Goal: Use online tool/utility: Utilize a website feature to perform a specific function

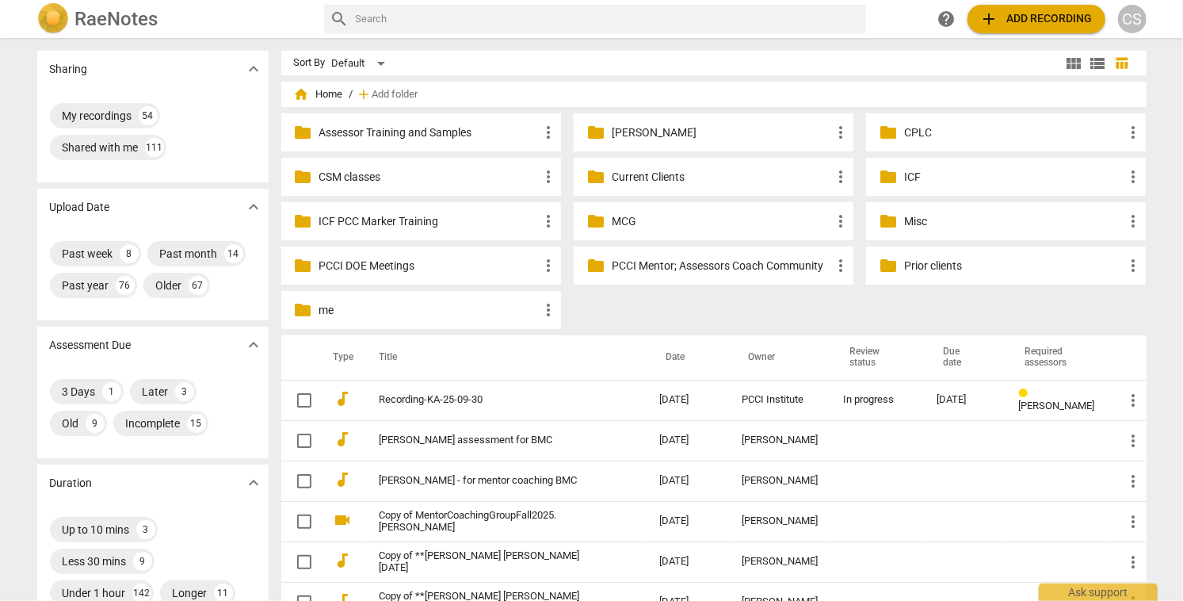
click at [627, 174] on p "Current Clients" at bounding box center [721, 177] width 219 height 17
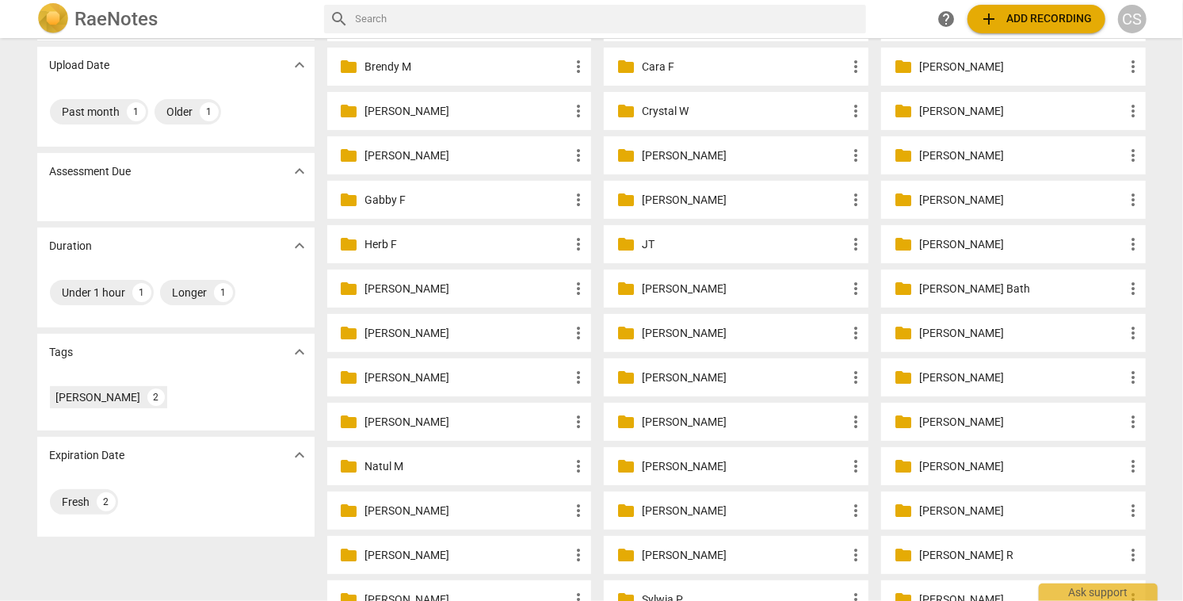
scroll to position [132, 0]
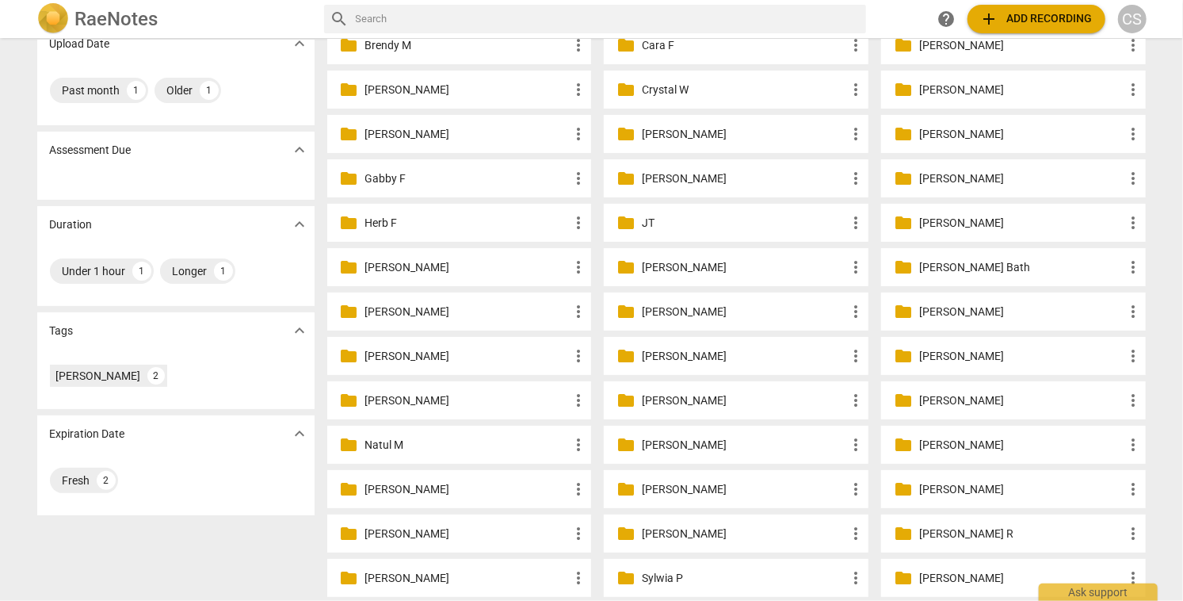
click at [947, 438] on p "[PERSON_NAME]" at bounding box center [1021, 445] width 204 height 17
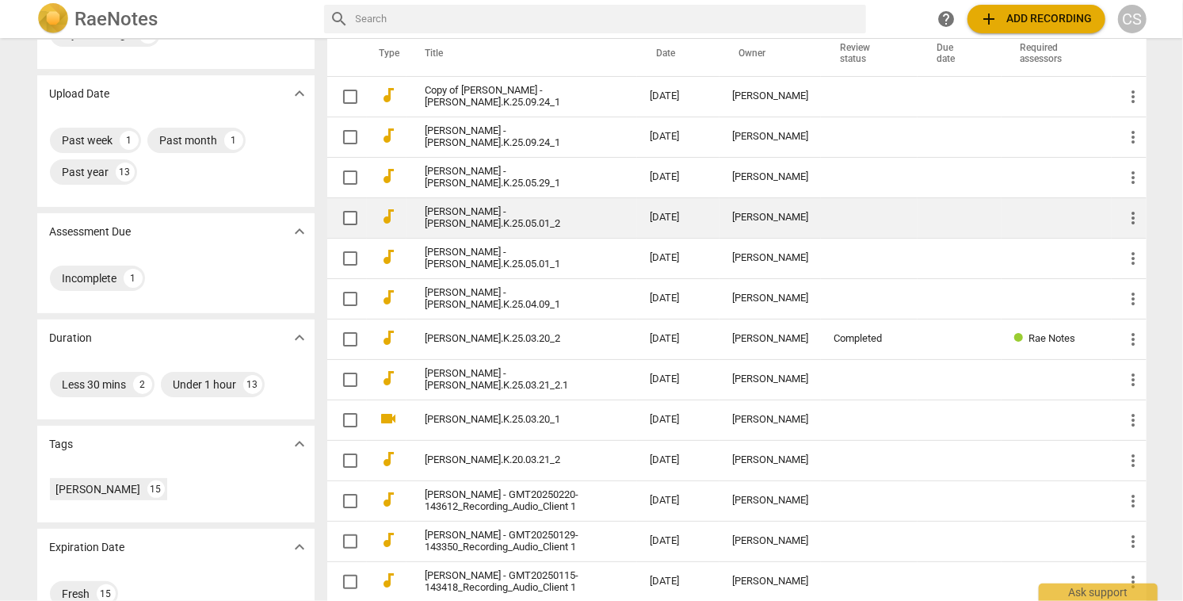
scroll to position [177, 0]
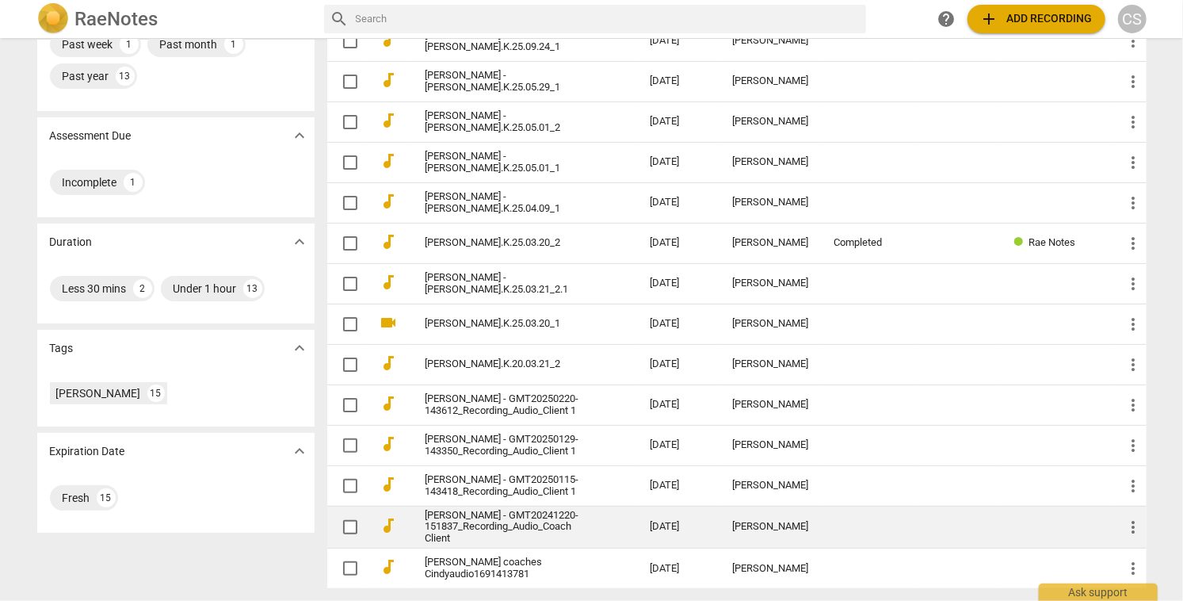
click at [476, 529] on link "[PERSON_NAME] - GMT20241220-151837_Recording_Audio_Coach Client" at bounding box center [508, 527] width 167 height 36
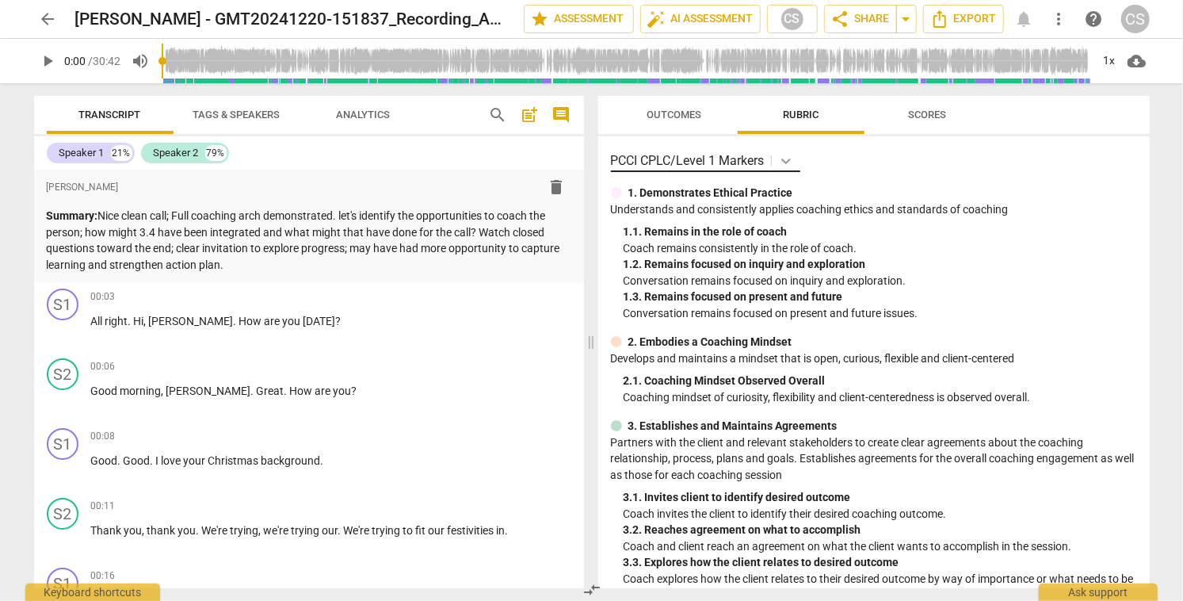
click at [787, 158] on icon at bounding box center [786, 161] width 16 height 16
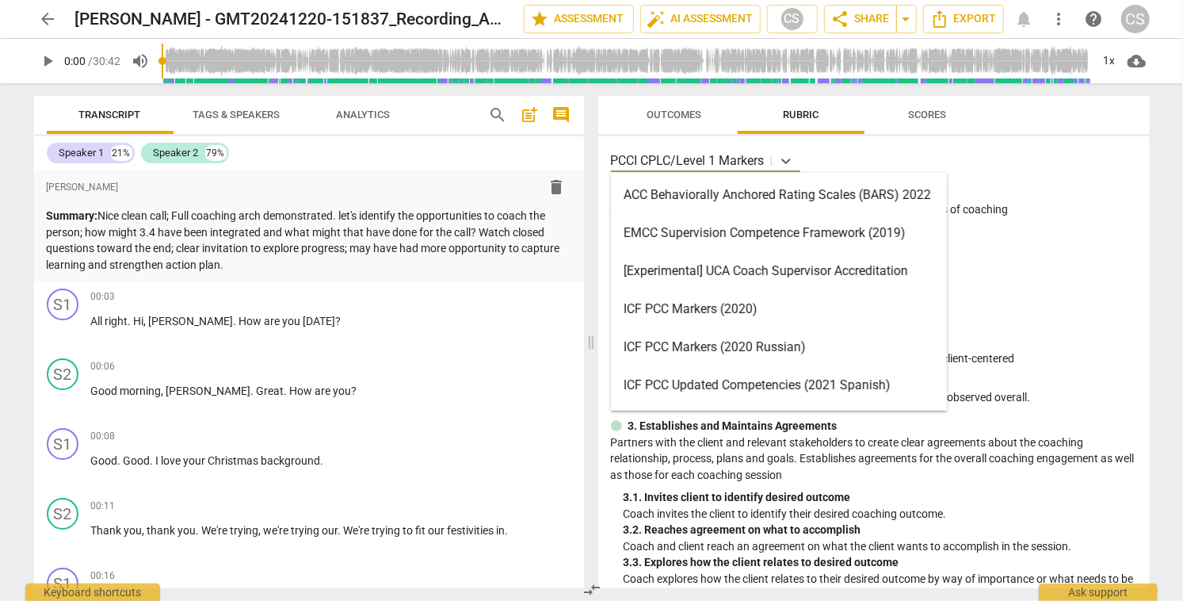
click at [697, 315] on div "ICF PCC Markers (2020)" at bounding box center [779, 309] width 336 height 38
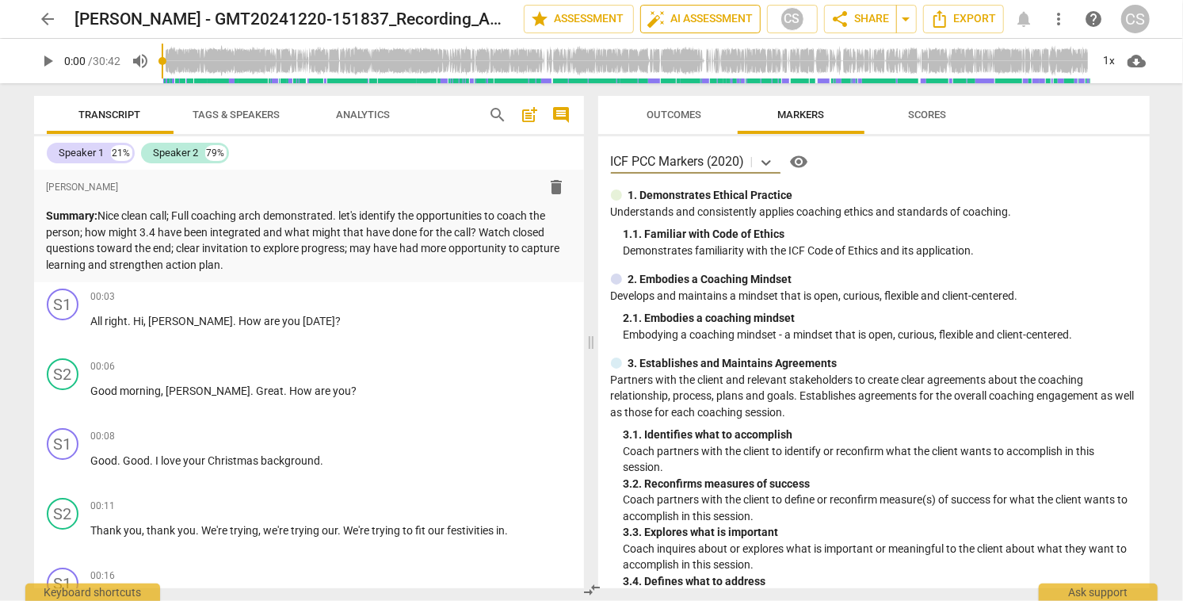
click at [684, 17] on span "auto_fix_high AI Assessment" at bounding box center [700, 19] width 106 height 19
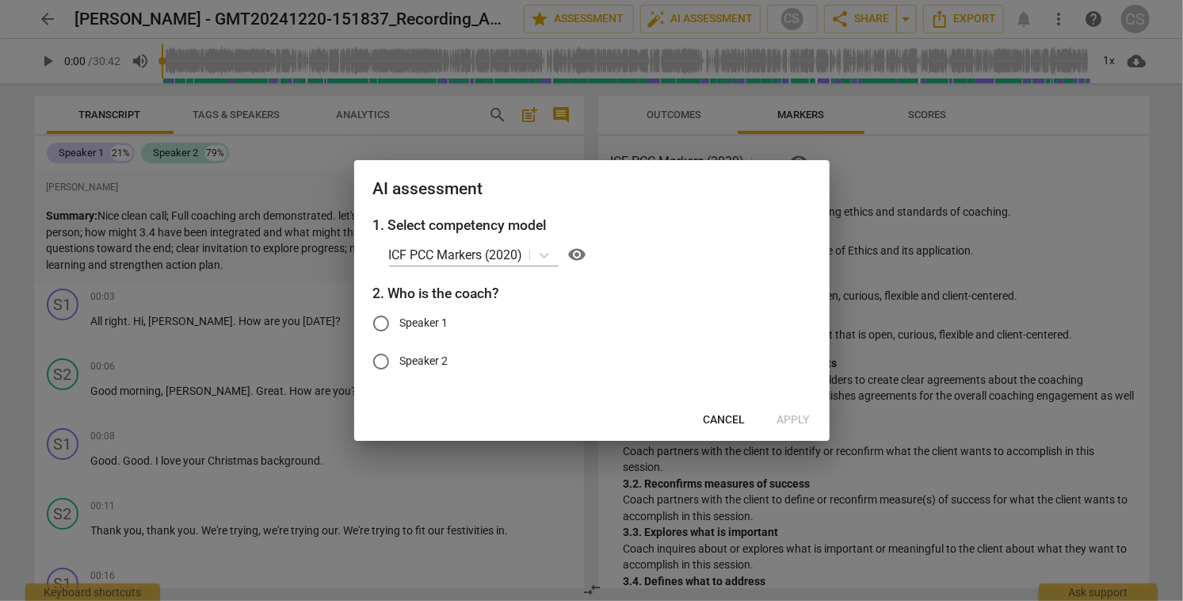
click at [384, 324] on input "Speaker 1" at bounding box center [381, 323] width 38 height 38
radio input "true"
click at [800, 419] on span "Apply" at bounding box center [793, 420] width 33 height 16
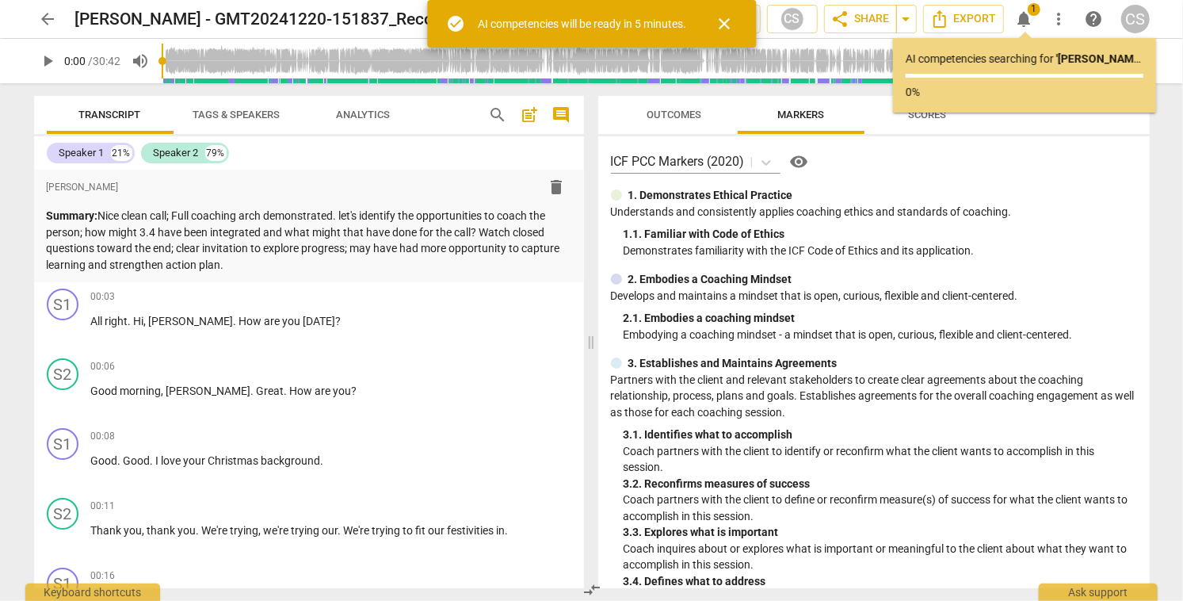
click at [48, 18] on span "arrow_back" at bounding box center [48, 19] width 19 height 19
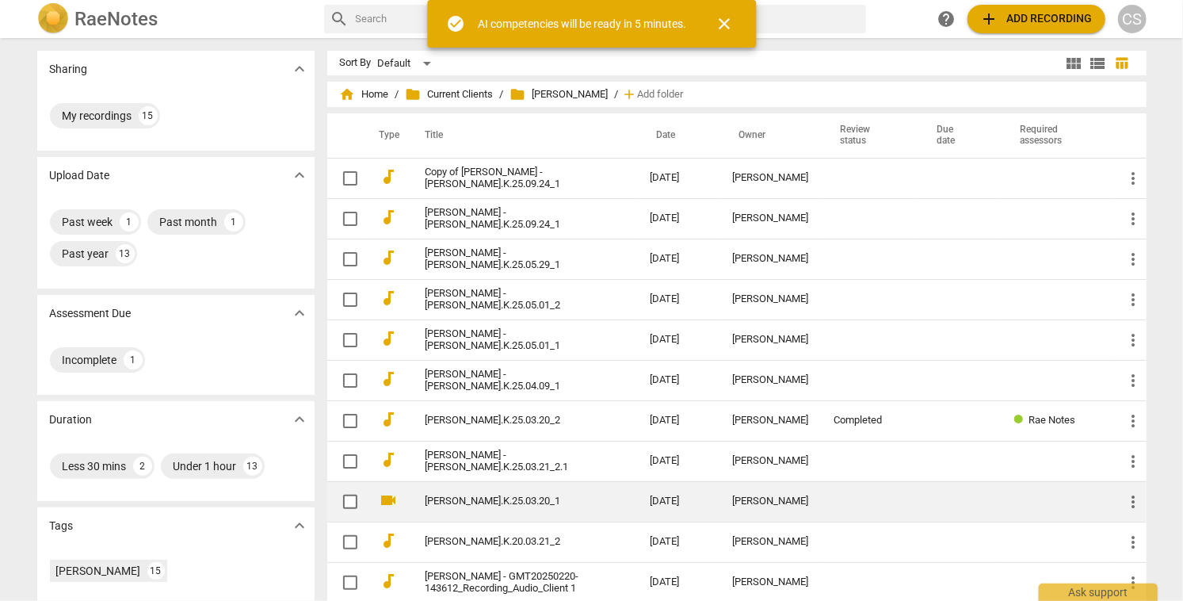
click at [556, 501] on link "[PERSON_NAME].K.25.03.20_1" at bounding box center [508, 501] width 167 height 12
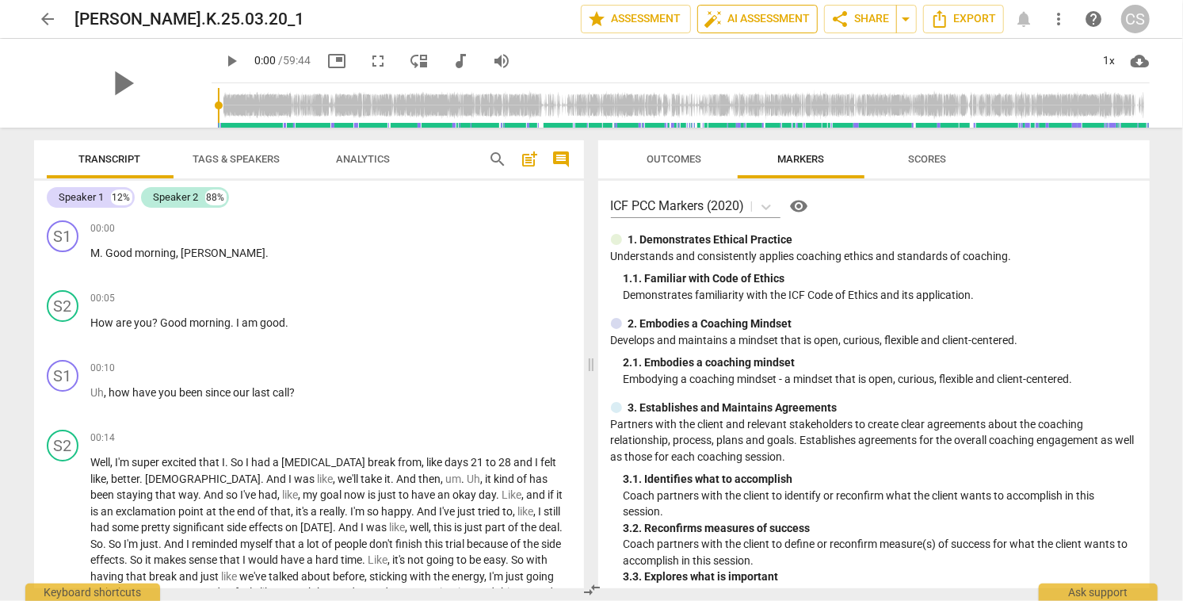
click at [785, 17] on span "auto_fix_high AI Assessment" at bounding box center [757, 19] width 106 height 19
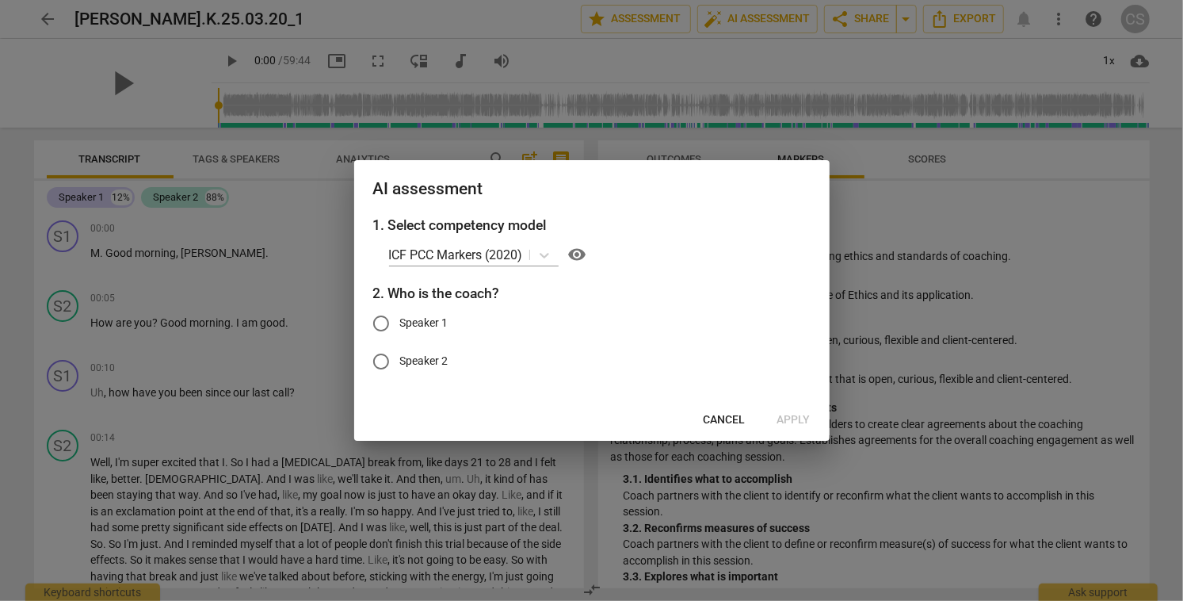
click at [387, 322] on input "Speaker 1" at bounding box center [381, 323] width 38 height 38
radio input "true"
click at [787, 419] on span "Apply" at bounding box center [793, 420] width 33 height 16
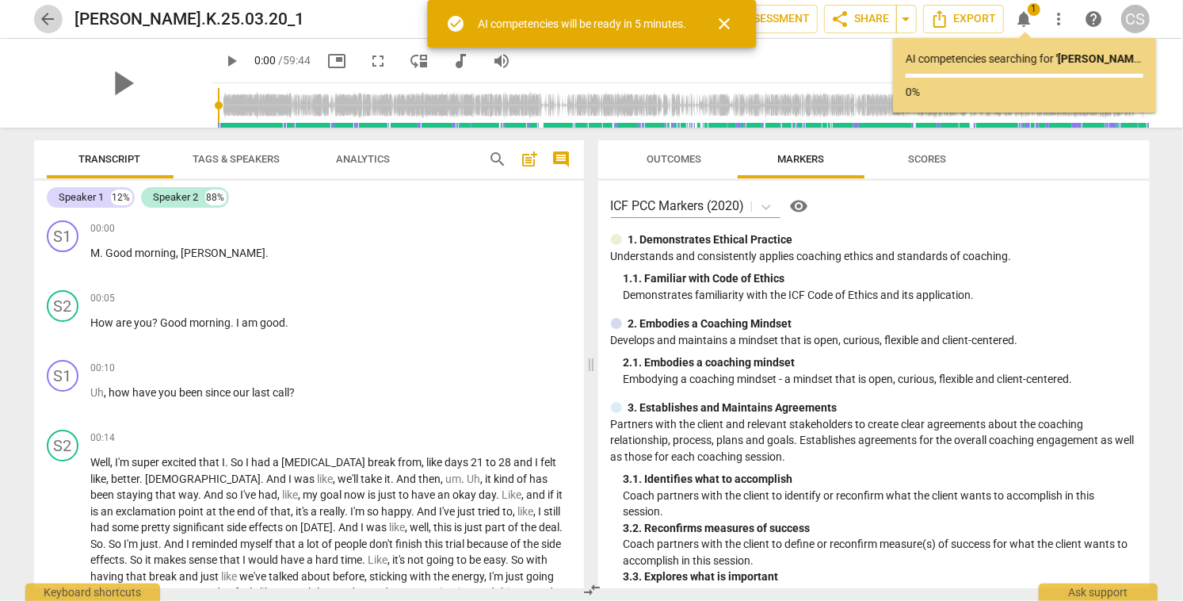
click at [44, 19] on span "arrow_back" at bounding box center [48, 19] width 19 height 19
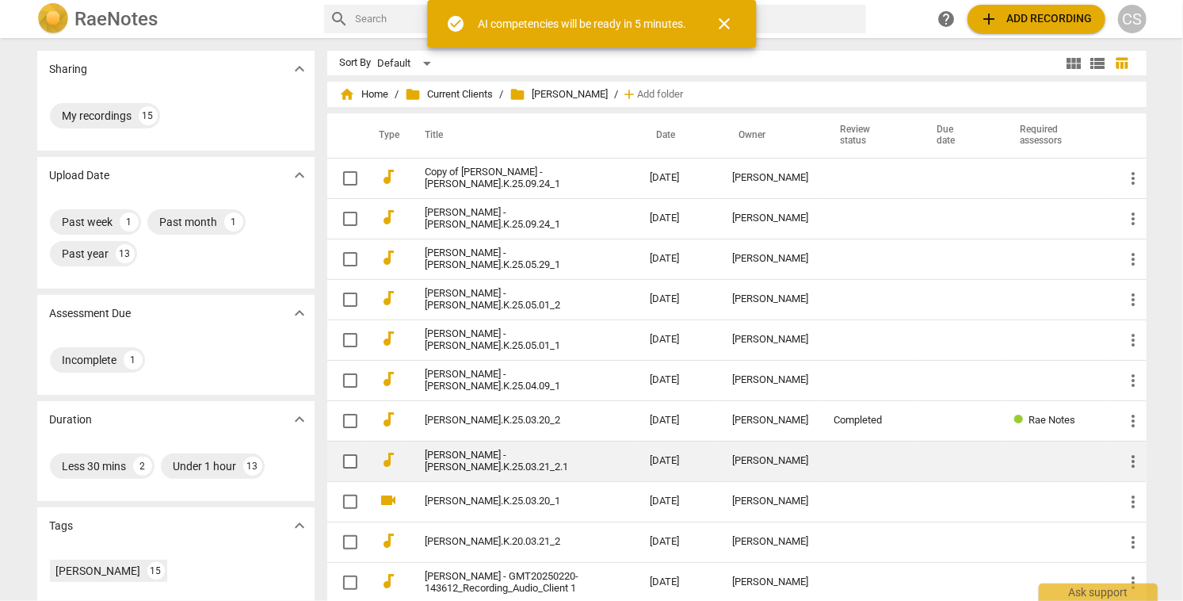
click at [523, 459] on link "[PERSON_NAME] - [PERSON_NAME].K.25.03.21_2.1" at bounding box center [508, 461] width 167 height 24
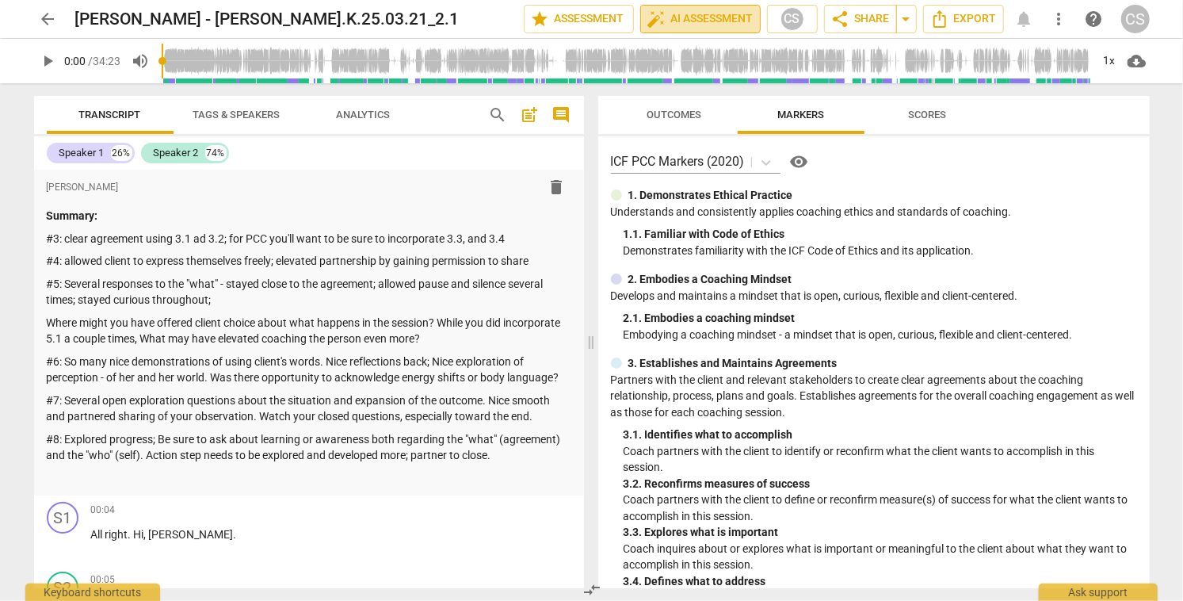
click at [707, 15] on span "auto_fix_high AI Assessment" at bounding box center [700, 19] width 106 height 19
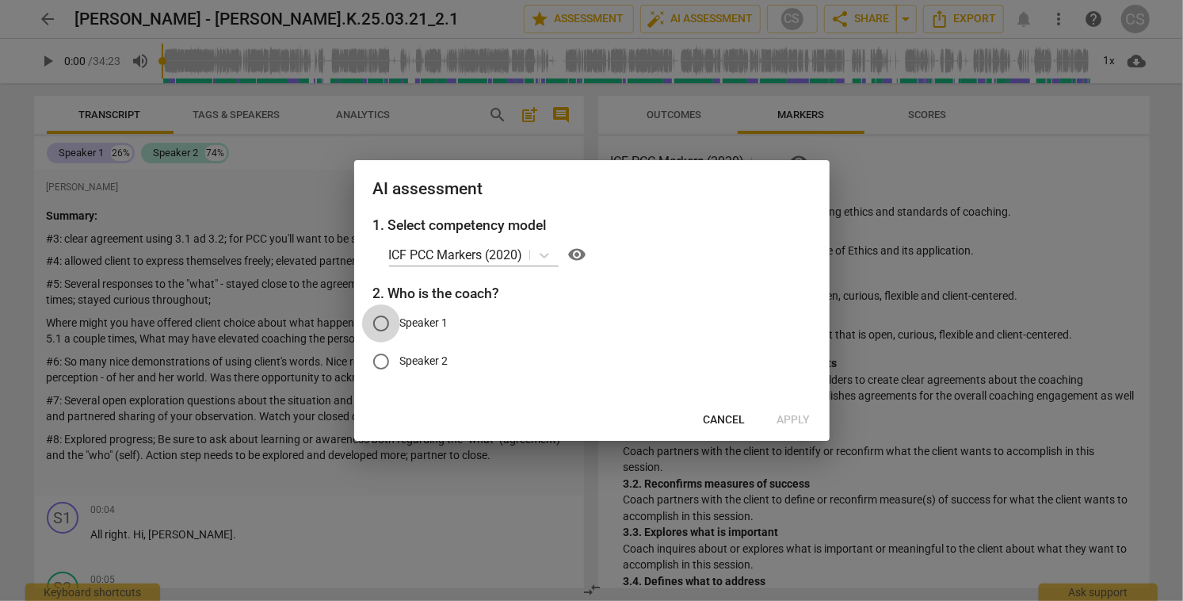
click at [379, 323] on input "Speaker 1" at bounding box center [381, 323] width 38 height 38
radio input "true"
click at [801, 415] on span "Apply" at bounding box center [793, 420] width 33 height 16
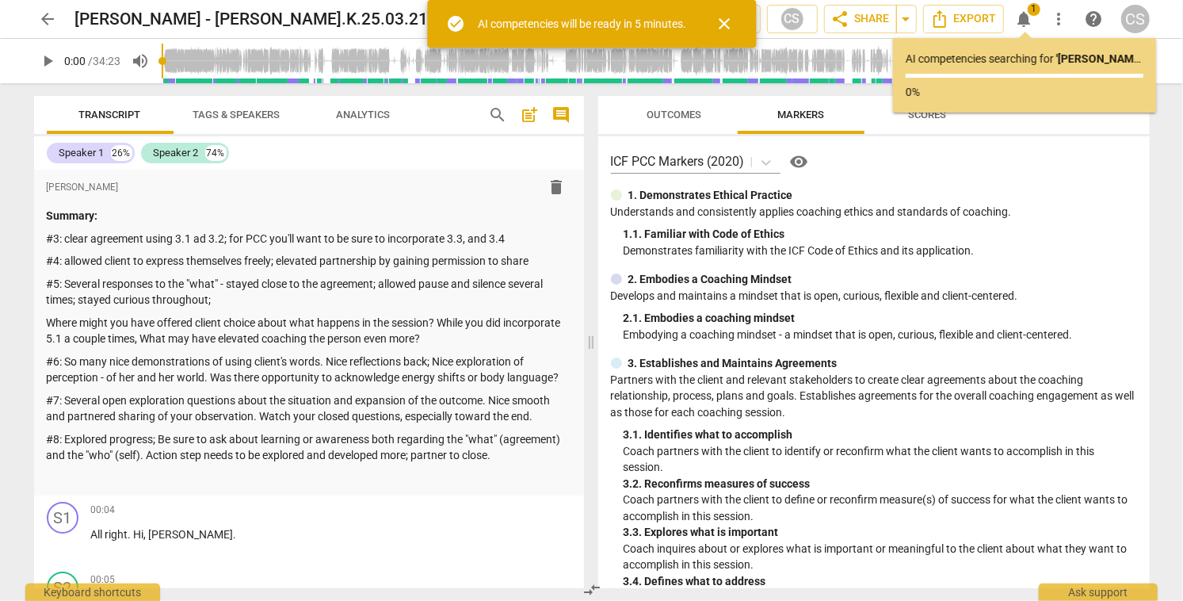
click at [44, 18] on span "arrow_back" at bounding box center [48, 19] width 19 height 19
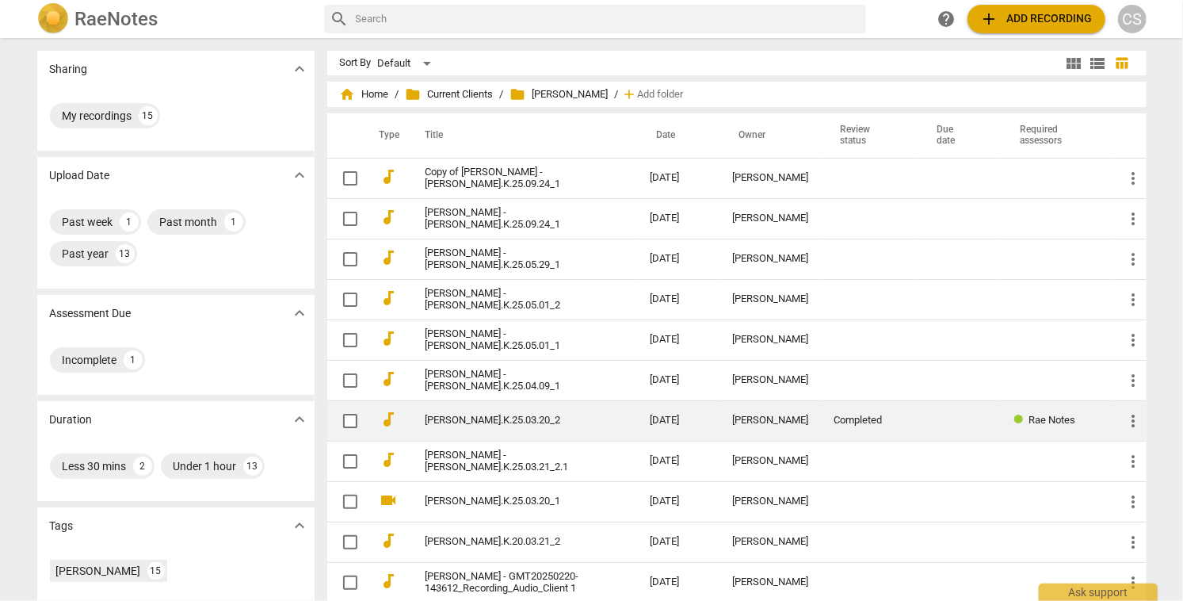
click at [574, 412] on td "[PERSON_NAME].K.25.03.20_2" at bounding box center [521, 420] width 231 height 40
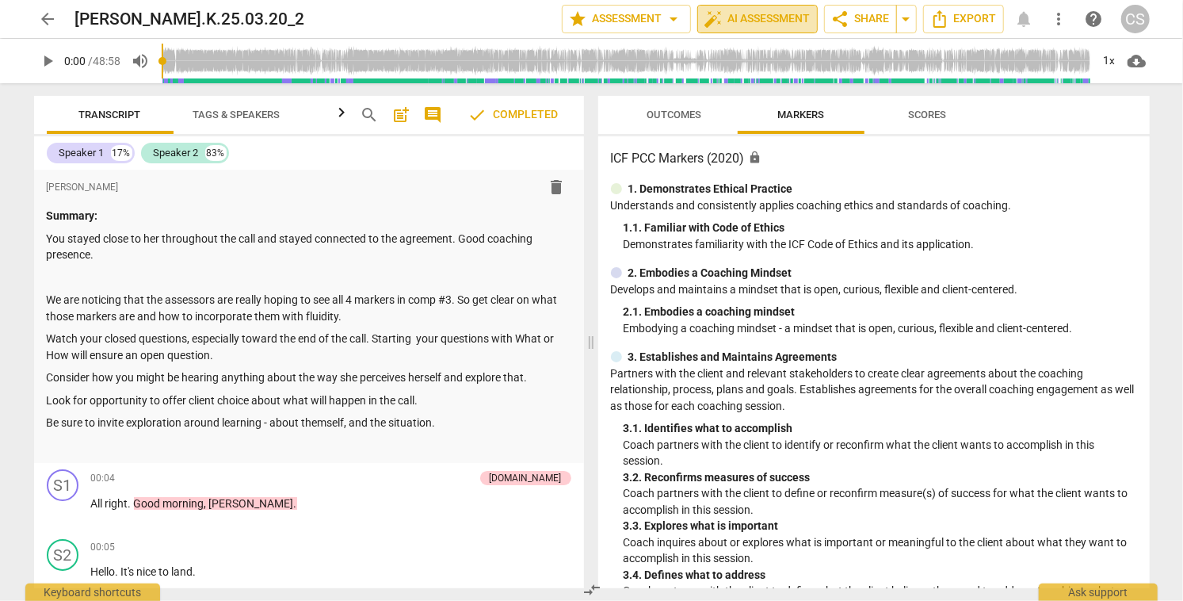
click at [769, 20] on span "auto_fix_high AI Assessment" at bounding box center [757, 19] width 106 height 19
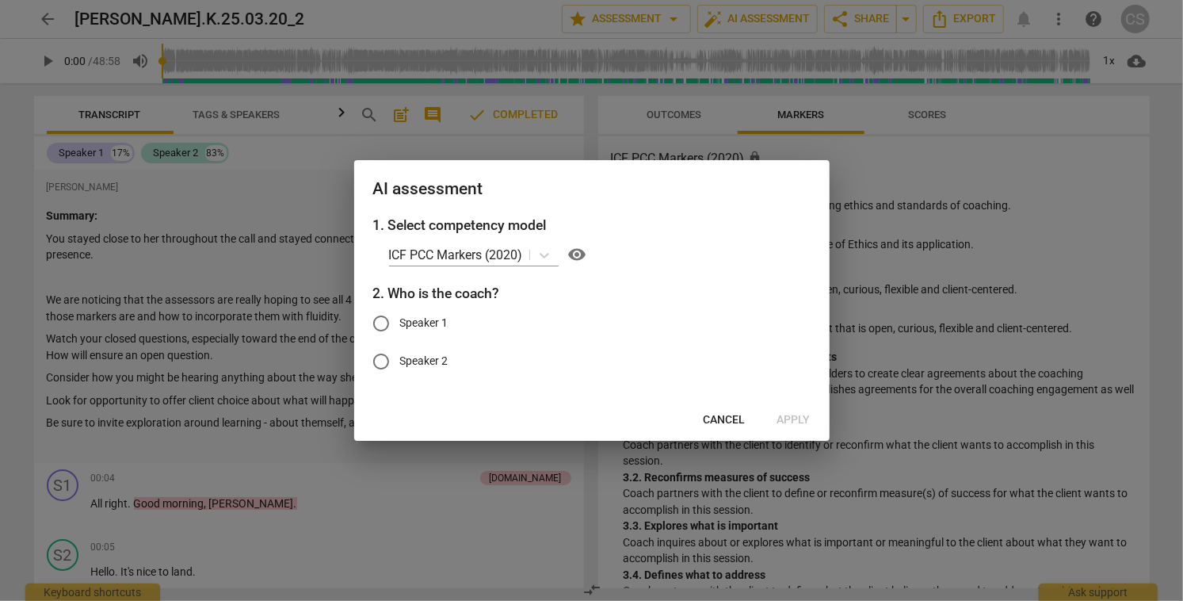
click at [383, 323] on input "Speaker 1" at bounding box center [381, 323] width 38 height 38
radio input "true"
click at [795, 416] on span "Apply" at bounding box center [793, 420] width 33 height 16
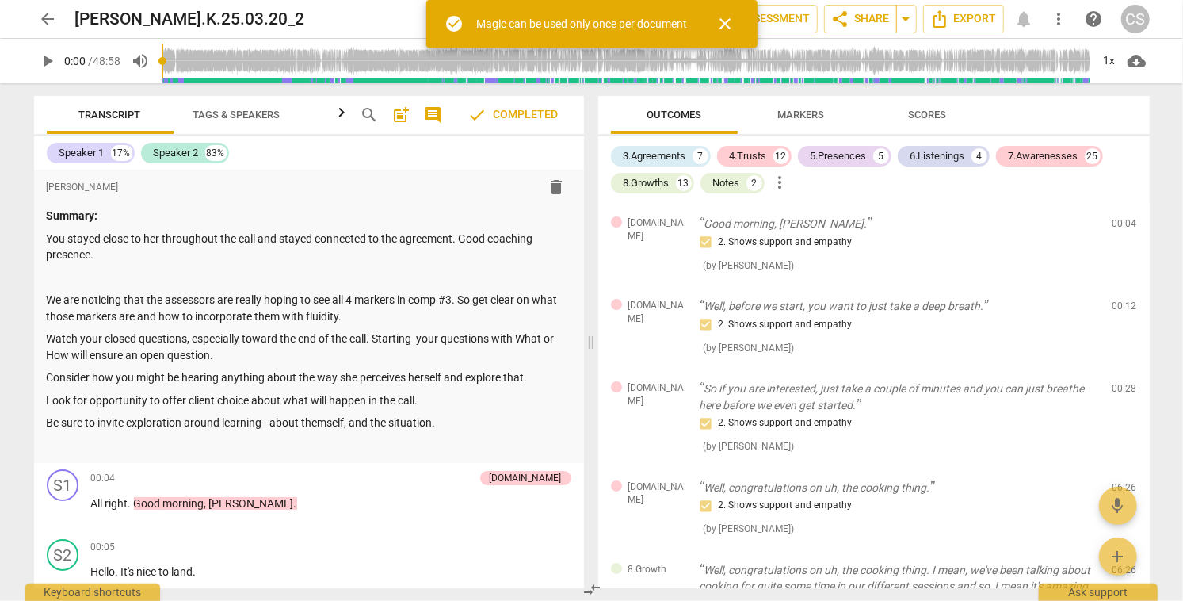
click at [725, 21] on span "close" at bounding box center [725, 23] width 19 height 19
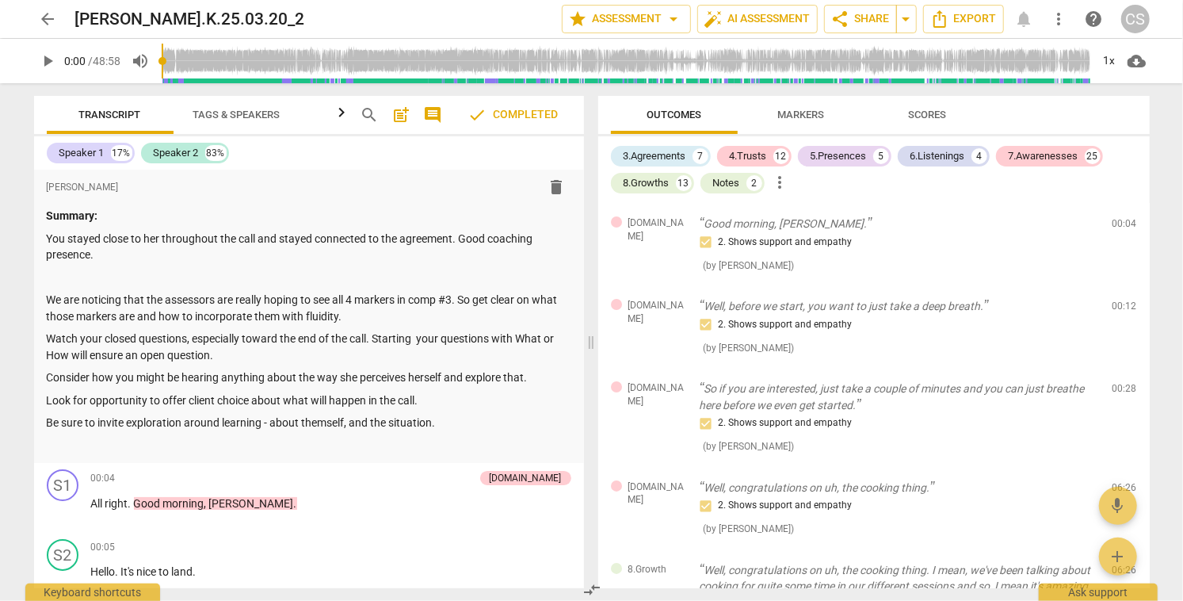
click at [51, 19] on span "arrow_back" at bounding box center [48, 19] width 19 height 19
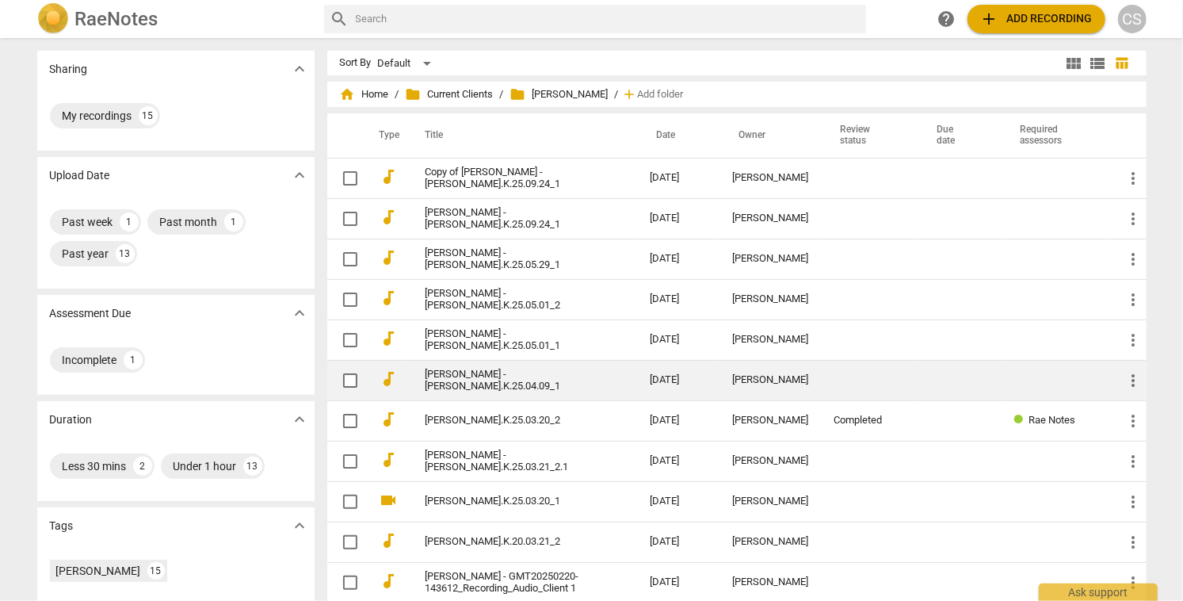
click at [868, 377] on td at bounding box center [869, 380] width 97 height 40
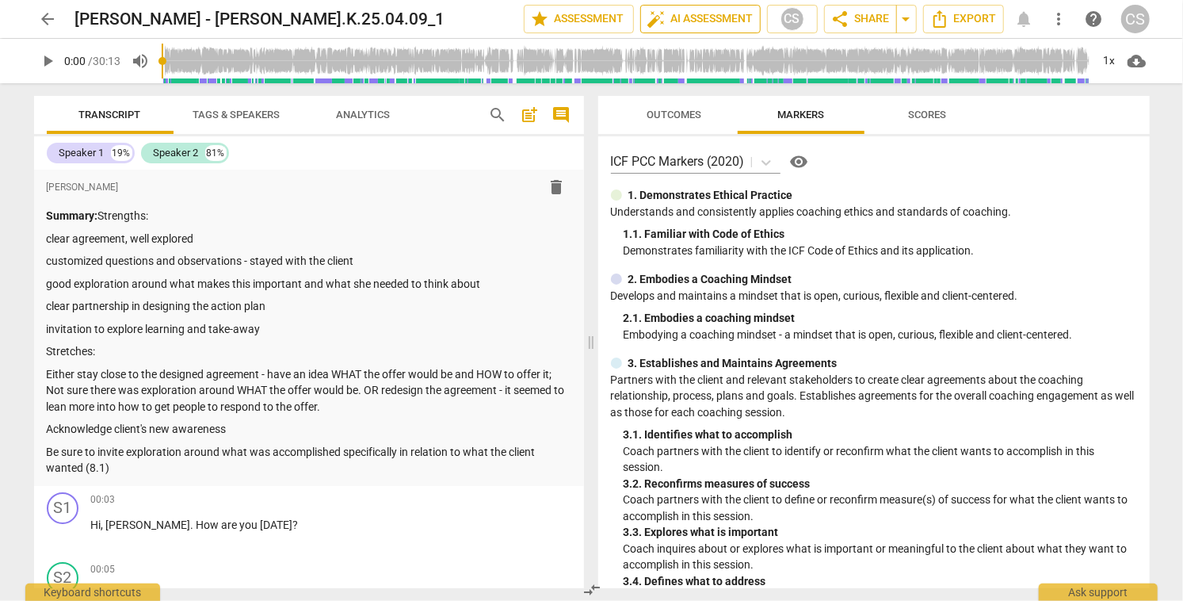
click at [711, 19] on span "auto_fix_high AI Assessment" at bounding box center [700, 19] width 106 height 19
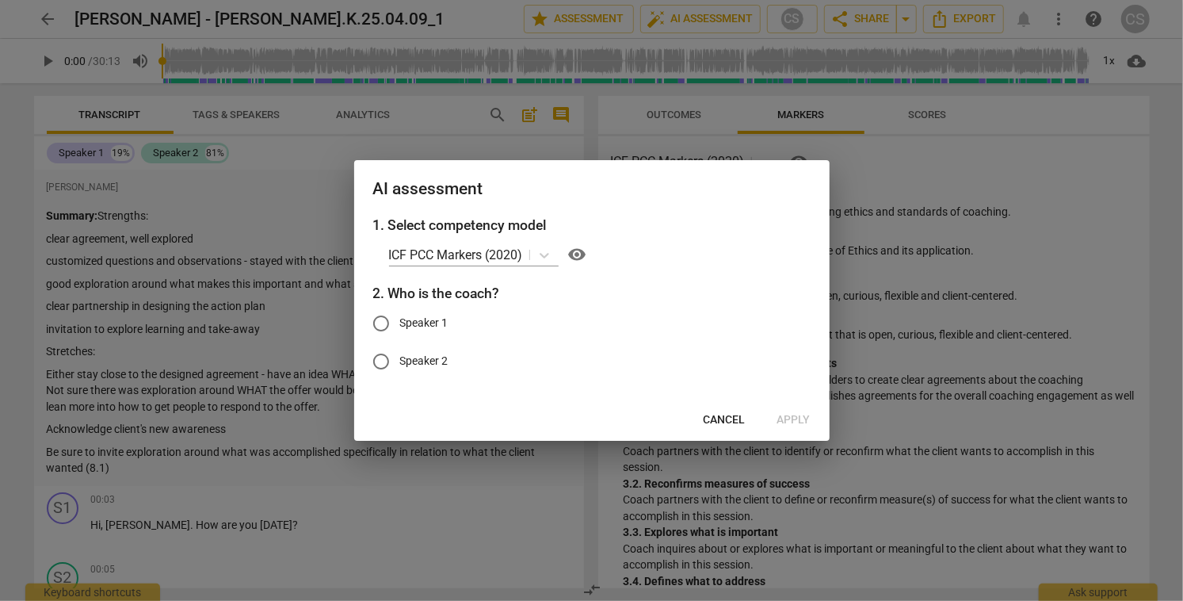
click at [376, 322] on input "Speaker 1" at bounding box center [381, 323] width 38 height 38
radio input "true"
click at [800, 418] on span "Apply" at bounding box center [793, 420] width 33 height 16
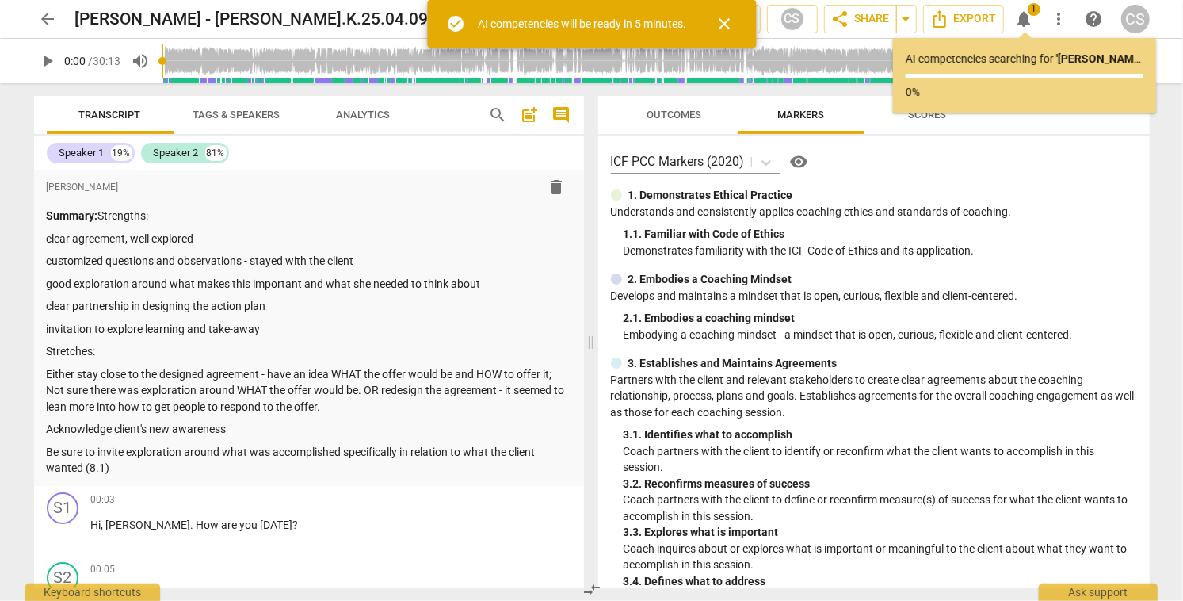
click at [50, 13] on span "arrow_back" at bounding box center [48, 19] width 19 height 19
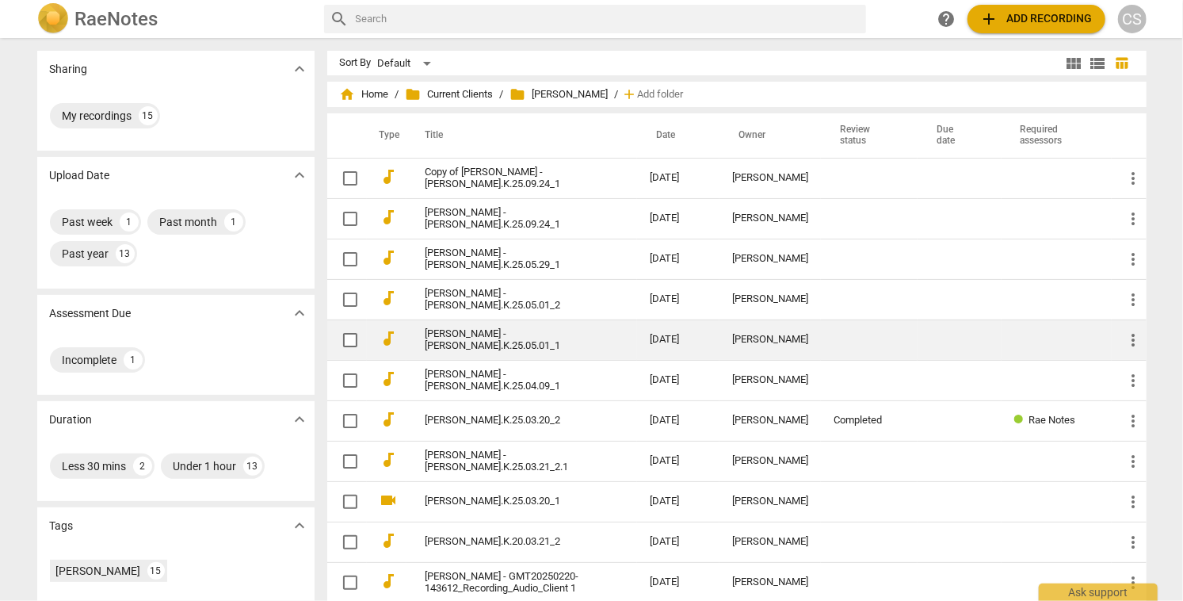
click at [685, 334] on td "[DATE]" at bounding box center [678, 339] width 82 height 40
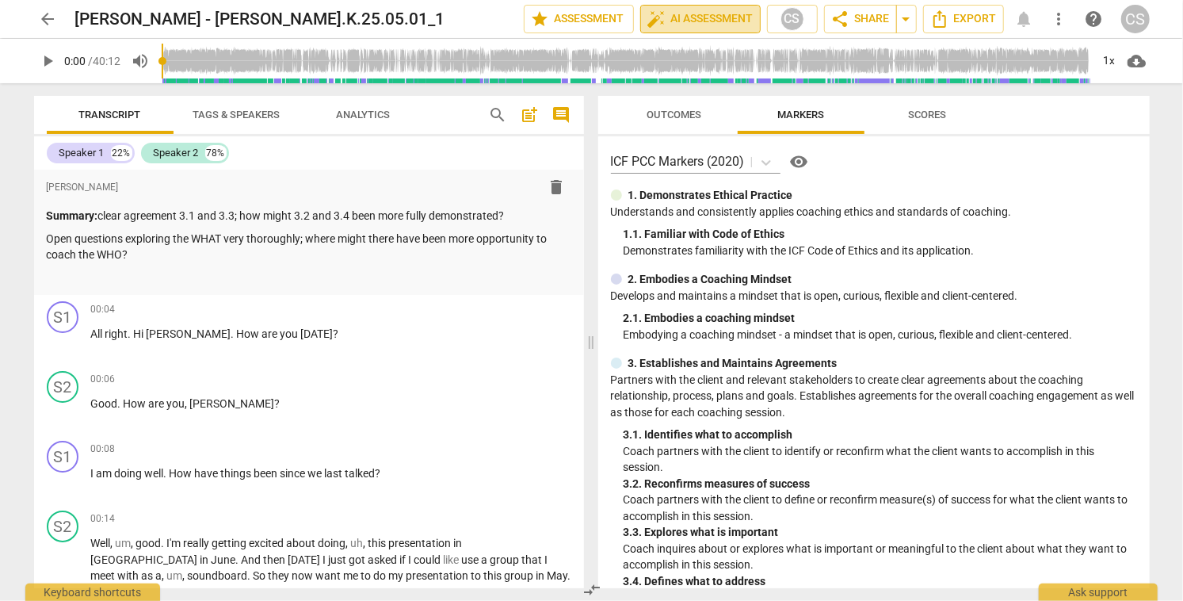
click at [685, 19] on span "auto_fix_high AI Assessment" at bounding box center [700, 19] width 106 height 19
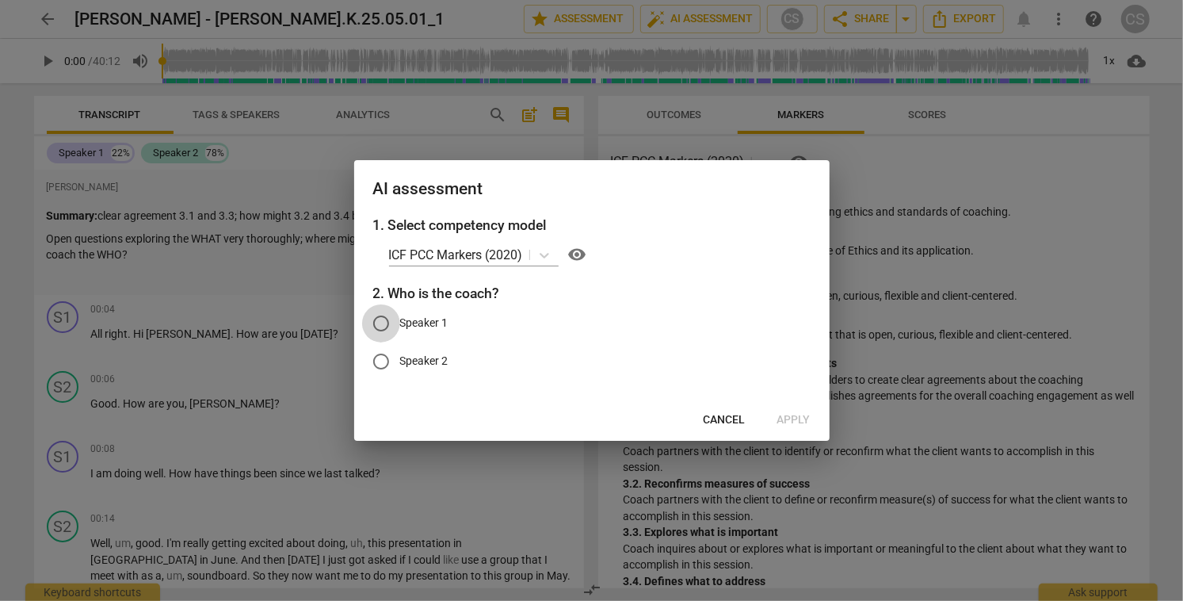
click at [382, 318] on input "Speaker 1" at bounding box center [381, 323] width 38 height 38
radio input "true"
click at [795, 422] on span "Apply" at bounding box center [793, 420] width 33 height 16
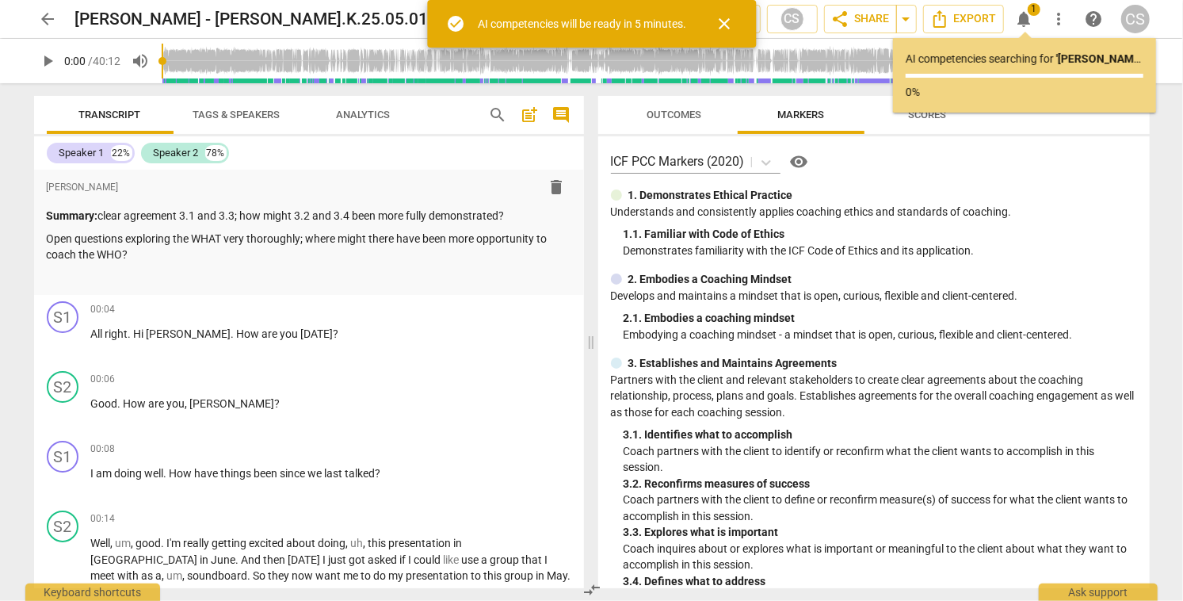
click at [46, 10] on span "arrow_back" at bounding box center [48, 19] width 19 height 19
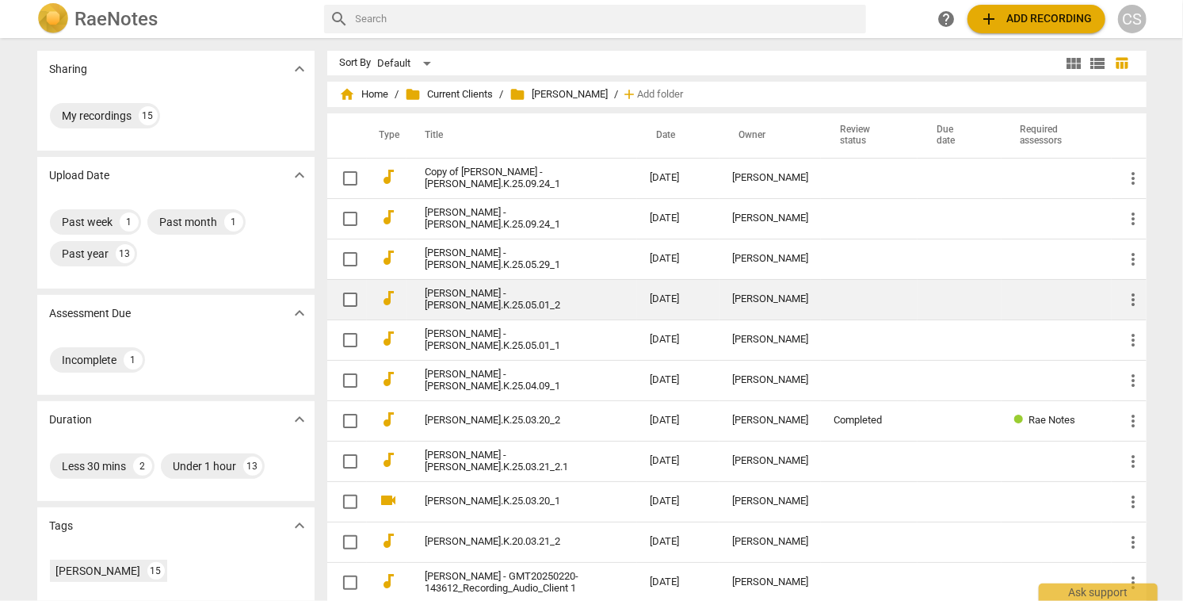
click at [704, 293] on td "[DATE]" at bounding box center [678, 299] width 82 height 40
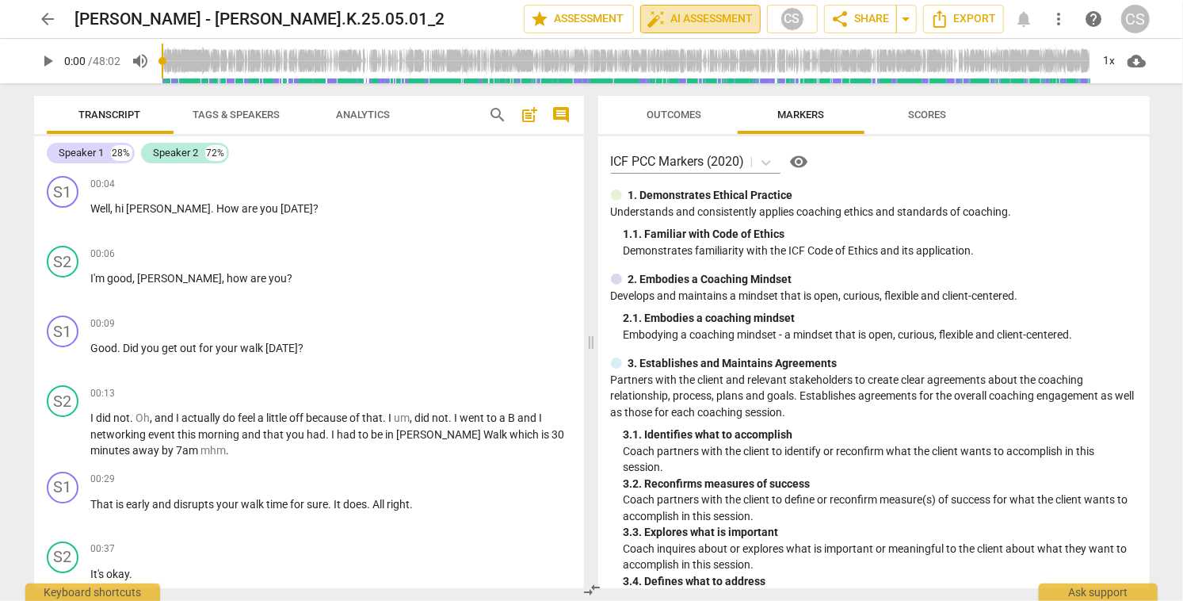
click at [702, 19] on span "auto_fix_high AI Assessment" at bounding box center [700, 19] width 106 height 19
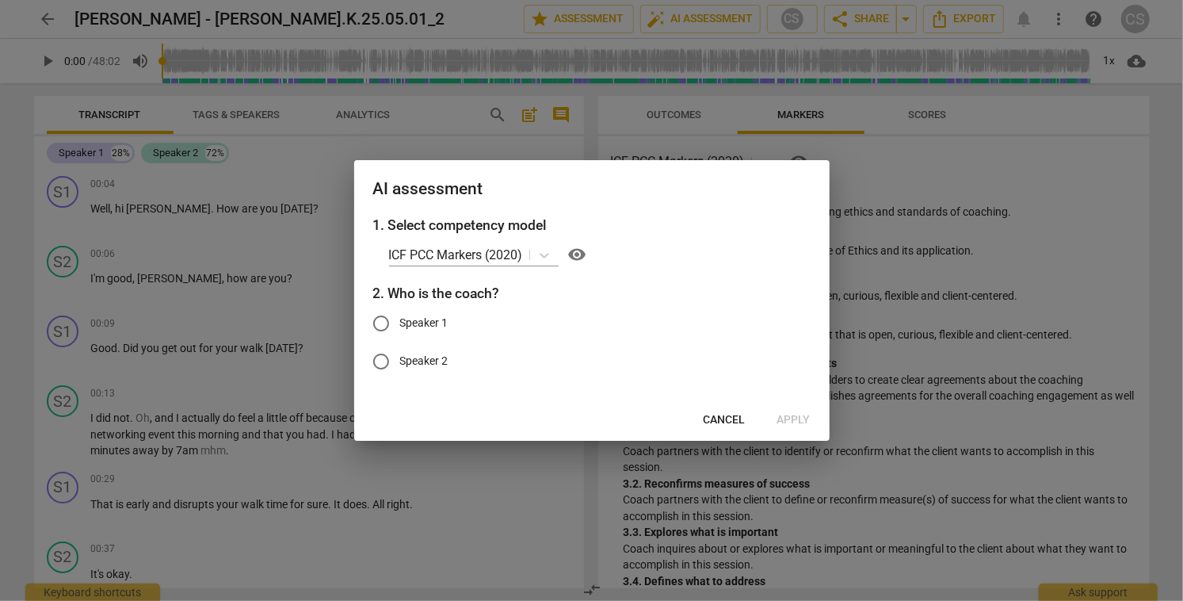
click at [379, 324] on input "Speaker 1" at bounding box center [381, 323] width 38 height 38
radio input "true"
click at [792, 416] on span "Apply" at bounding box center [793, 420] width 33 height 16
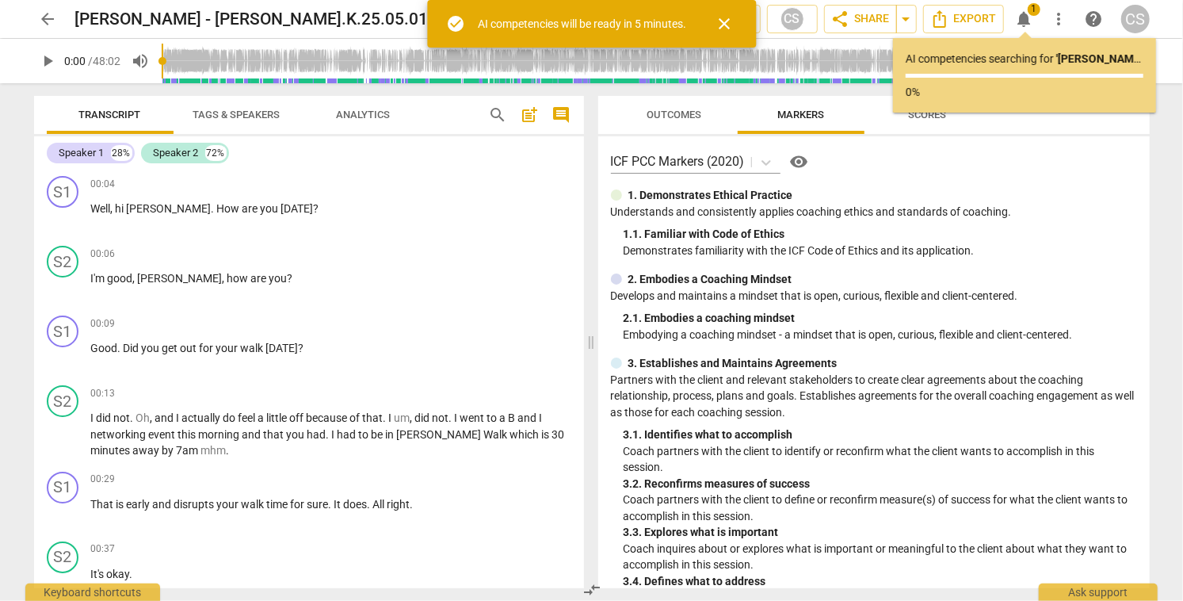
click at [48, 14] on span "arrow_back" at bounding box center [48, 19] width 19 height 19
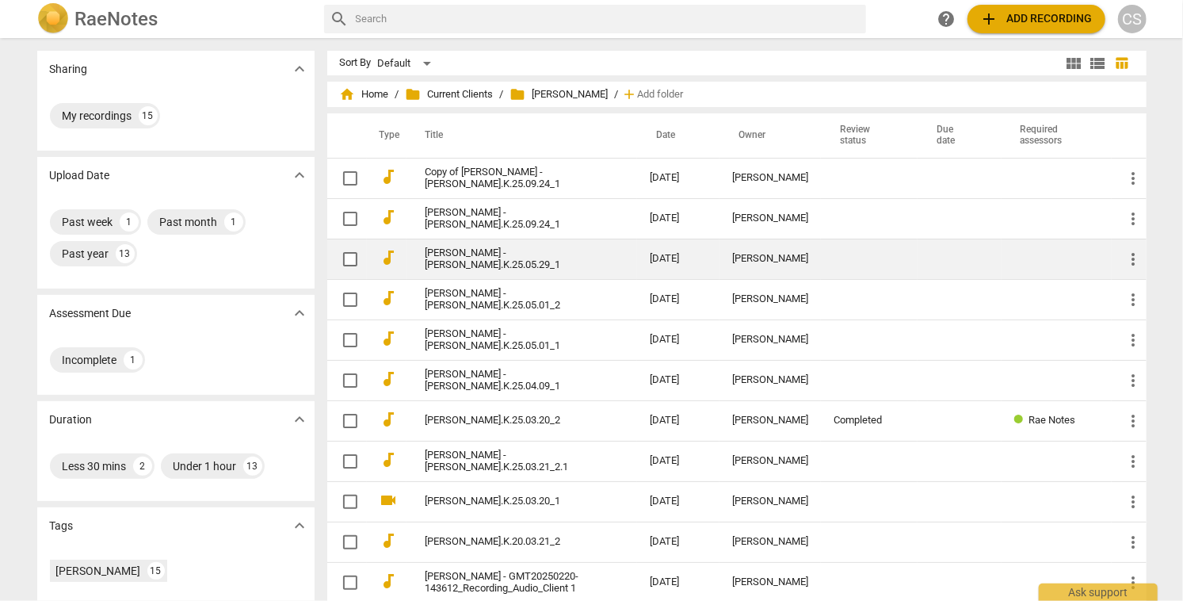
click at [559, 257] on link "[PERSON_NAME] - [PERSON_NAME].K.25.05.29_1" at bounding box center [508, 259] width 167 height 24
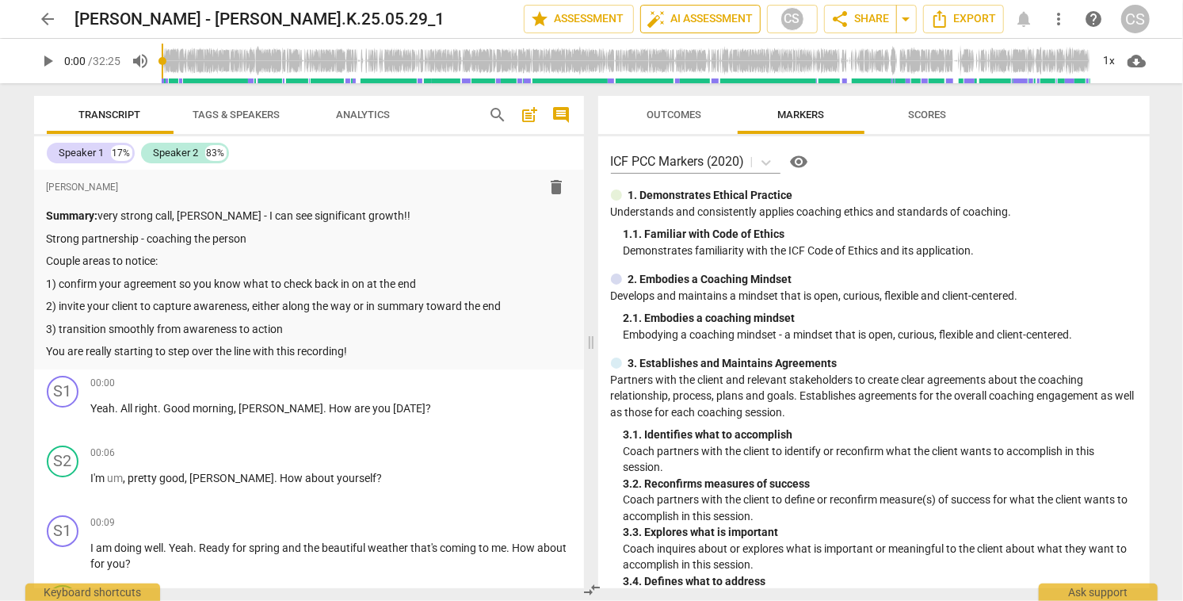
click at [723, 17] on span "auto_fix_high AI Assessment" at bounding box center [700, 19] width 106 height 19
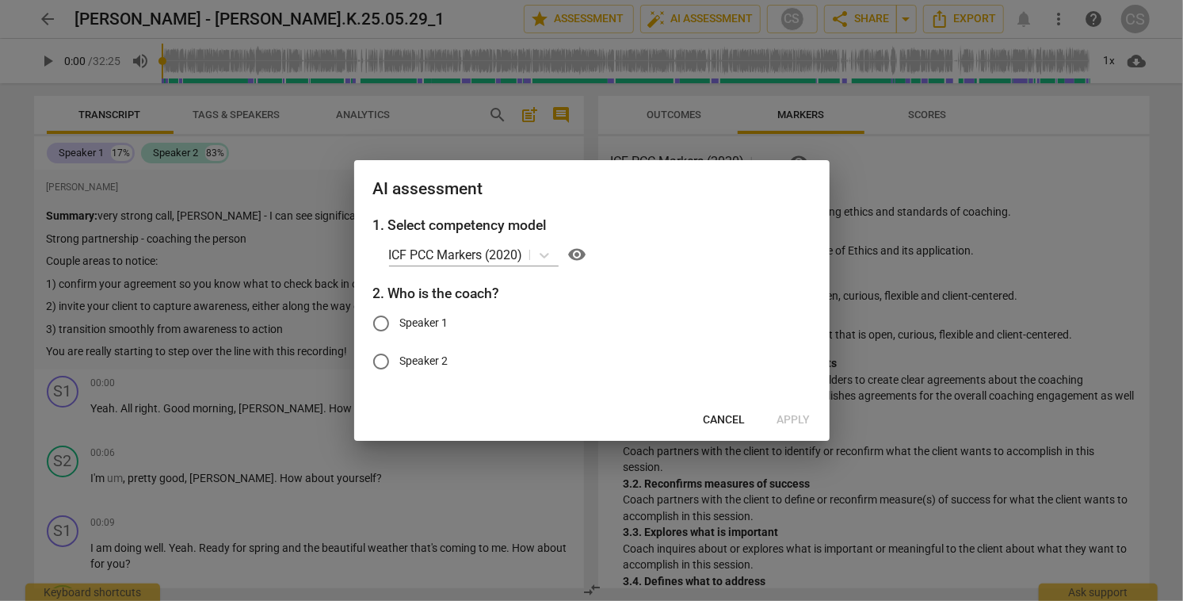
click at [385, 325] on input "Speaker 1" at bounding box center [381, 323] width 38 height 38
radio input "true"
click at [803, 425] on span "Apply" at bounding box center [793, 420] width 33 height 16
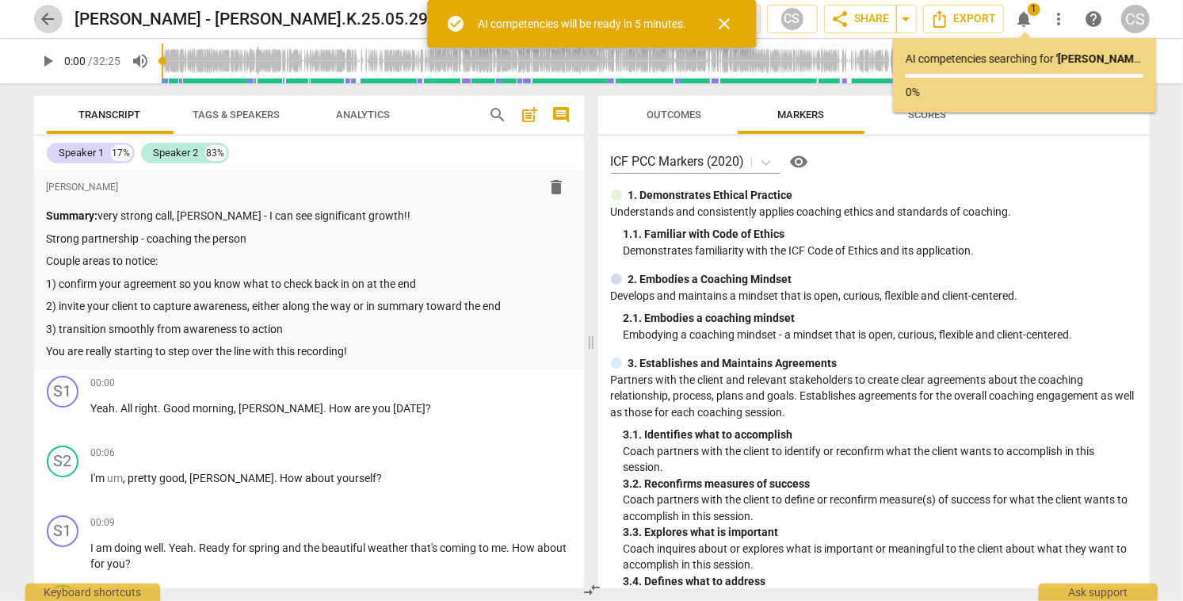
click at [43, 14] on span "arrow_back" at bounding box center [48, 19] width 19 height 19
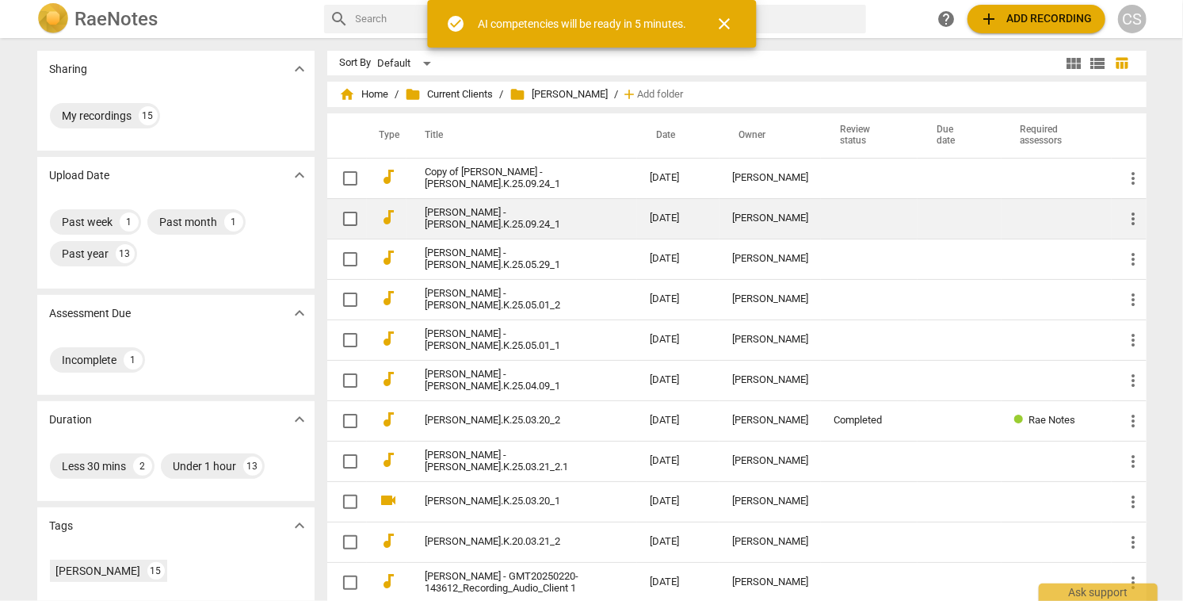
click at [631, 214] on td "[PERSON_NAME] - [PERSON_NAME].K.25.09.24_1" at bounding box center [521, 218] width 231 height 40
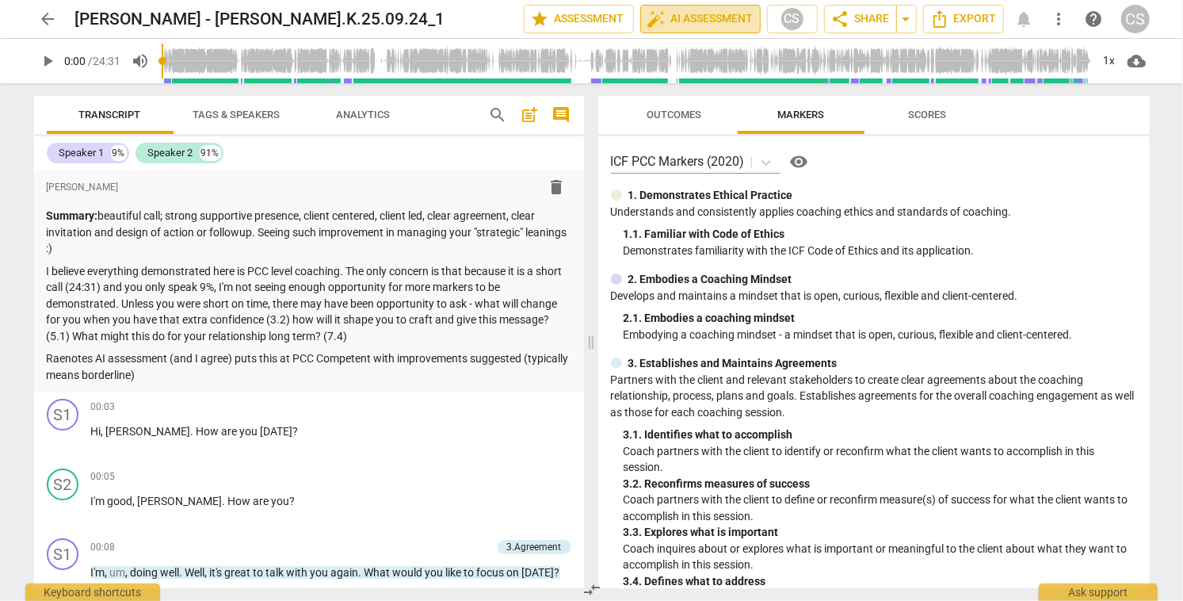
click at [713, 19] on span "auto_fix_high AI Assessment" at bounding box center [700, 19] width 106 height 19
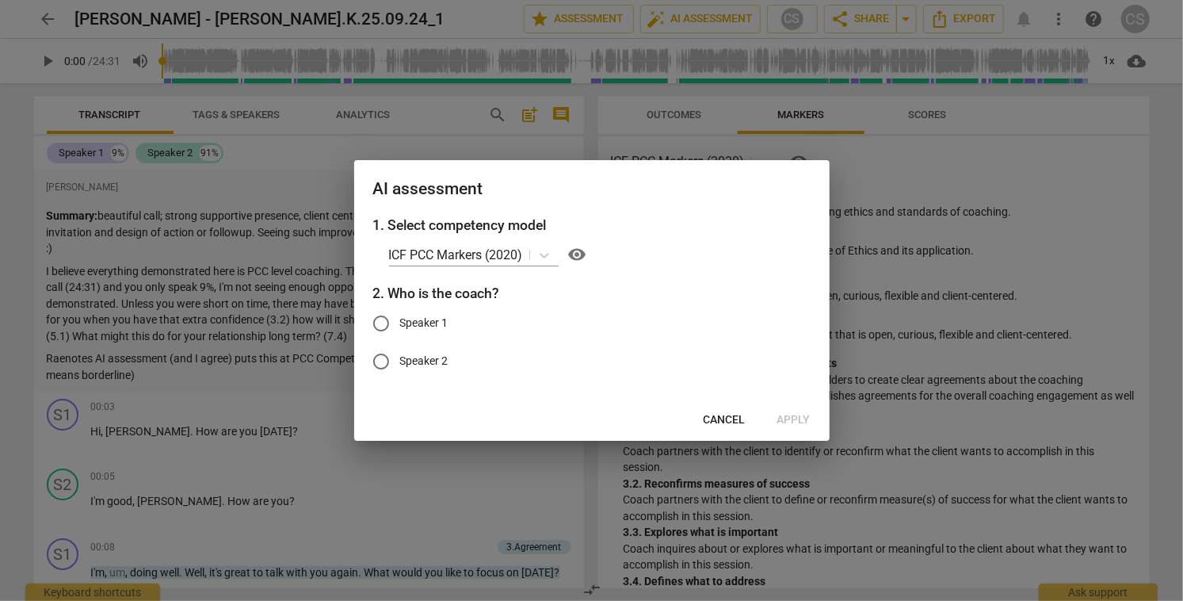
click at [383, 322] on input "Speaker 1" at bounding box center [381, 323] width 38 height 38
radio input "true"
click at [791, 417] on span "Apply" at bounding box center [793, 420] width 33 height 16
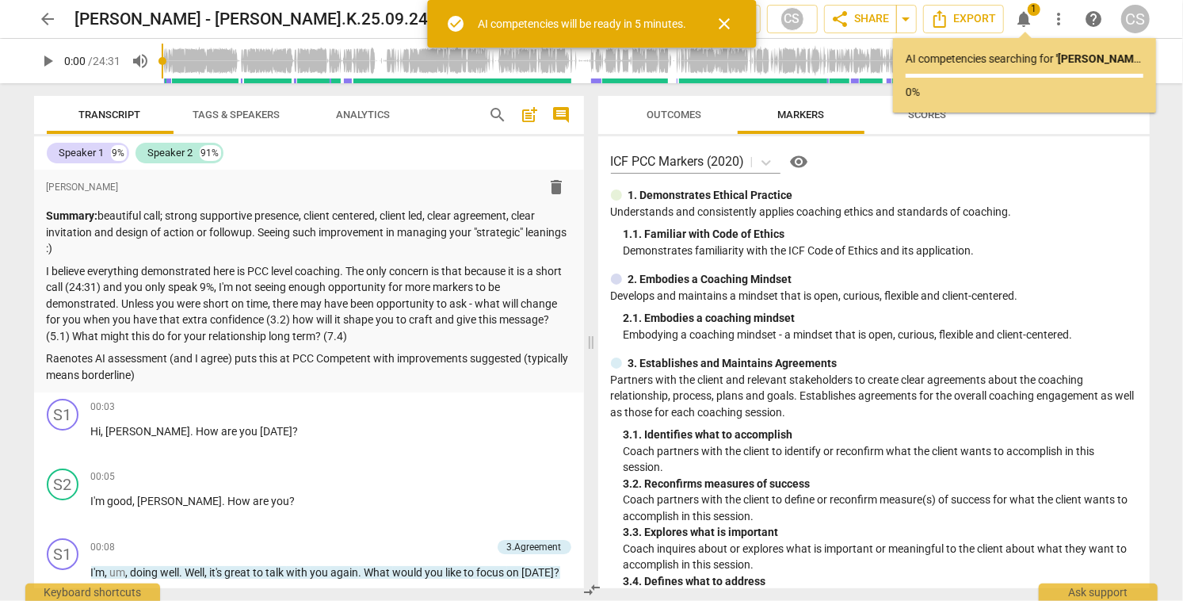
click at [51, 21] on span "arrow_back" at bounding box center [48, 19] width 19 height 19
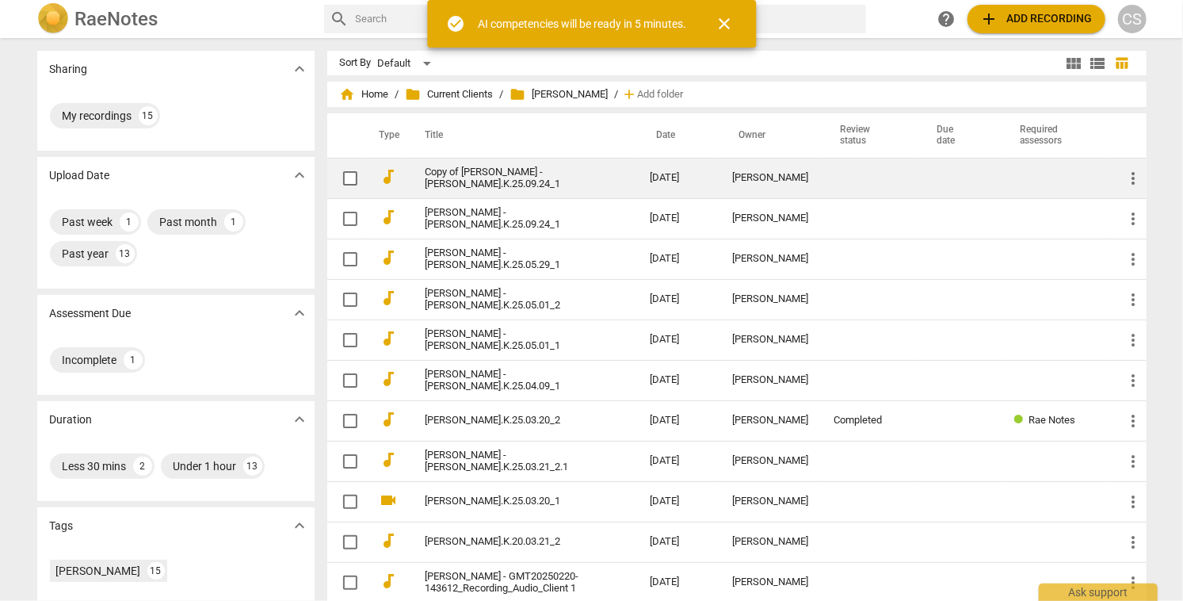
click at [612, 170] on td "Copy of [PERSON_NAME] - [PERSON_NAME].K.25.09.24_1" at bounding box center [521, 178] width 231 height 40
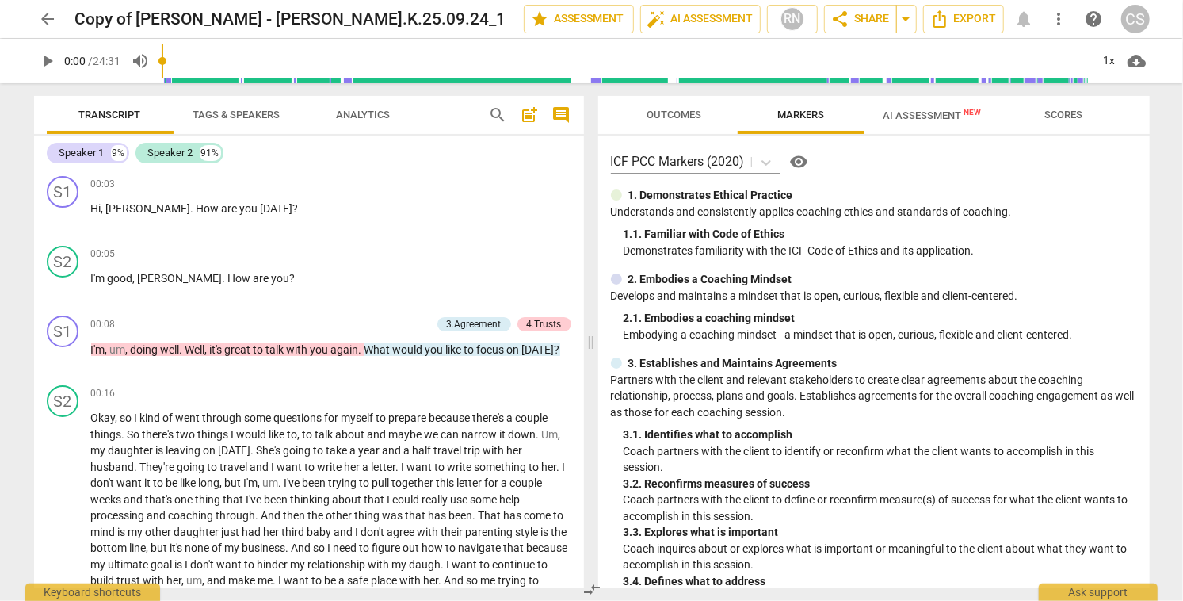
click at [48, 18] on span "arrow_back" at bounding box center [48, 19] width 19 height 19
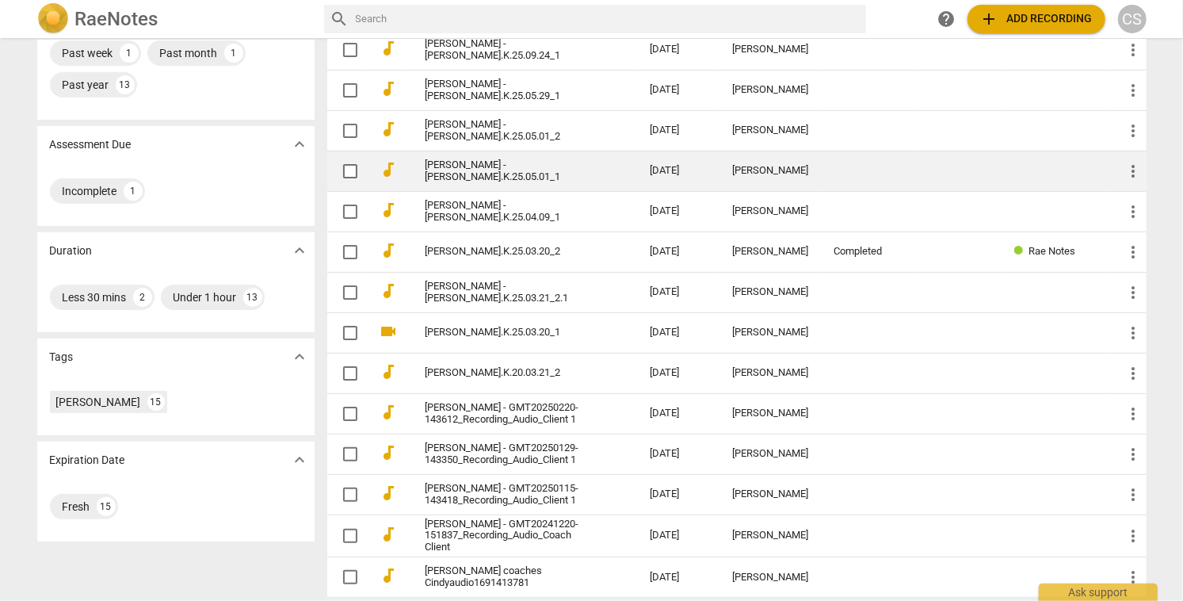
scroll to position [177, 0]
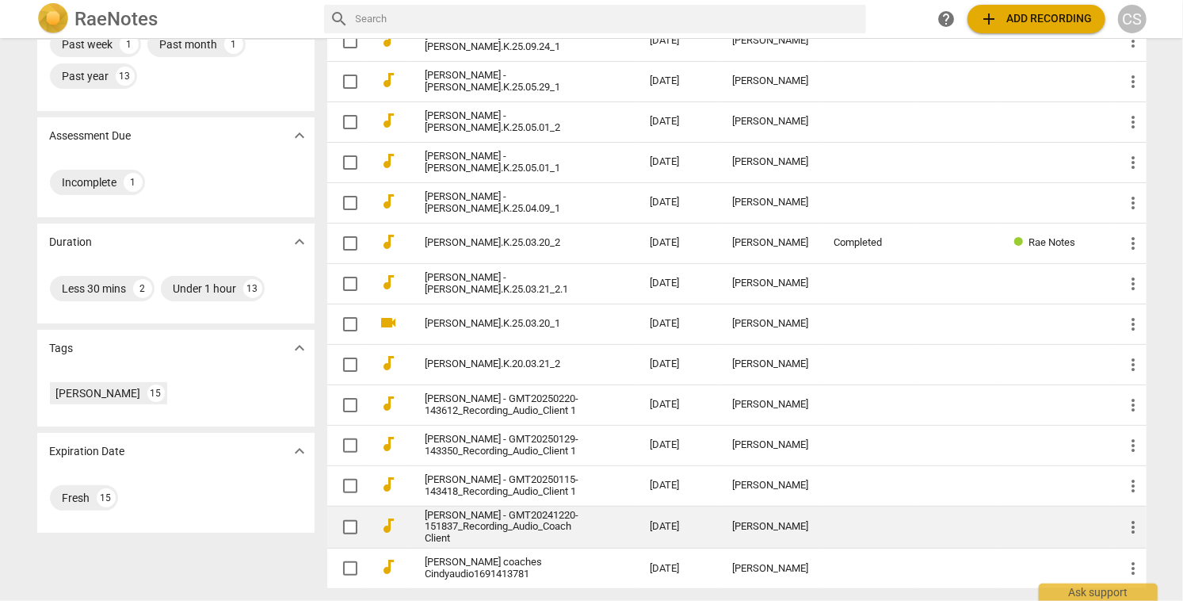
click at [558, 516] on link "[PERSON_NAME] - GMT20241220-151837_Recording_Audio_Coach Client" at bounding box center [508, 527] width 167 height 36
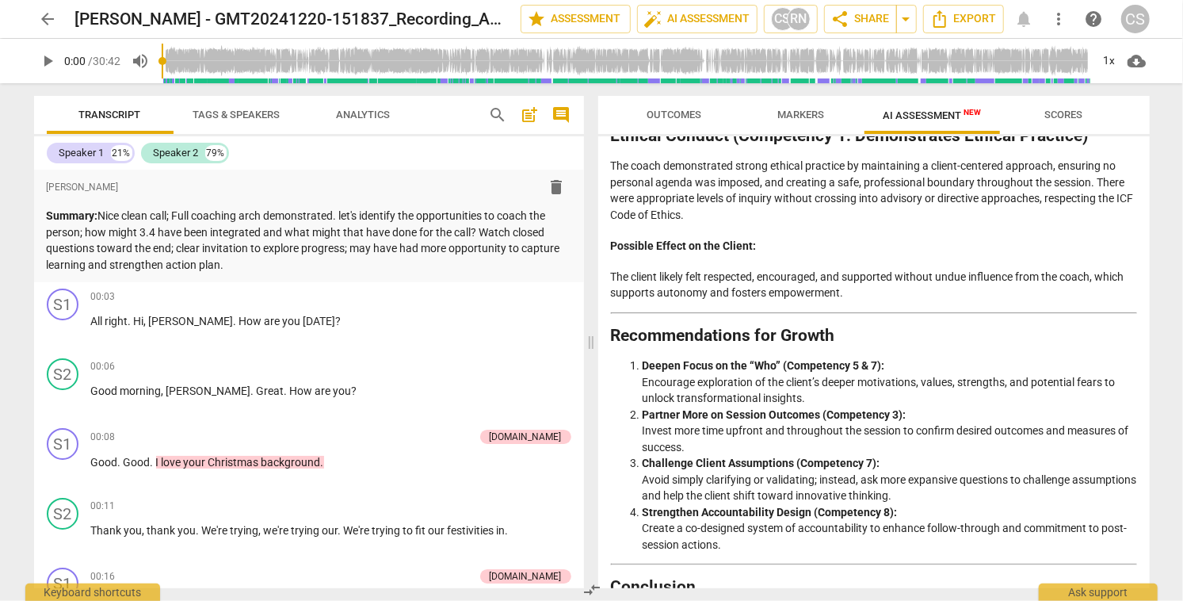
scroll to position [2057, 0]
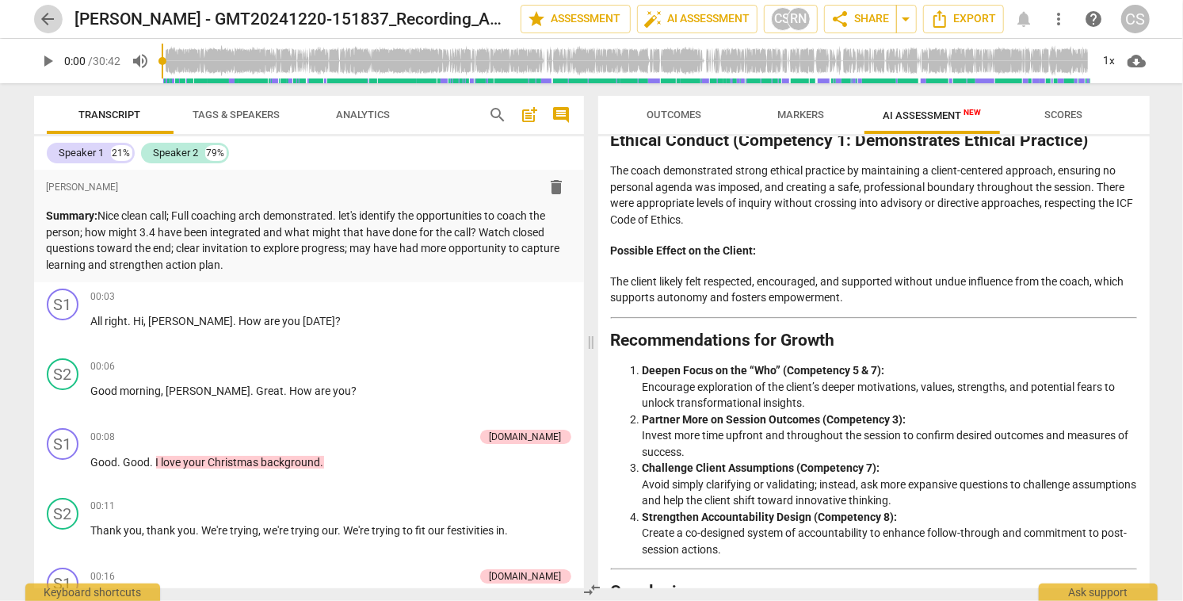
click at [50, 21] on span "arrow_back" at bounding box center [48, 19] width 19 height 19
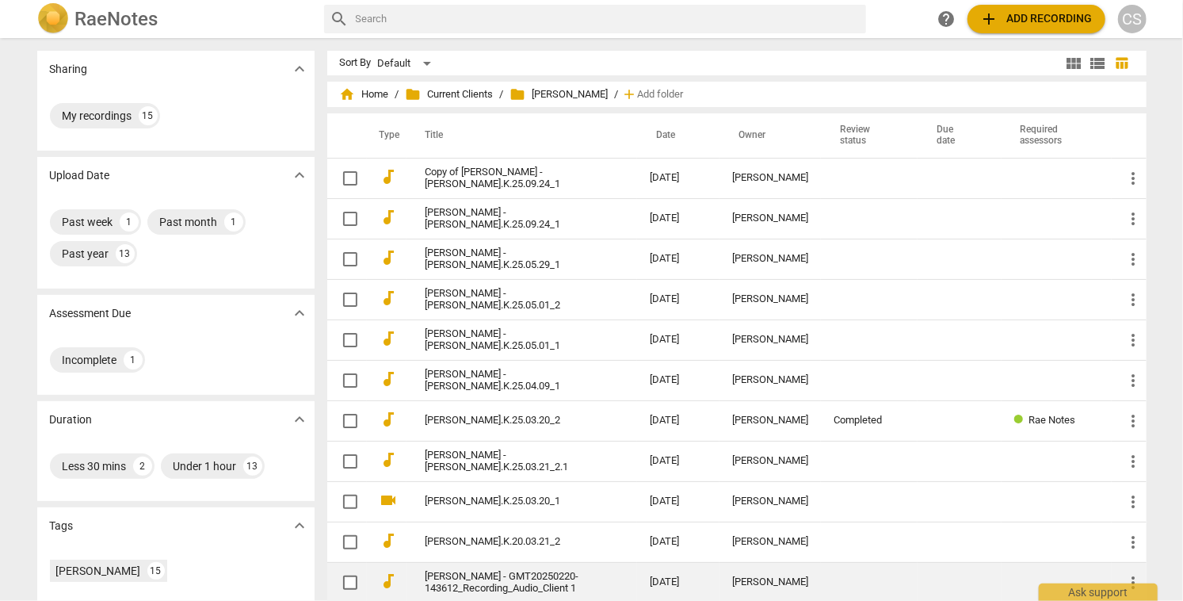
scroll to position [177, 0]
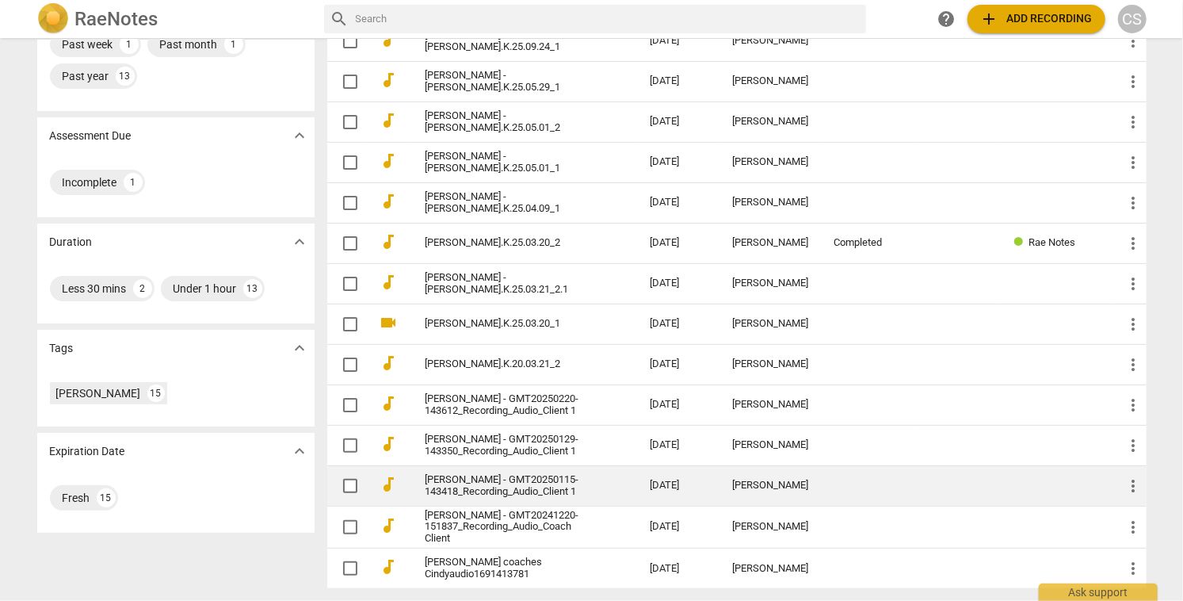
click at [704, 486] on td "[DATE]" at bounding box center [678, 485] width 82 height 40
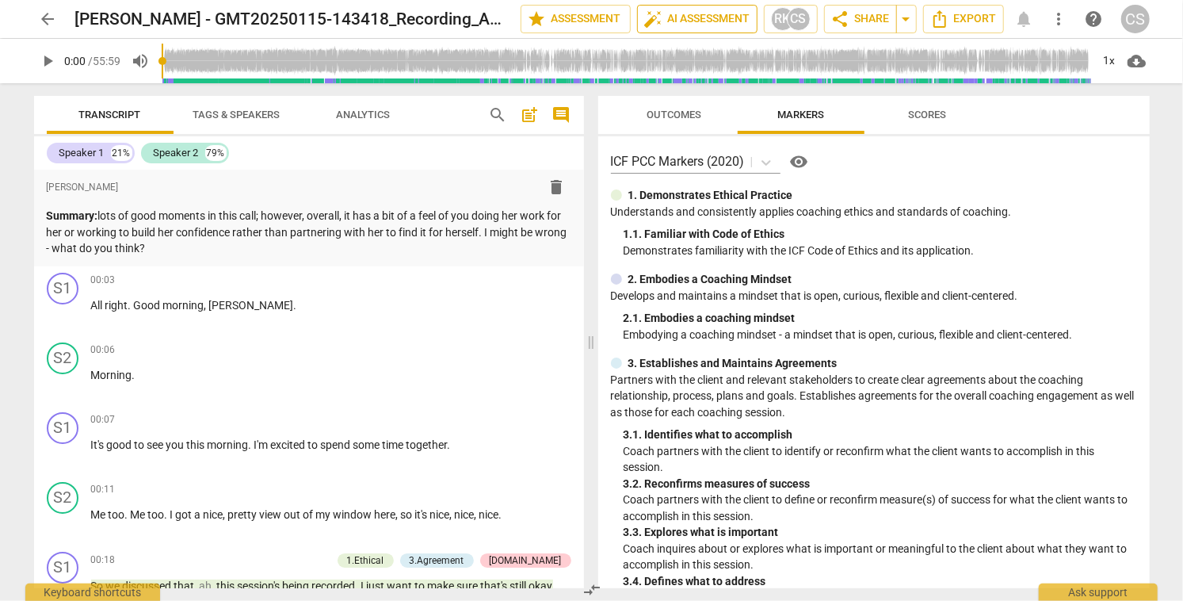
click at [711, 17] on span "auto_fix_high AI Assessment" at bounding box center [697, 19] width 106 height 19
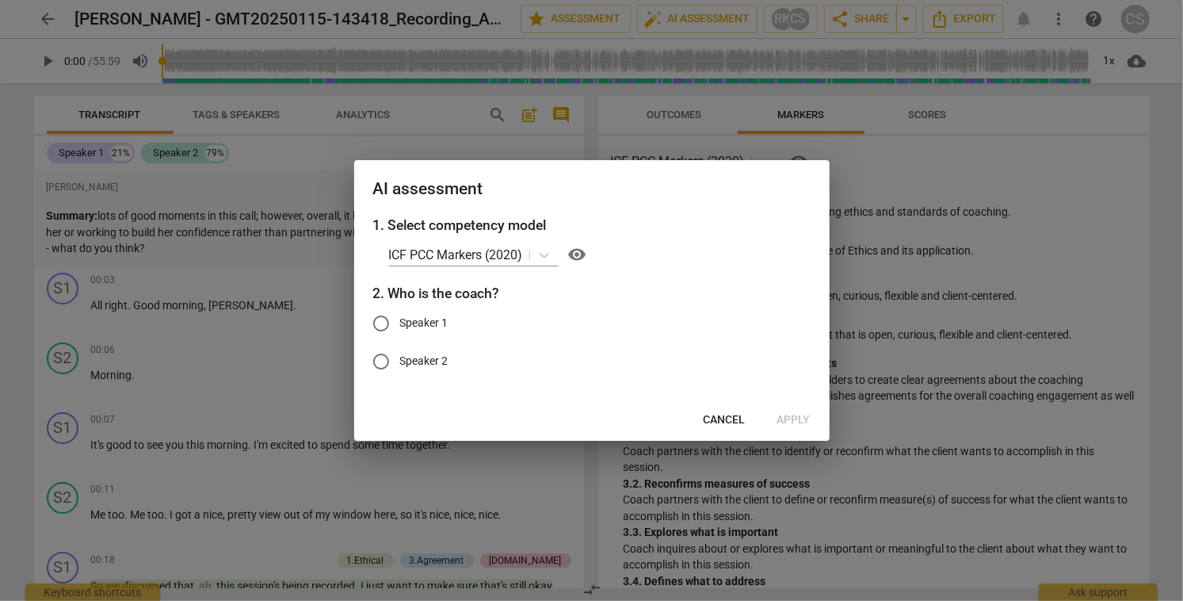
click at [378, 326] on input "Speaker 1" at bounding box center [381, 323] width 38 height 38
radio input "true"
click at [802, 421] on span "Apply" at bounding box center [793, 420] width 33 height 16
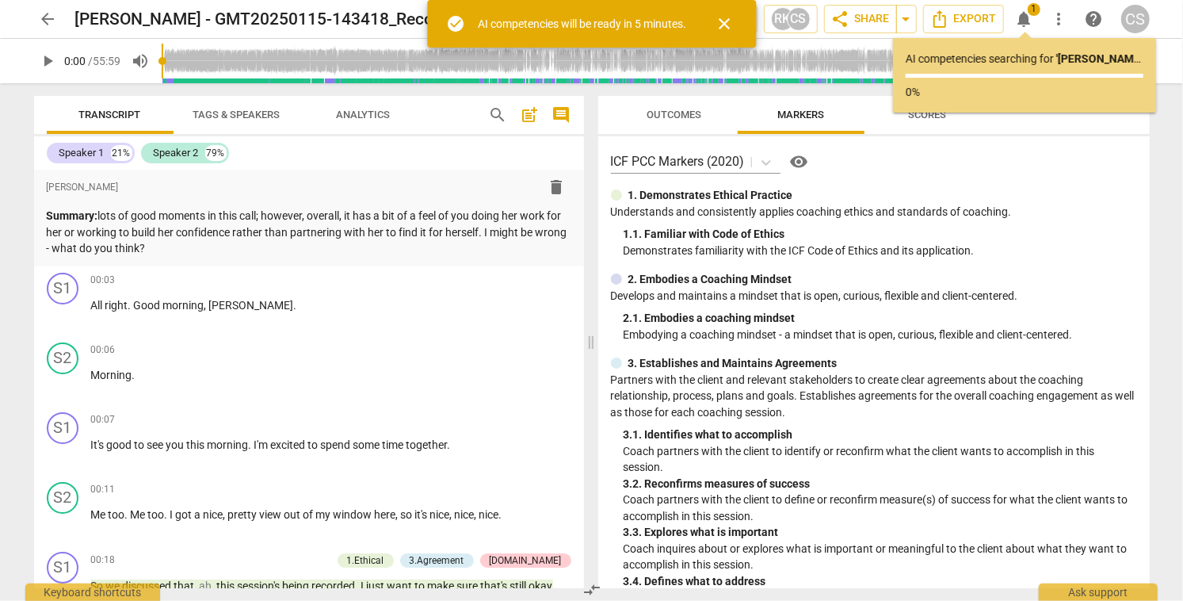
click at [45, 10] on span "arrow_back" at bounding box center [48, 19] width 19 height 19
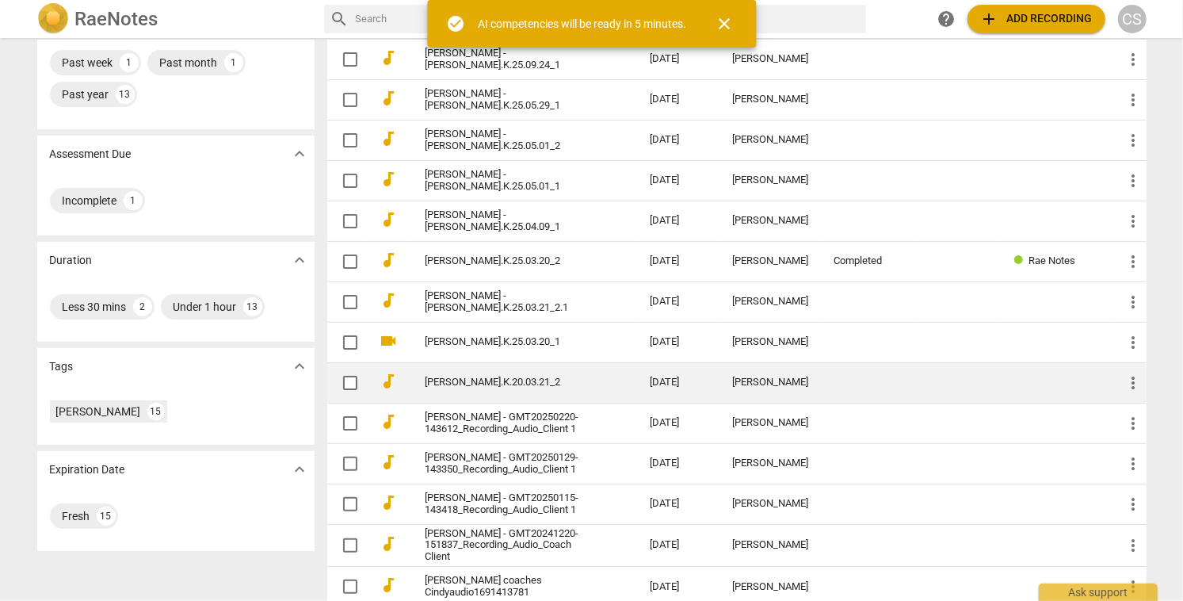
scroll to position [177, 0]
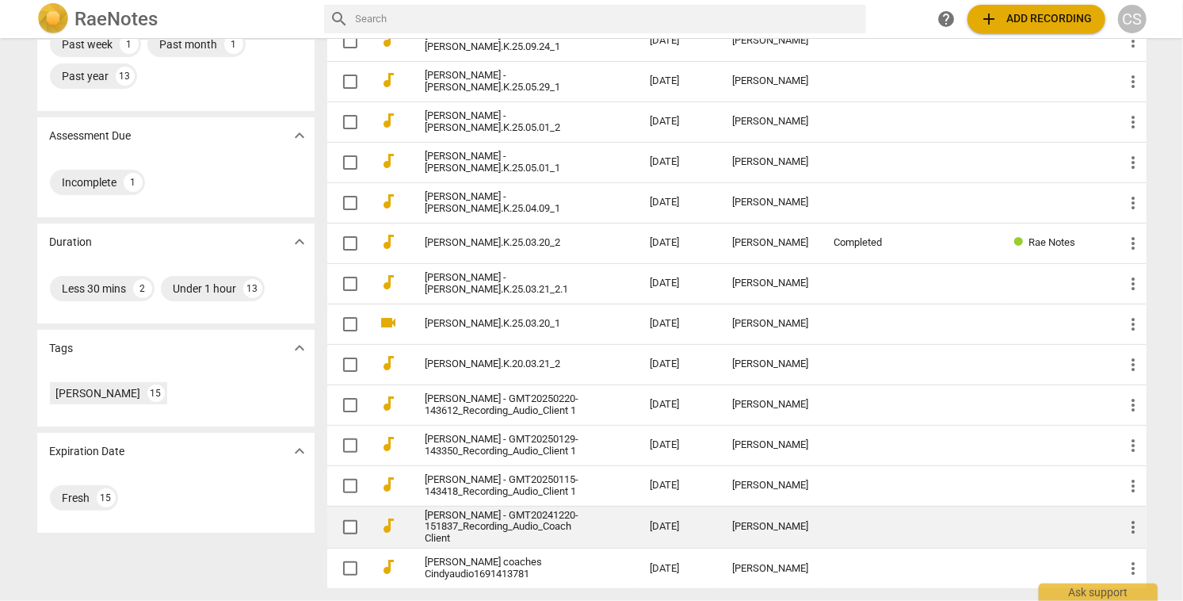
click at [687, 527] on td "[DATE]" at bounding box center [678, 526] width 82 height 43
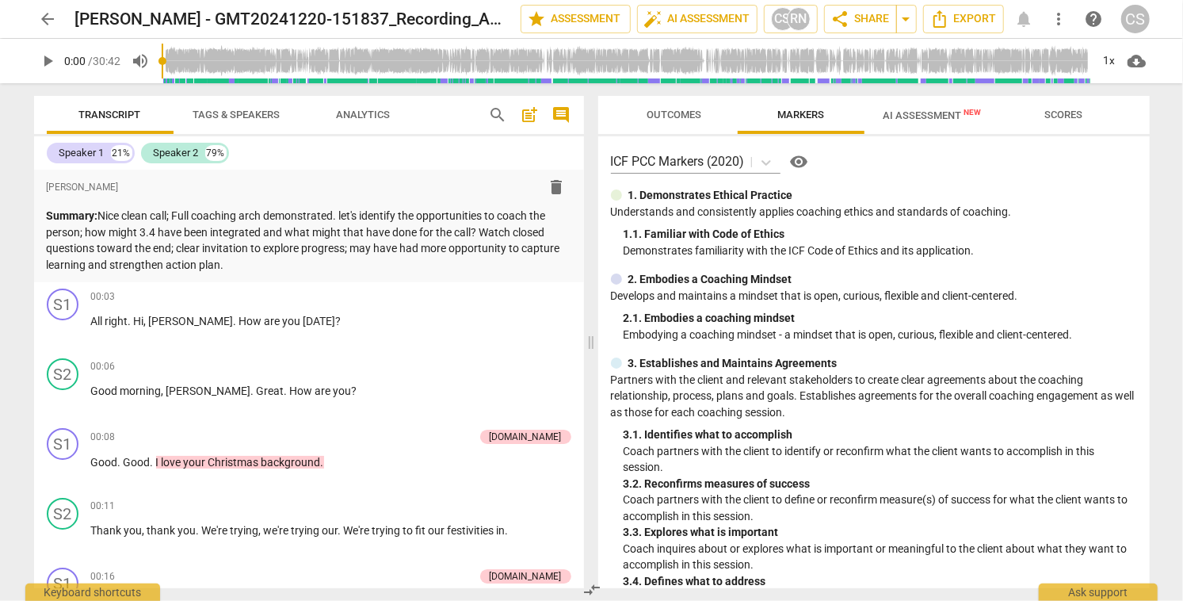
click at [938, 117] on span "AI Assessment New" at bounding box center [932, 115] width 98 height 12
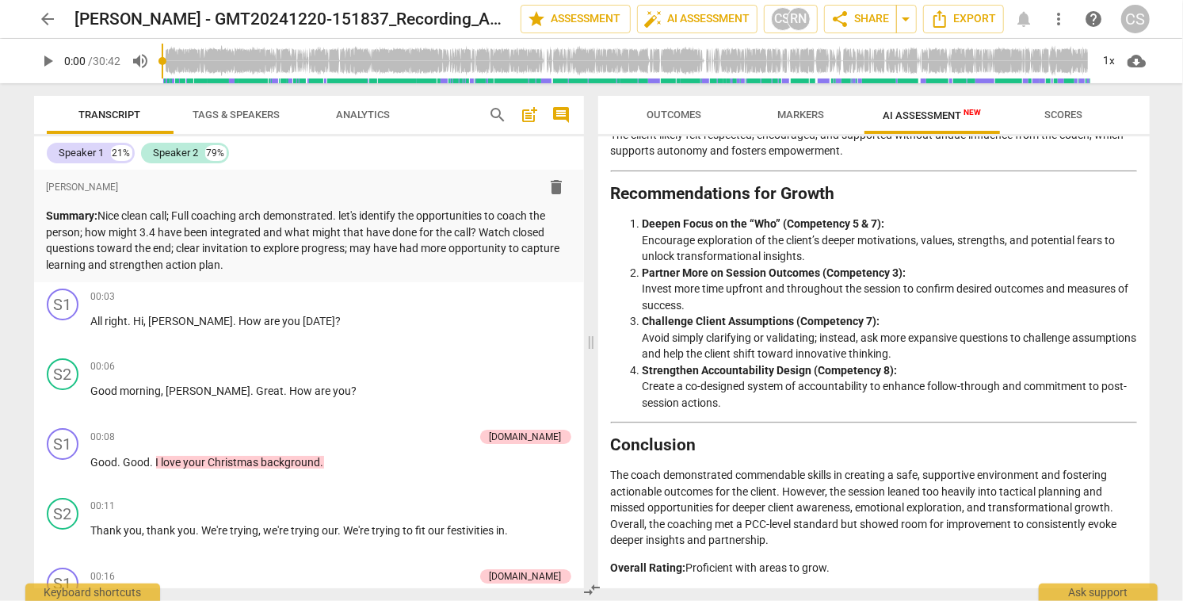
scroll to position [2237, 0]
click at [45, 17] on span "arrow_back" at bounding box center [48, 19] width 19 height 19
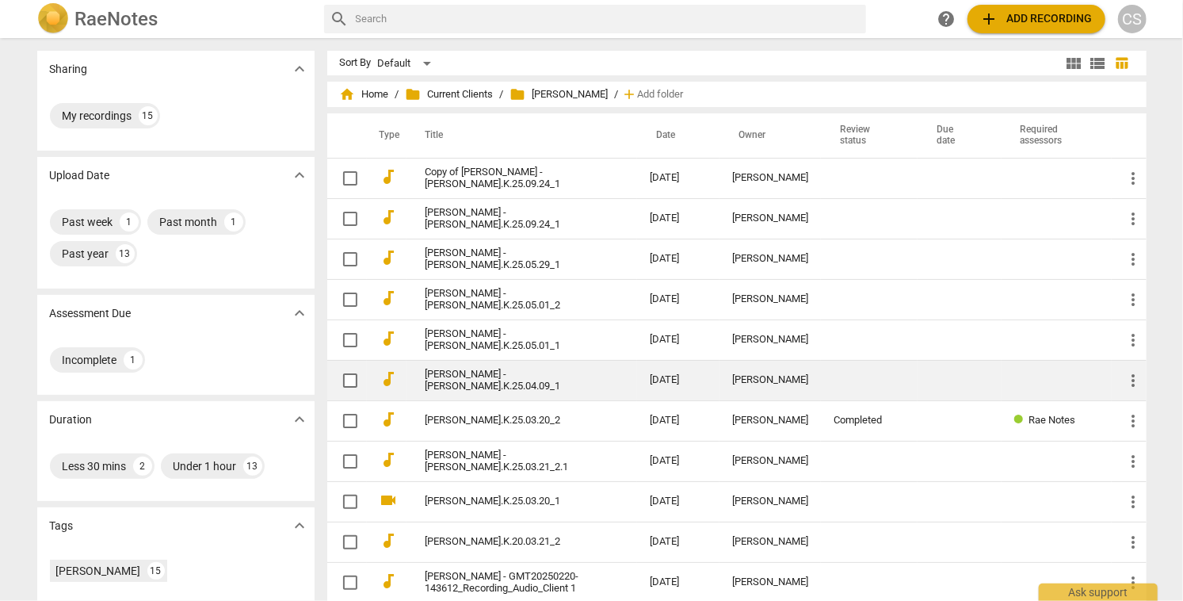
scroll to position [177, 0]
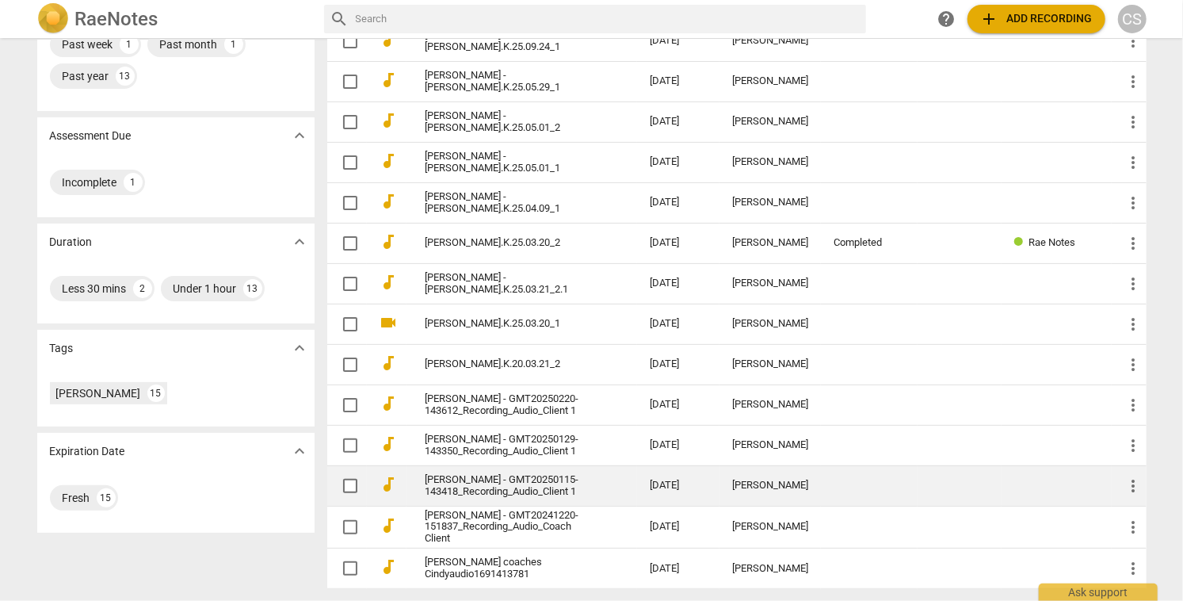
click at [591, 489] on td "[PERSON_NAME] - GMT20250115-143418_Recording_Audio_Client 1" at bounding box center [521, 485] width 231 height 40
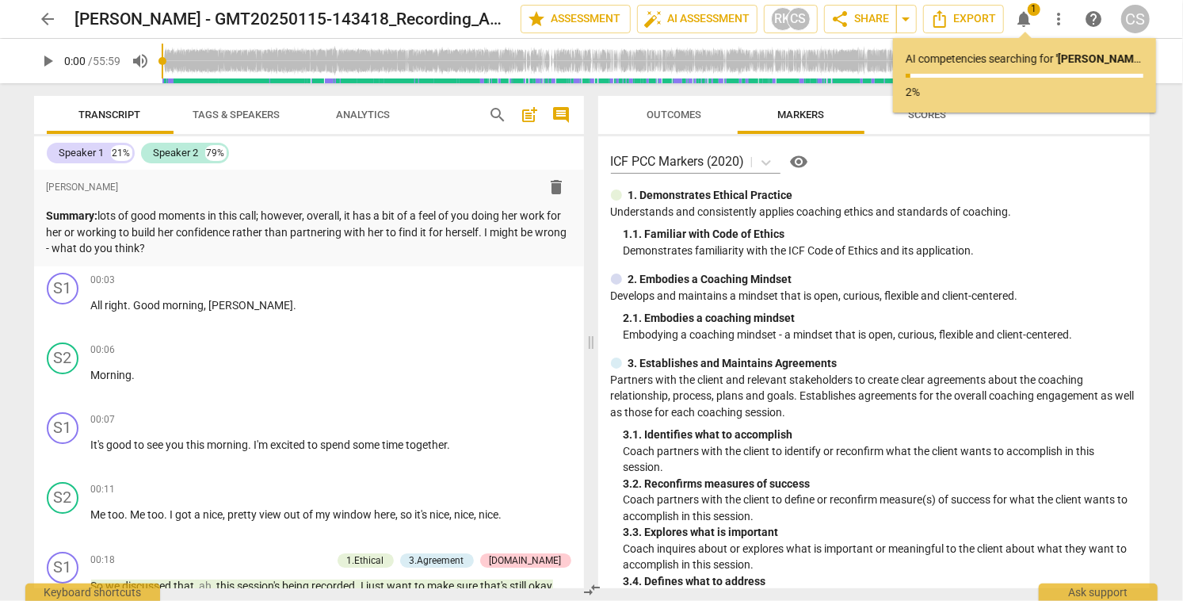
click at [49, 17] on span "arrow_back" at bounding box center [48, 19] width 19 height 19
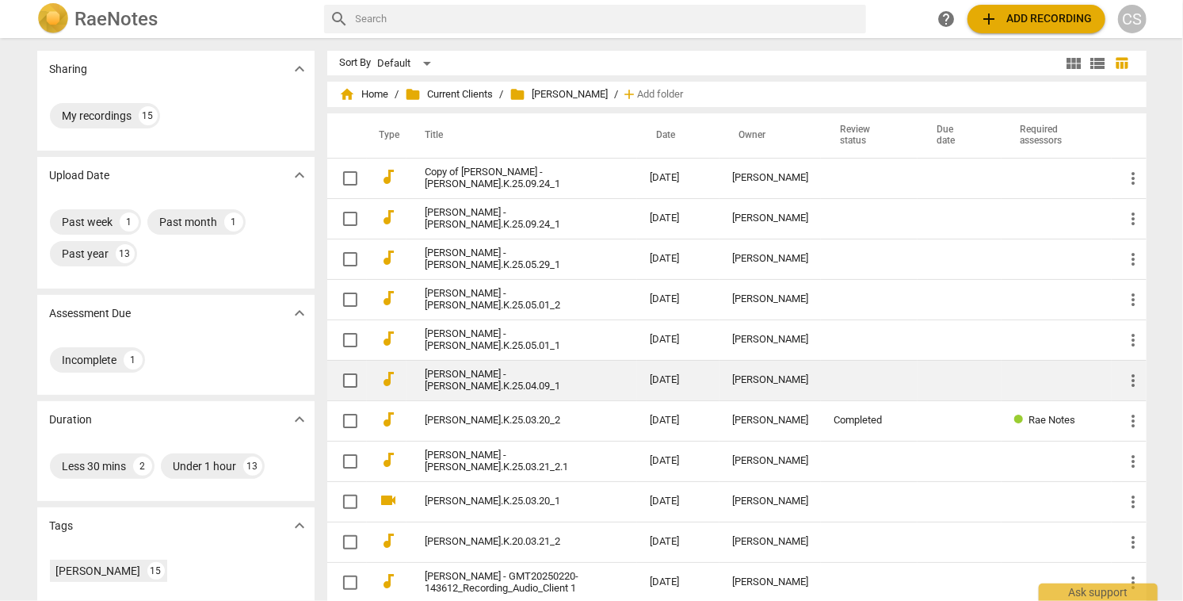
scroll to position [177, 0]
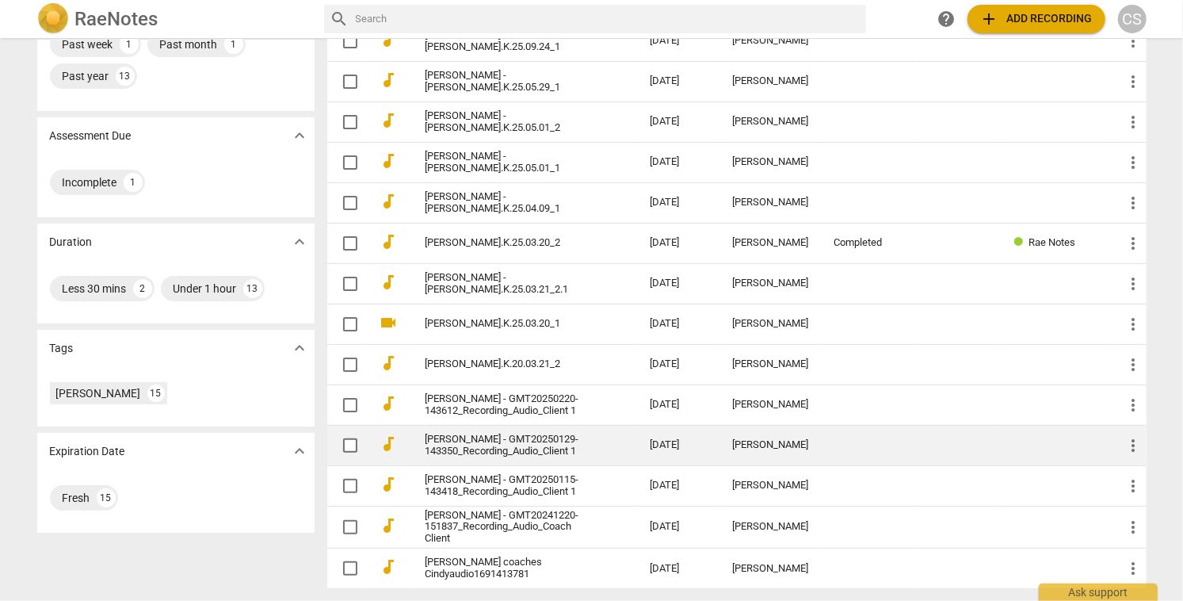
click at [648, 450] on td "[DATE]" at bounding box center [678, 445] width 82 height 40
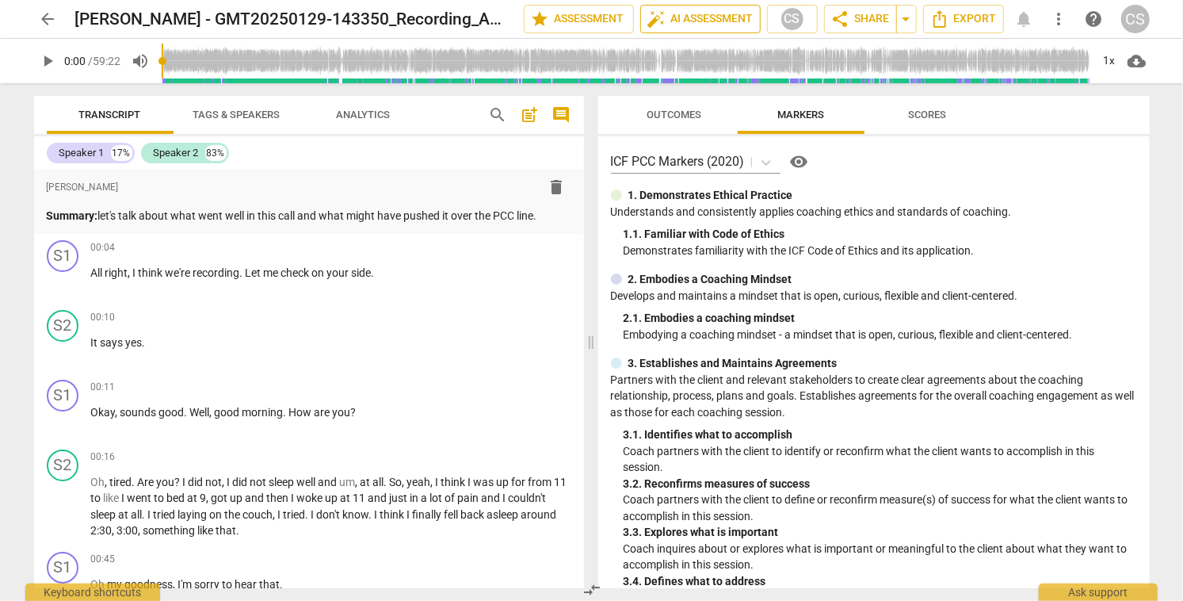
click at [711, 20] on span "auto_fix_high AI Assessment" at bounding box center [700, 19] width 106 height 19
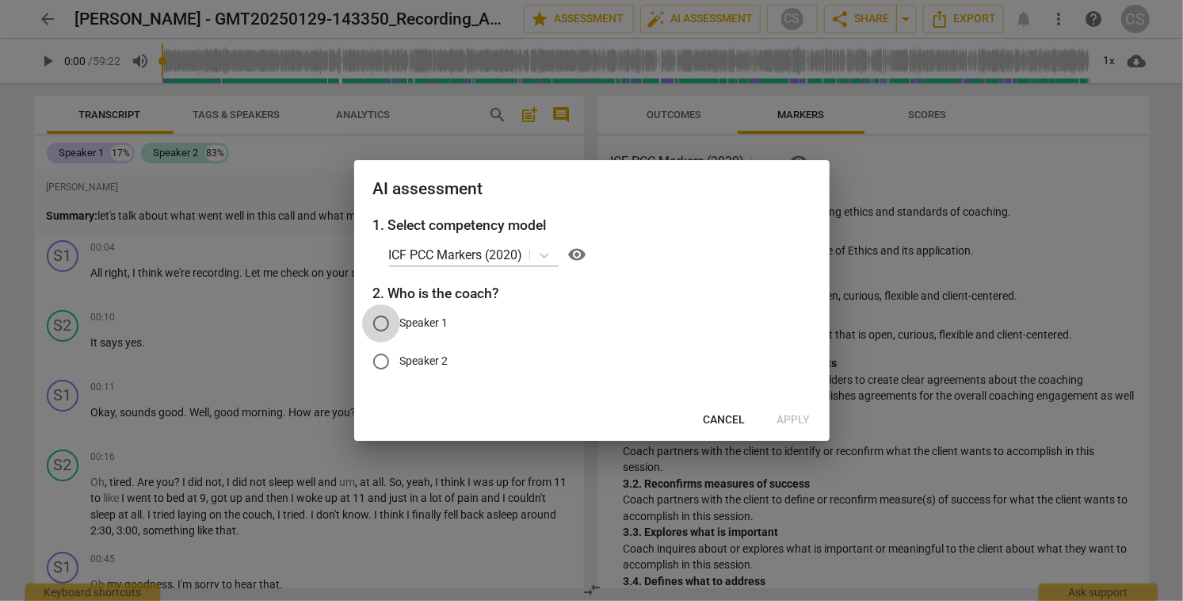
click at [379, 322] on input "Speaker 1" at bounding box center [381, 323] width 38 height 38
radio input "true"
click at [797, 419] on span "Apply" at bounding box center [793, 420] width 33 height 16
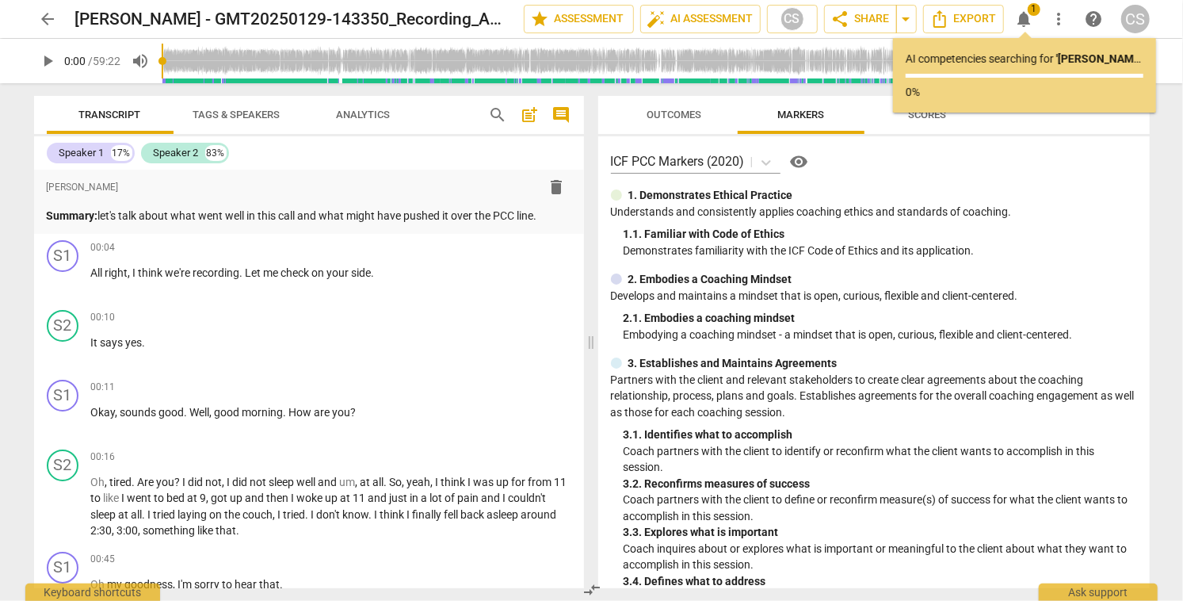
click at [47, 21] on span "arrow_back" at bounding box center [48, 19] width 19 height 19
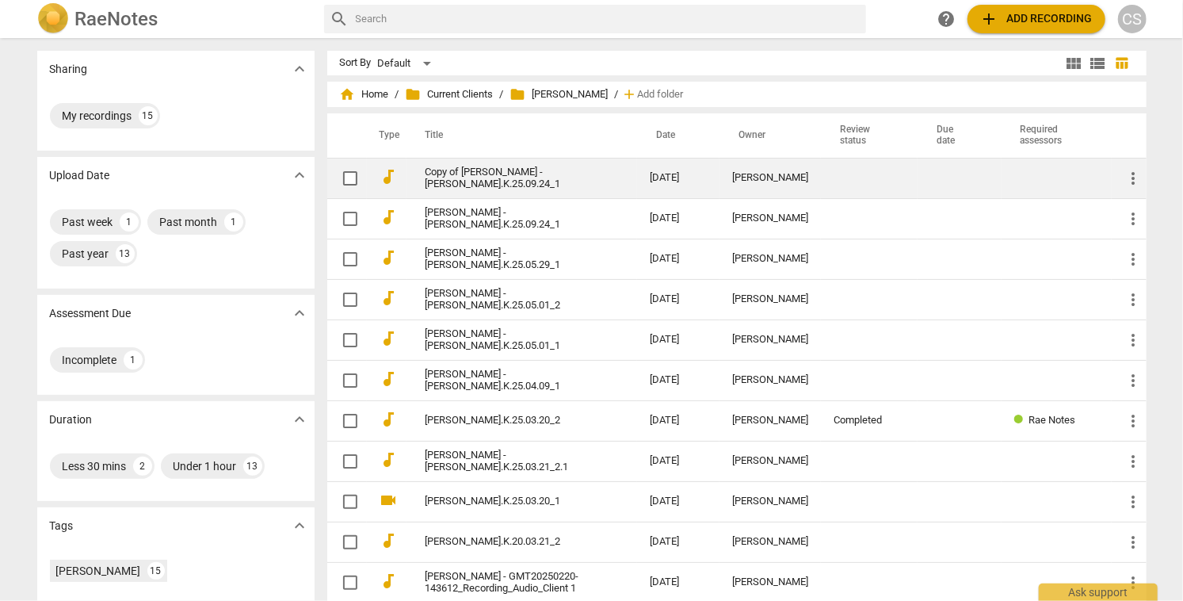
click at [695, 181] on td "[DATE]" at bounding box center [678, 178] width 82 height 40
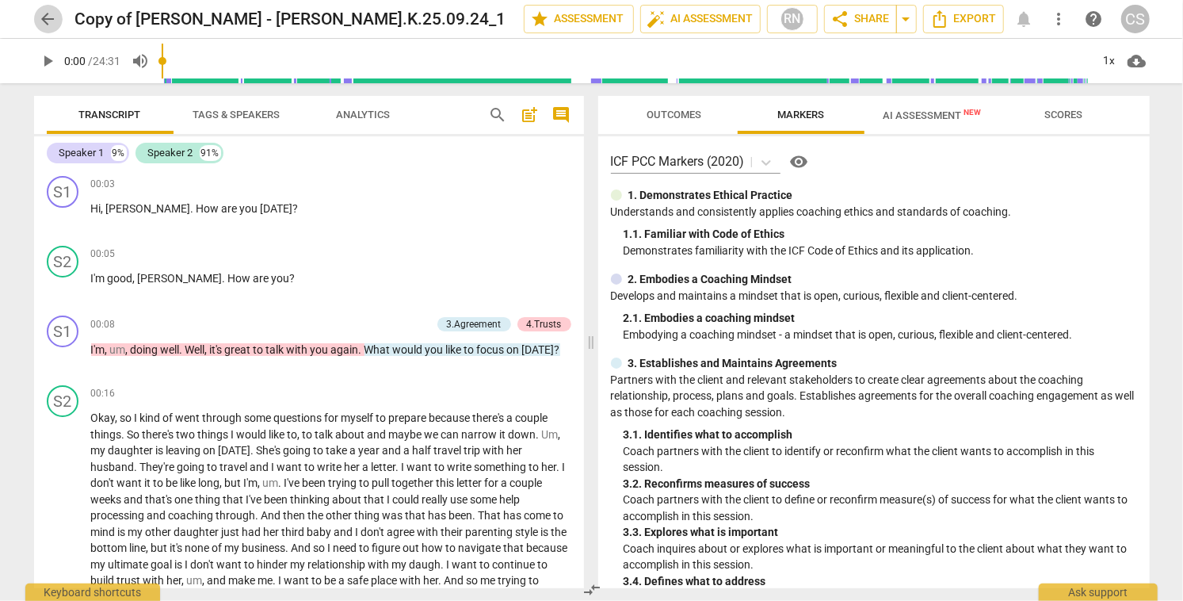
click at [52, 17] on span "arrow_back" at bounding box center [48, 19] width 19 height 19
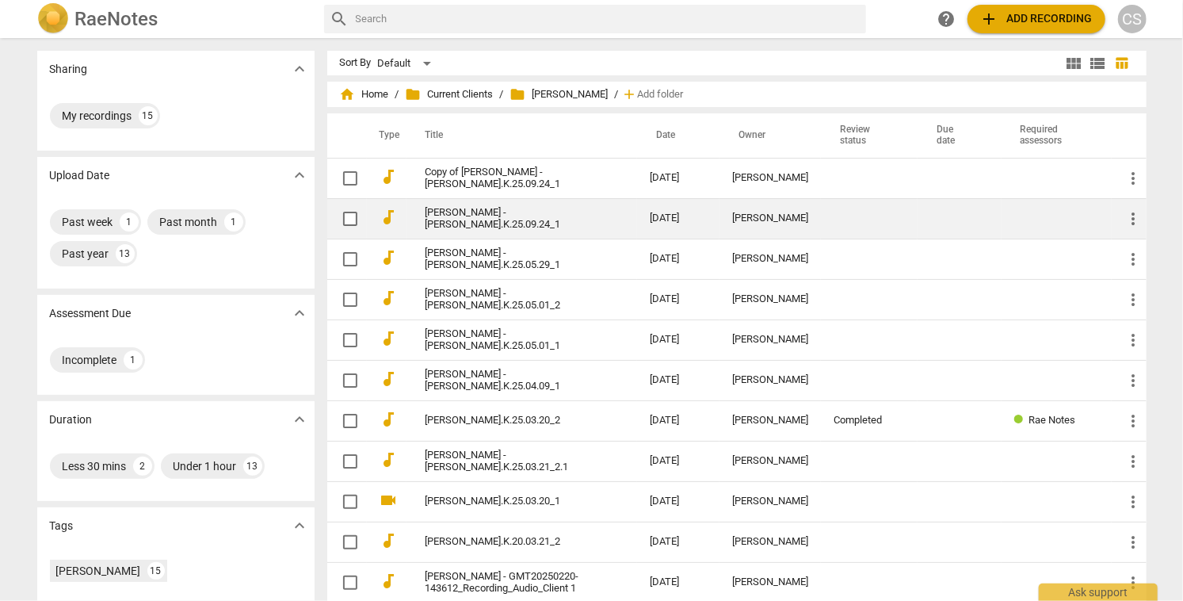
click at [544, 218] on link "[PERSON_NAME] - [PERSON_NAME].K.25.09.24_1" at bounding box center [508, 219] width 167 height 24
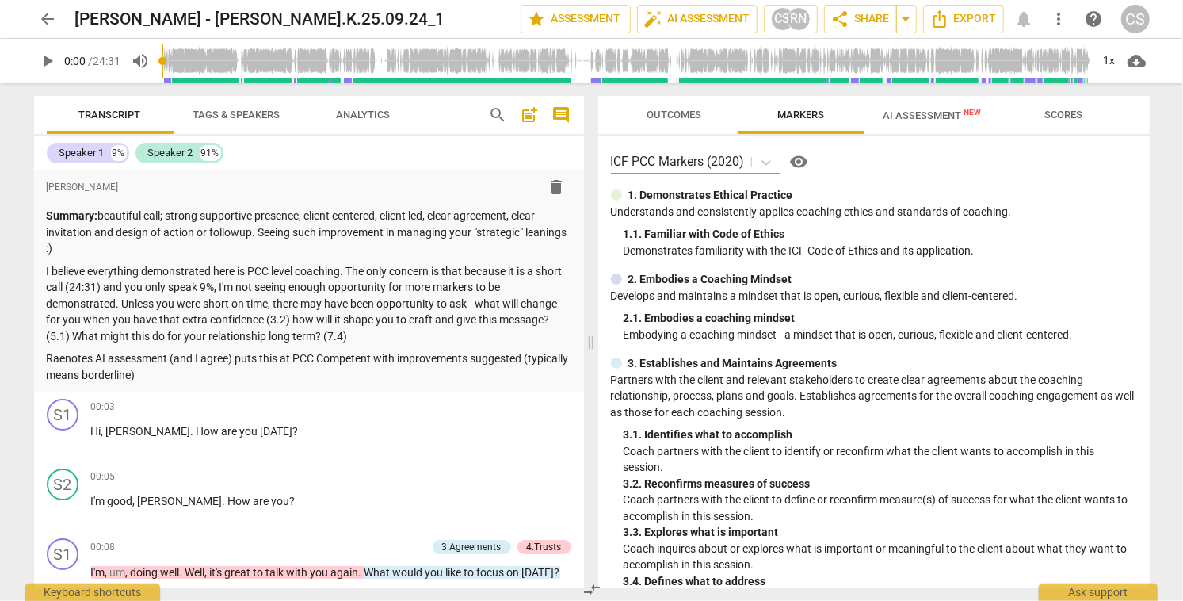
click at [908, 116] on span "AI Assessment New" at bounding box center [932, 115] width 98 height 12
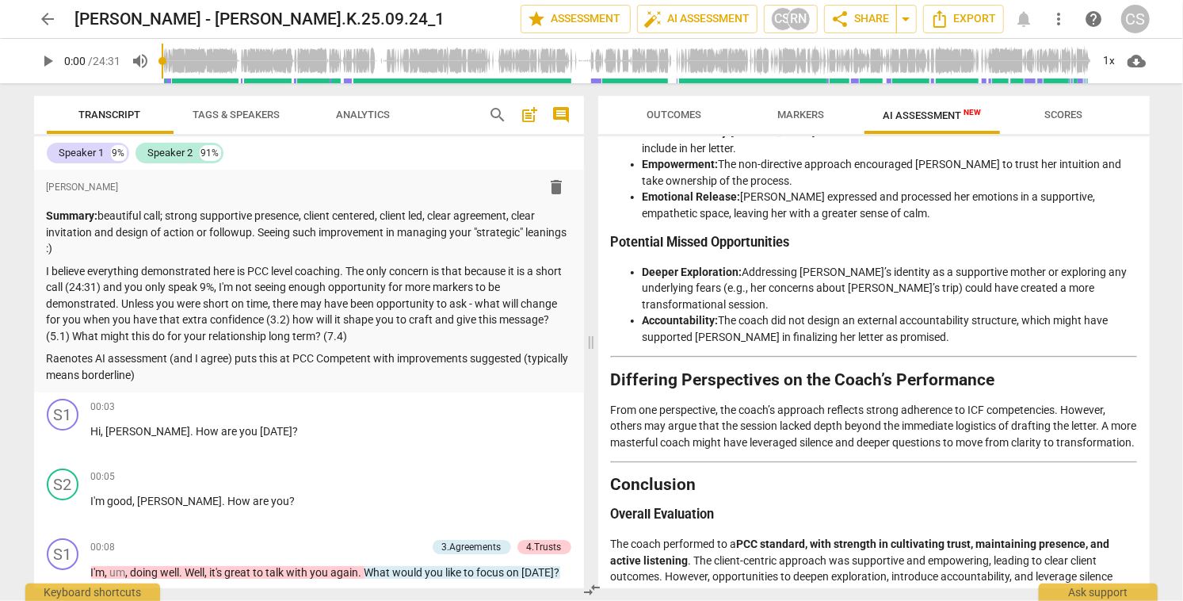
scroll to position [2830, 0]
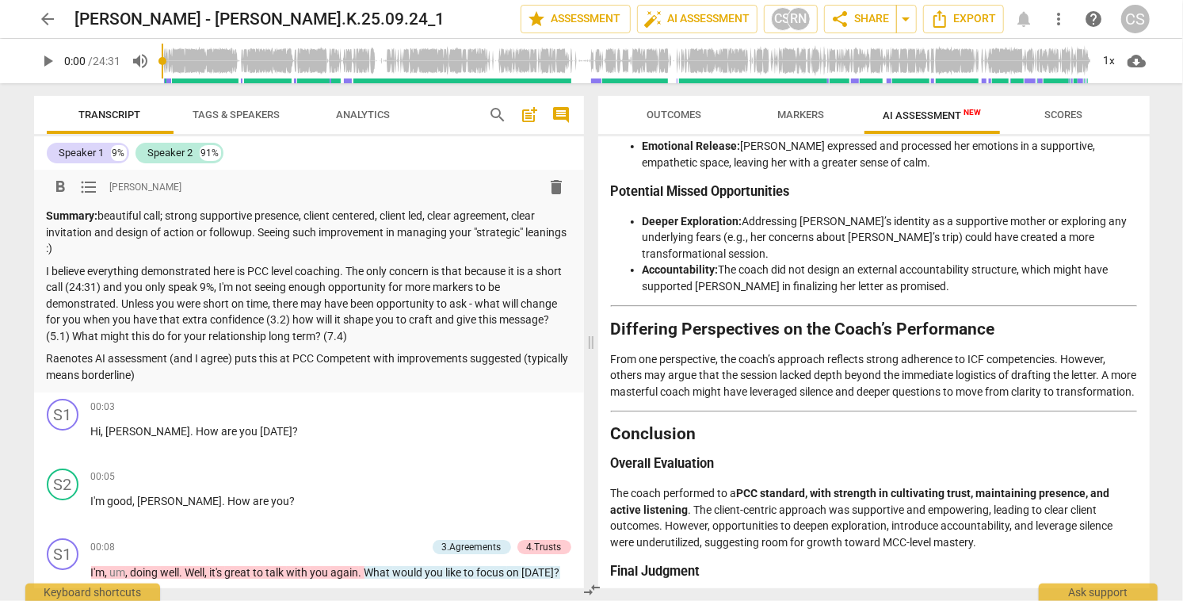
click at [51, 354] on p "Raenotes AI assessment (and I agree) puts this at PCC Competent with improvemen…" at bounding box center [309, 366] width 524 height 32
click at [45, 23] on span "arrow_back" at bounding box center [48, 19] width 19 height 19
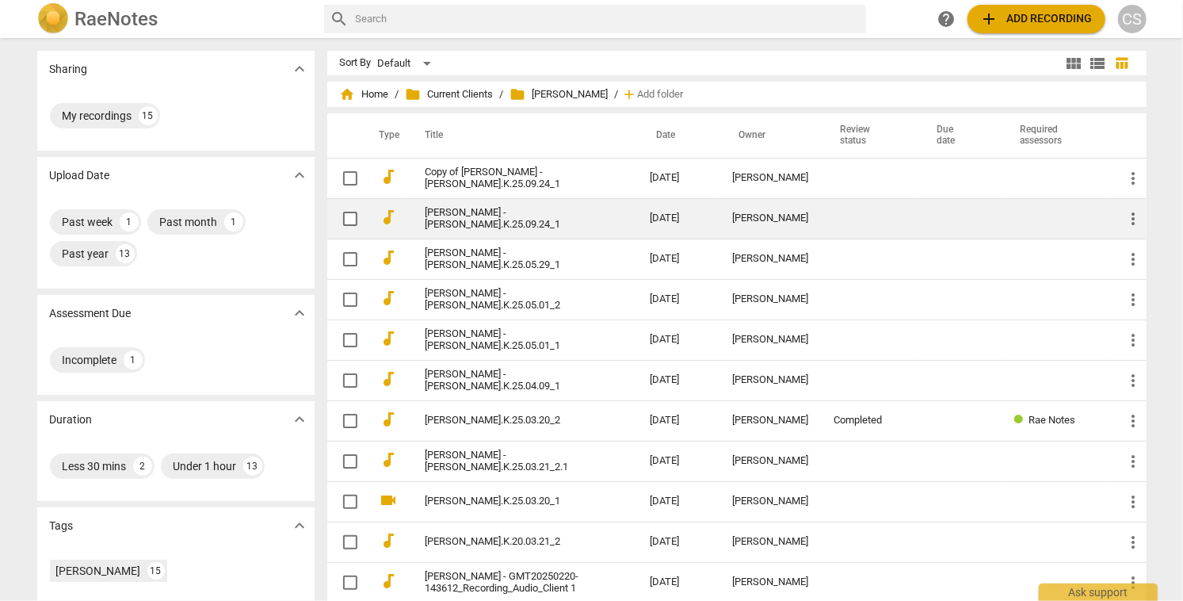
click at [535, 219] on link "[PERSON_NAME] - [PERSON_NAME].K.25.09.24_1" at bounding box center [508, 219] width 167 height 24
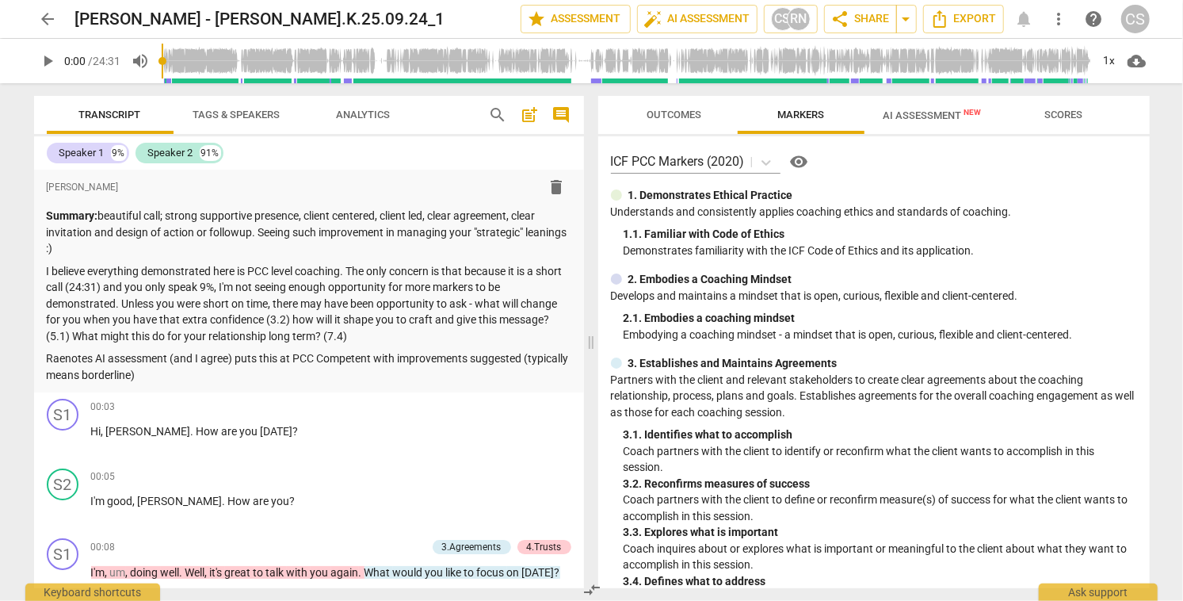
click at [903, 116] on span "AI Assessment New" at bounding box center [932, 115] width 98 height 12
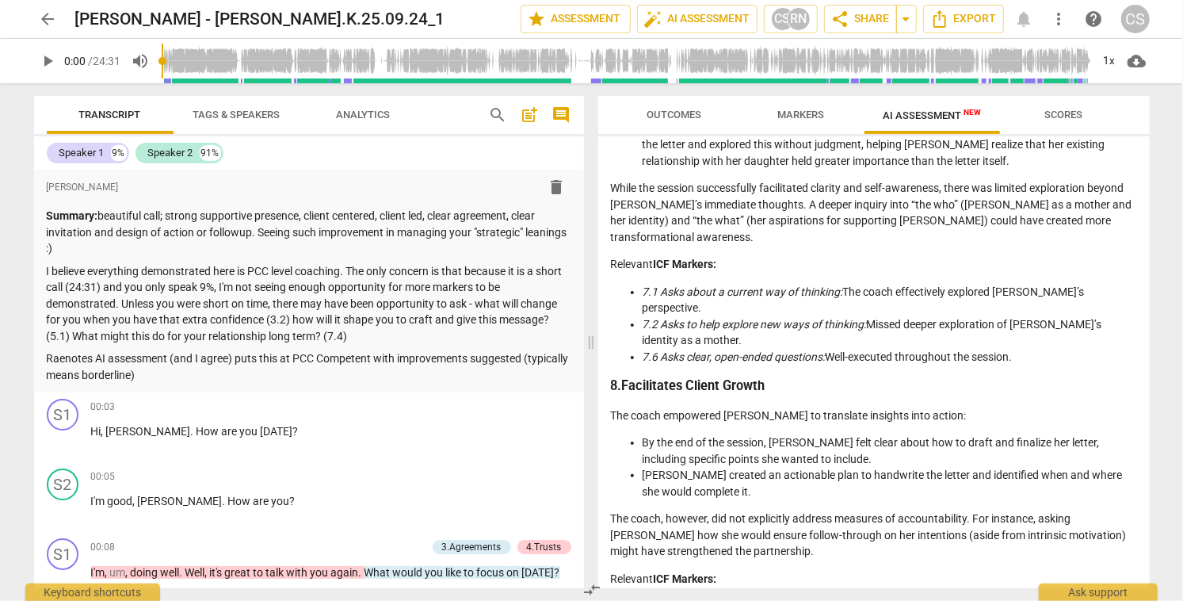
scroll to position [2830, 0]
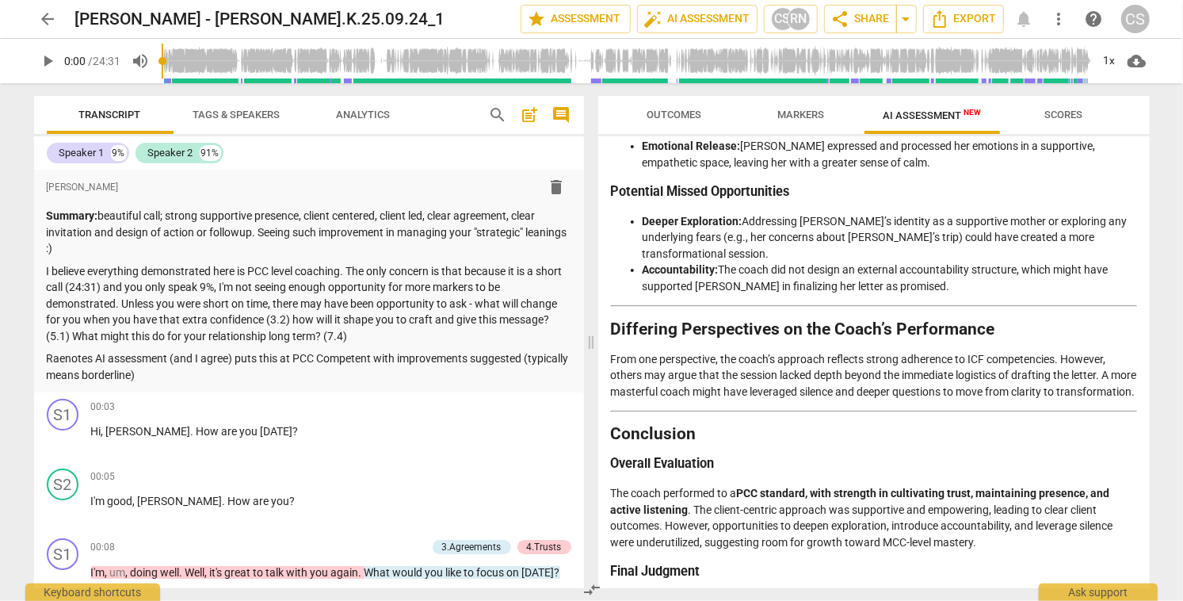
click at [50, 19] on span "arrow_back" at bounding box center [48, 19] width 19 height 19
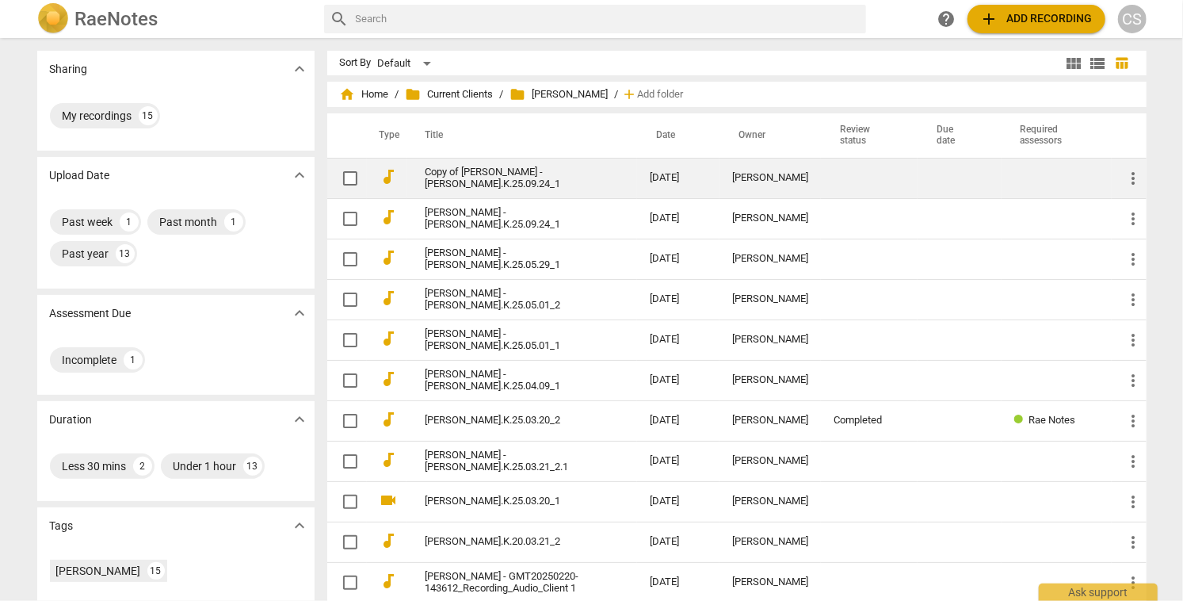
click at [558, 174] on link "Copy of [PERSON_NAME] - [PERSON_NAME].K.25.09.24_1" at bounding box center [508, 178] width 167 height 24
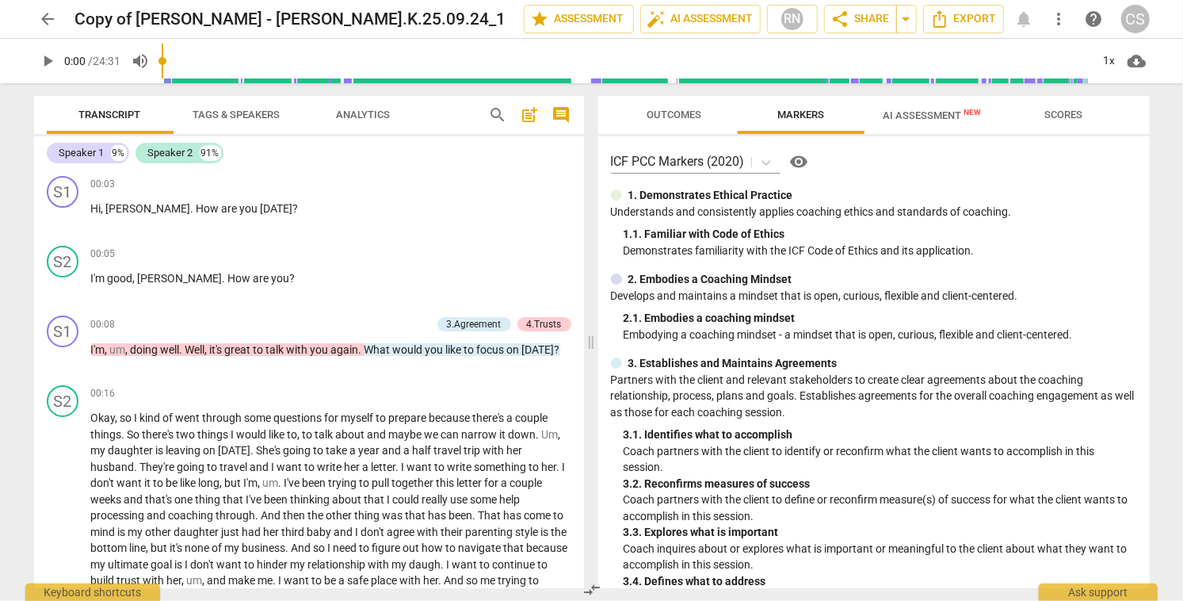
click at [925, 120] on span "AI Assessment New" at bounding box center [932, 115] width 98 height 12
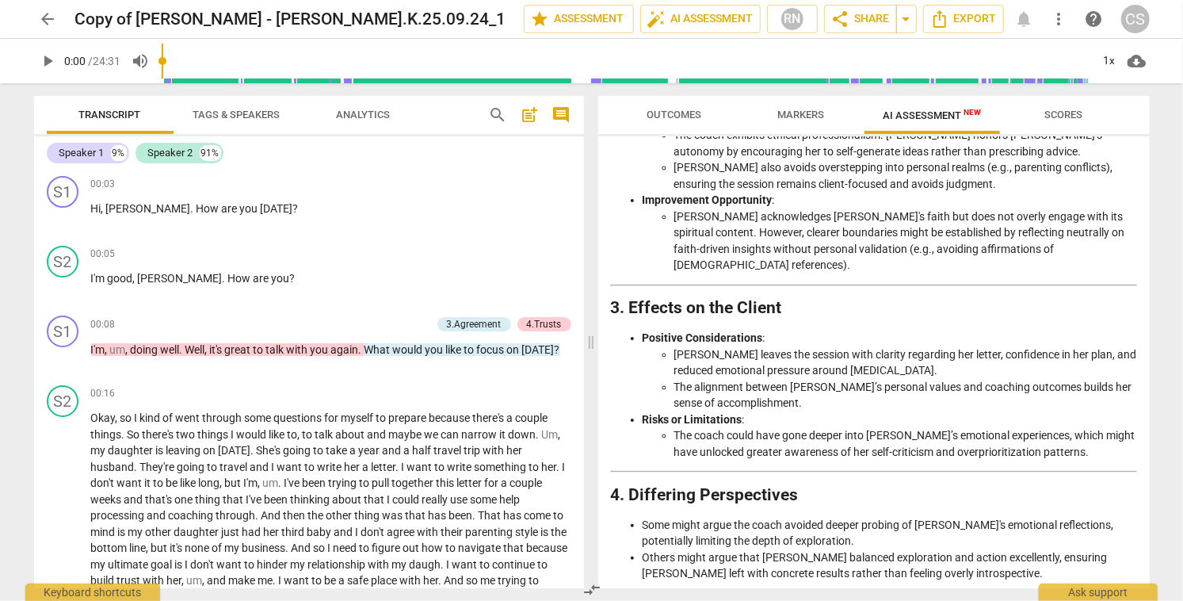
scroll to position [2229, 0]
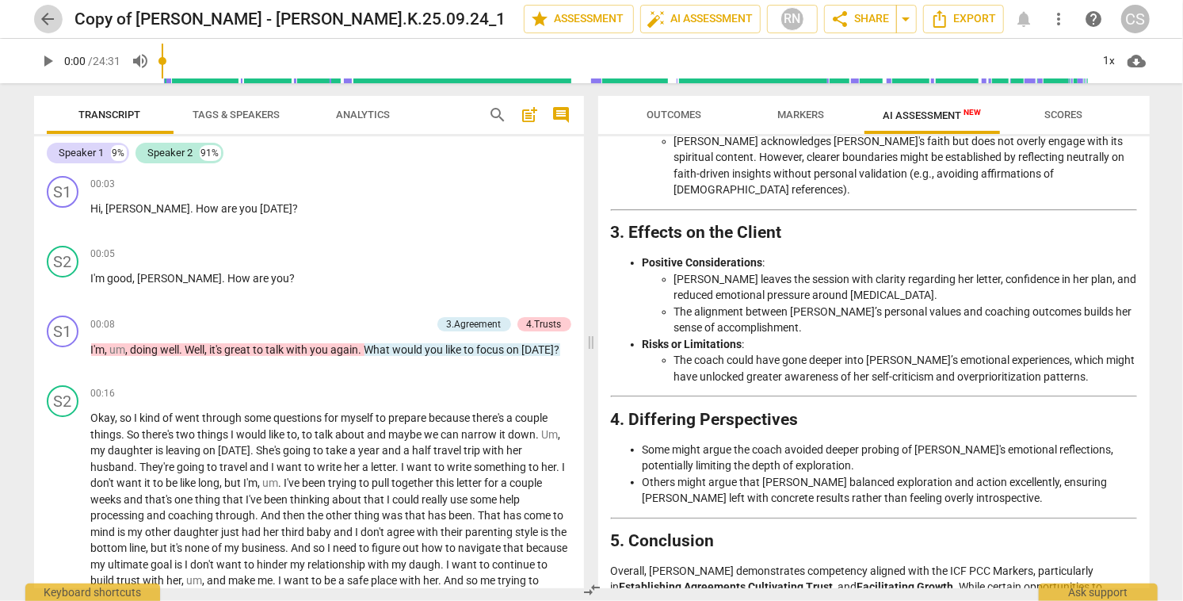
click at [46, 18] on span "arrow_back" at bounding box center [48, 19] width 19 height 19
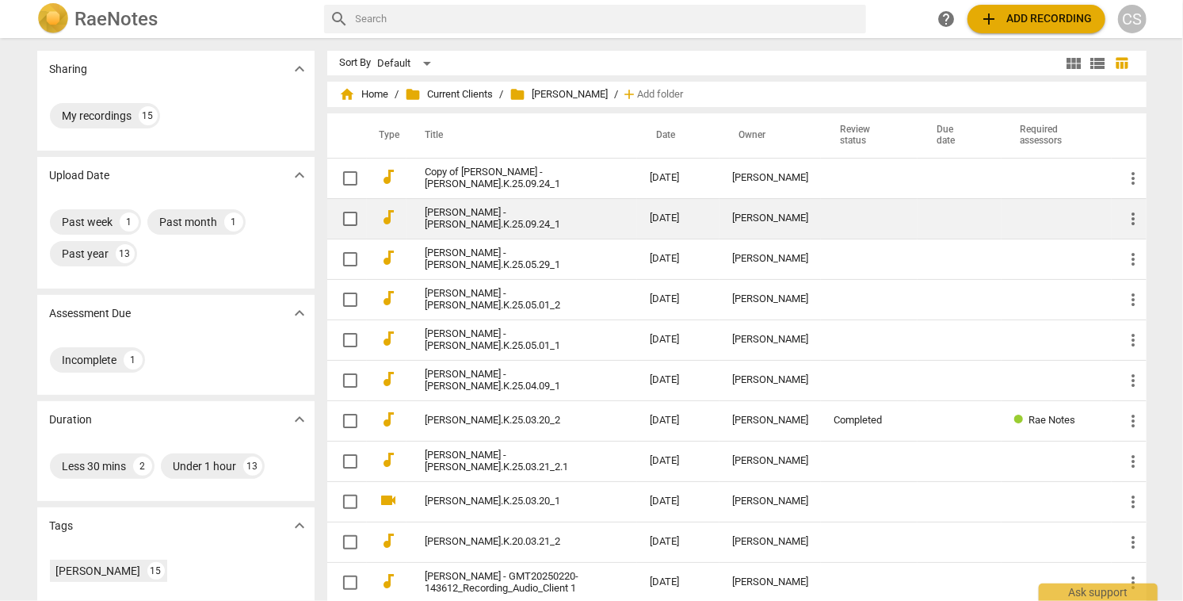
click at [563, 212] on link "[PERSON_NAME] - [PERSON_NAME].K.25.09.24_1" at bounding box center [508, 219] width 167 height 24
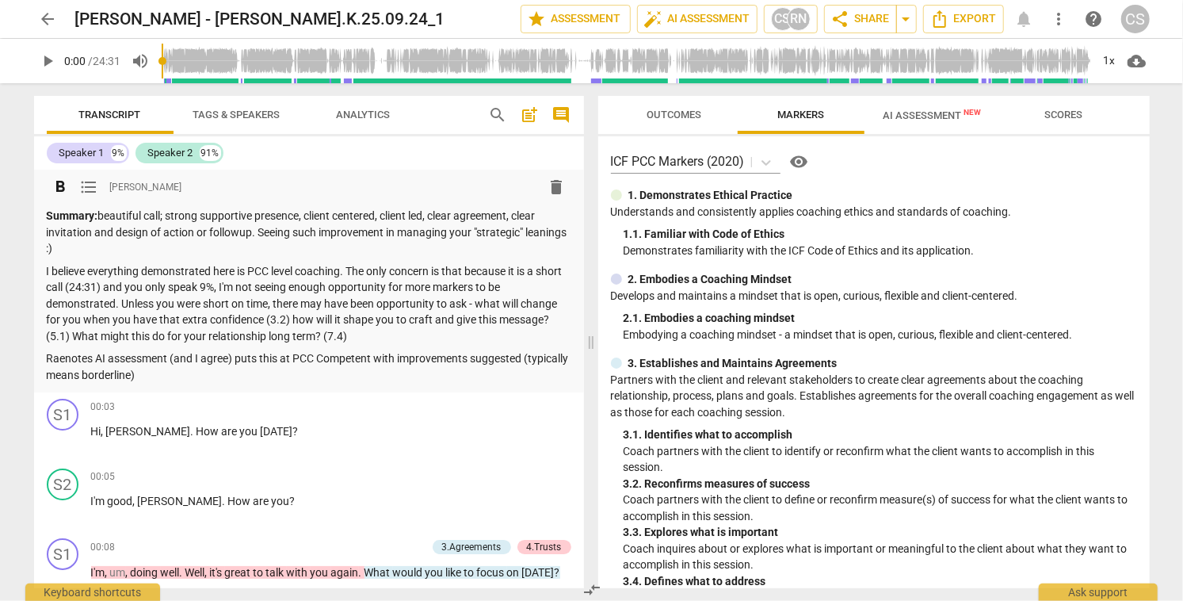
click at [47, 359] on p "Raenotes AI assessment (and I agree) puts this at PCC Competent with improvemen…" at bounding box center [309, 366] width 524 height 32
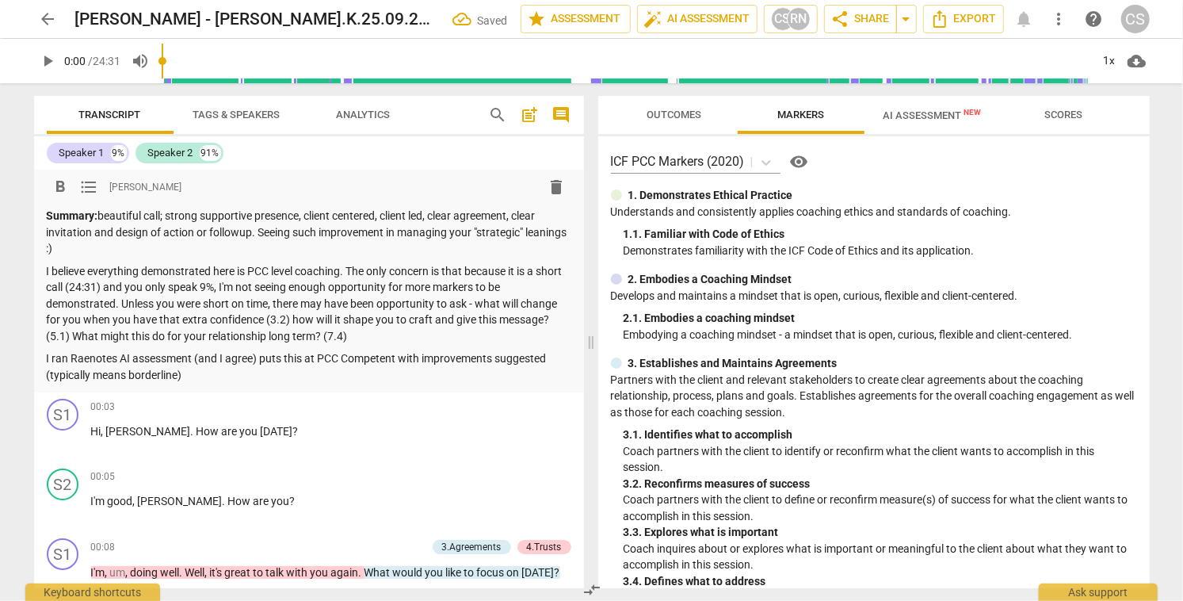
click at [196, 359] on p "I ran Raenotes AI assessment (and I agree) puts this at PCC Competent with impr…" at bounding box center [309, 366] width 524 height 32
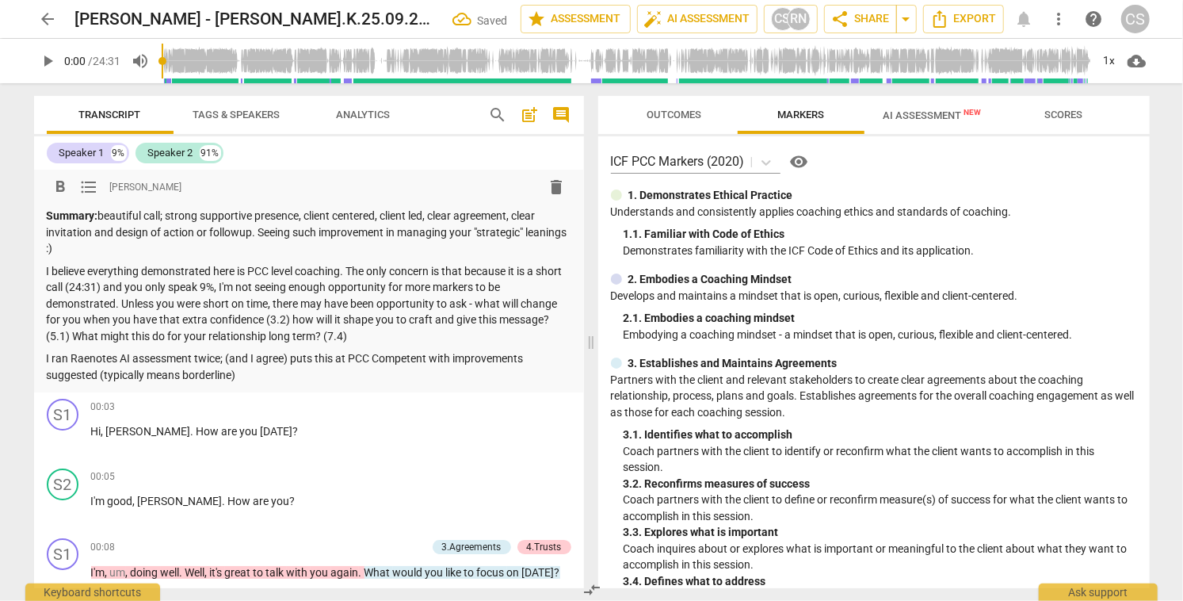
click at [293, 359] on p "I ran Raenotes AI assessment twice; (and I agree) puts this at PCC Competent wi…" at bounding box center [309, 366] width 524 height 32
click at [43, 23] on span "arrow_back" at bounding box center [48, 19] width 19 height 19
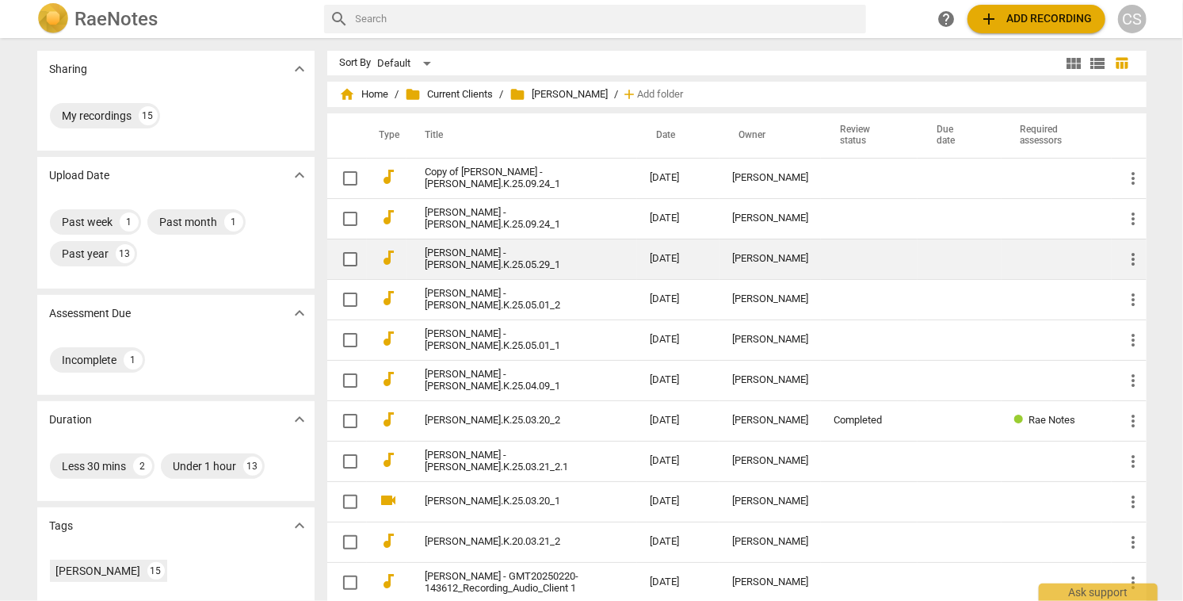
click at [460, 255] on link "[PERSON_NAME] - [PERSON_NAME].K.25.05.29_1" at bounding box center [508, 259] width 167 height 24
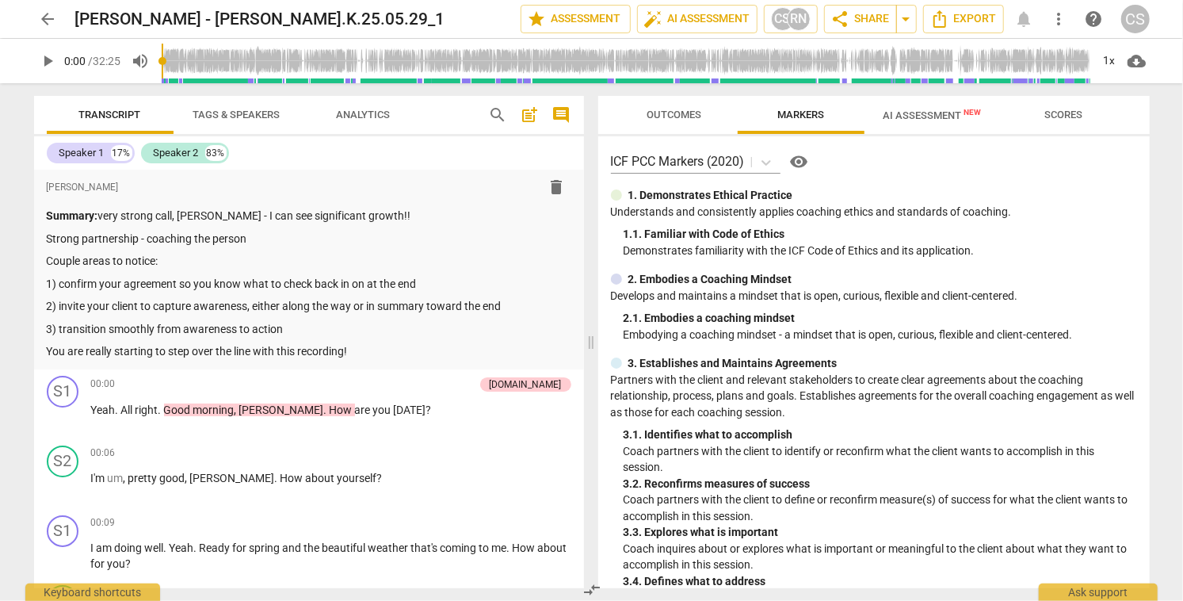
click at [913, 116] on span "AI Assessment New" at bounding box center [932, 115] width 98 height 12
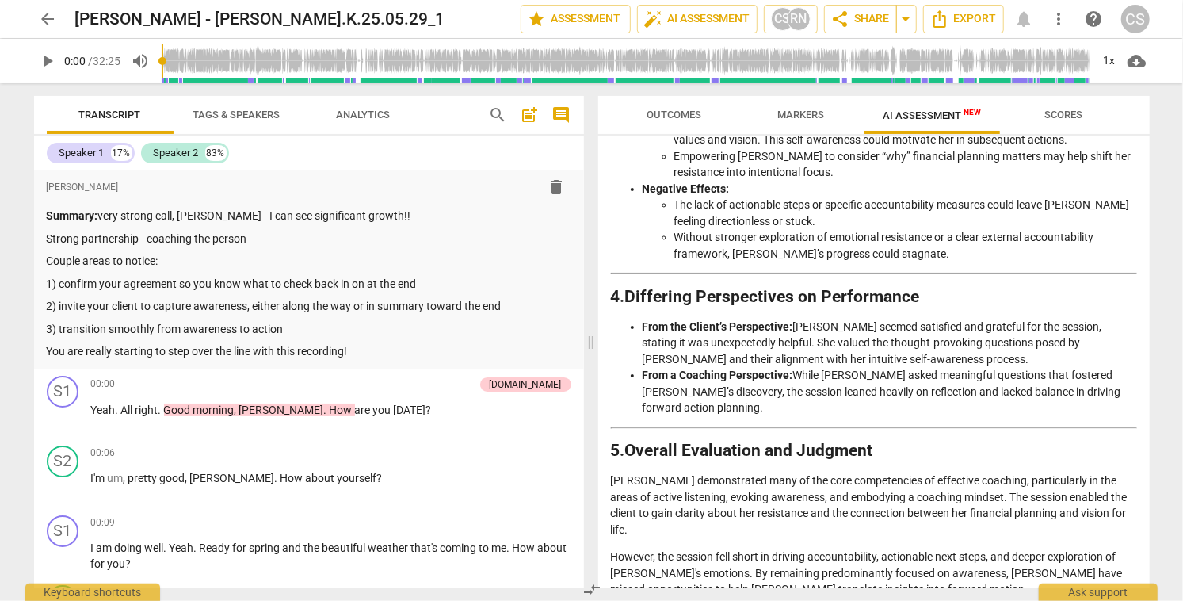
scroll to position [2384, 0]
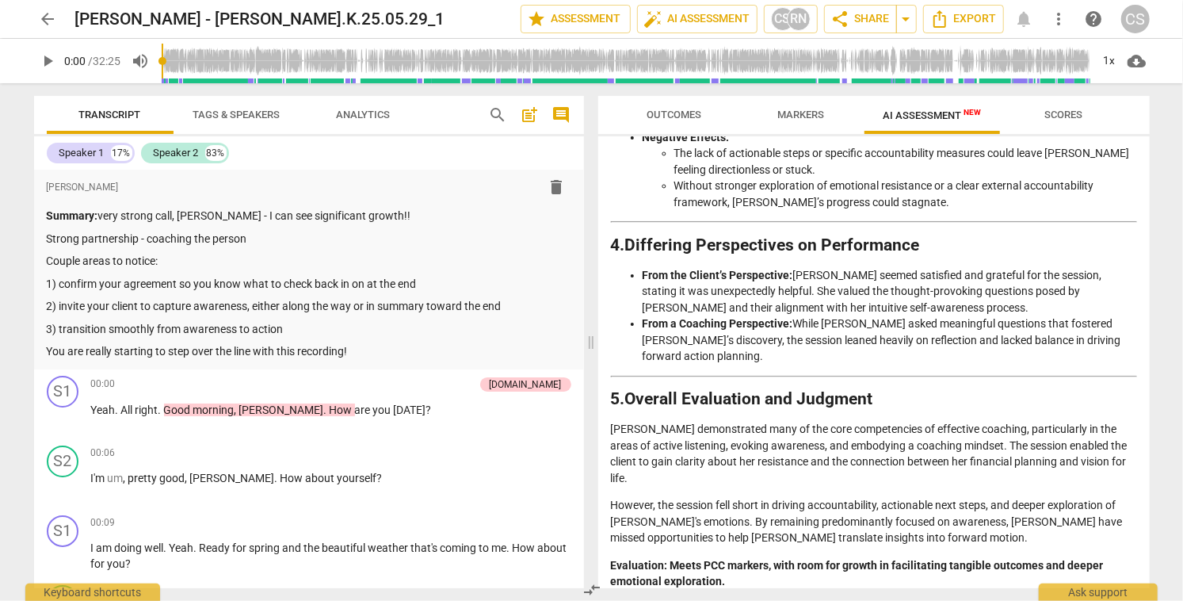
click at [1055, 113] on span "Scores" at bounding box center [1064, 115] width 38 height 12
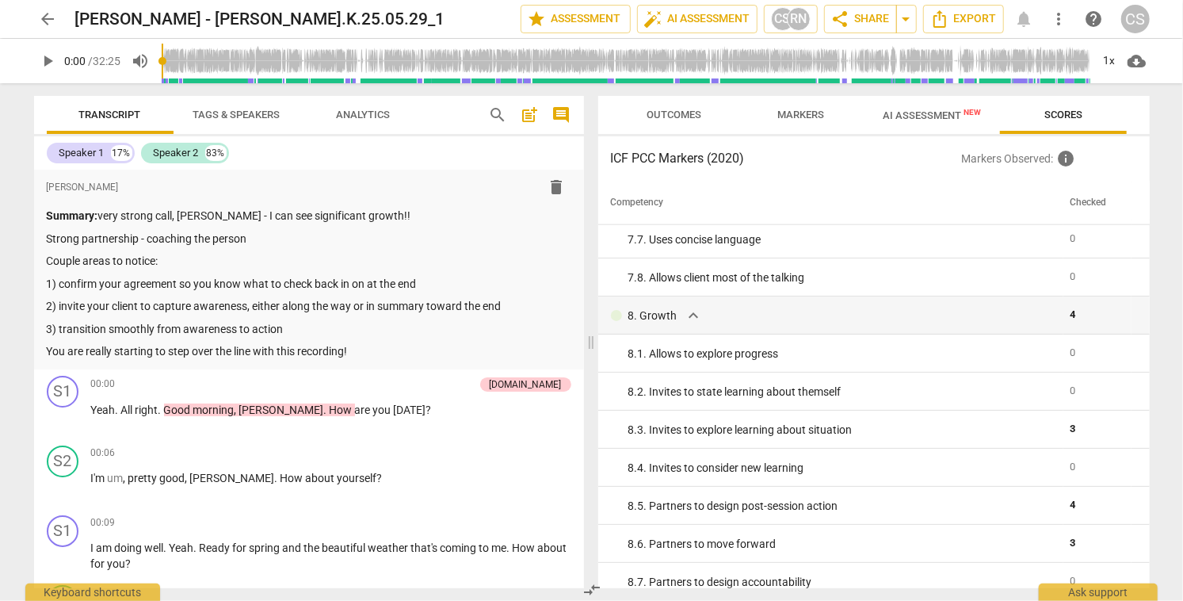
scroll to position [1424, 0]
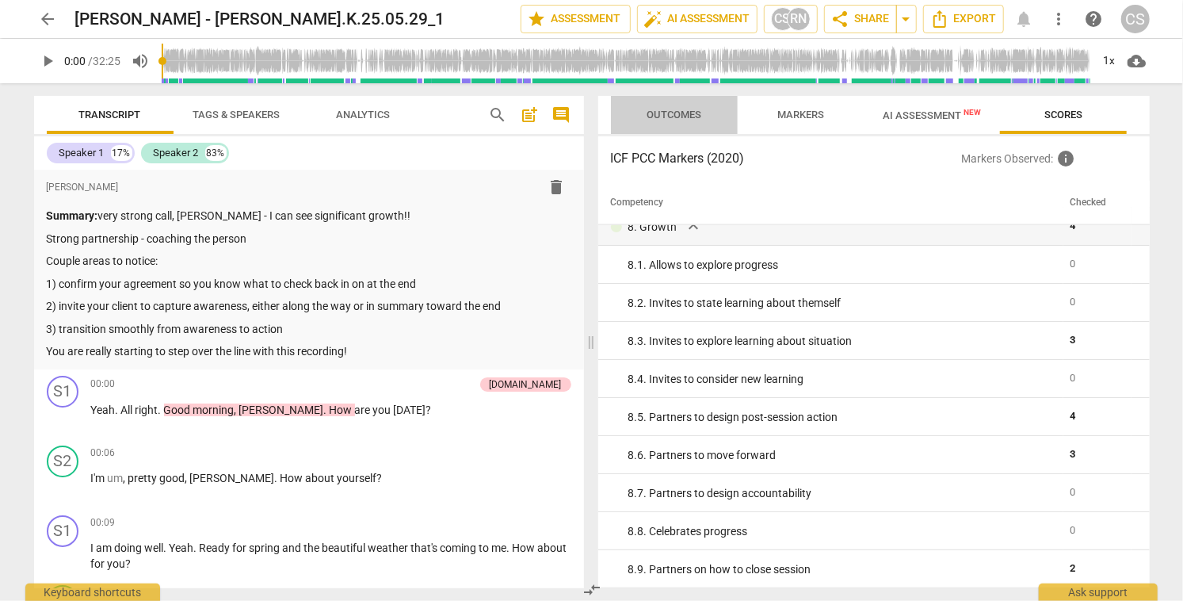
click at [678, 117] on span "Outcomes" at bounding box center [673, 115] width 55 height 12
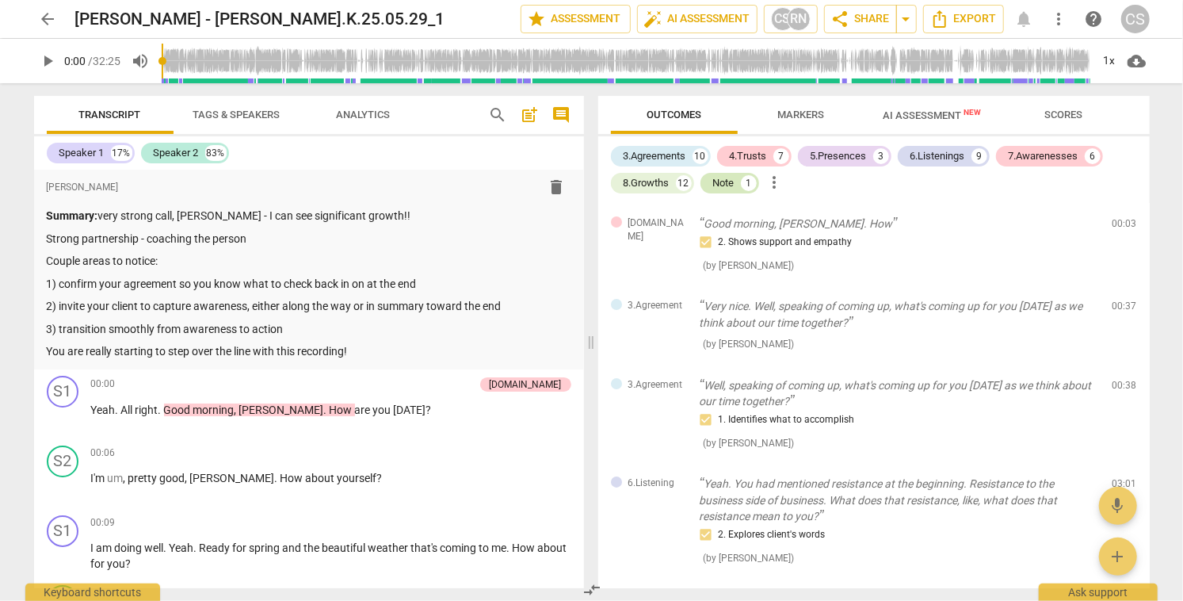
click at [726, 183] on div "Note" at bounding box center [723, 183] width 21 height 16
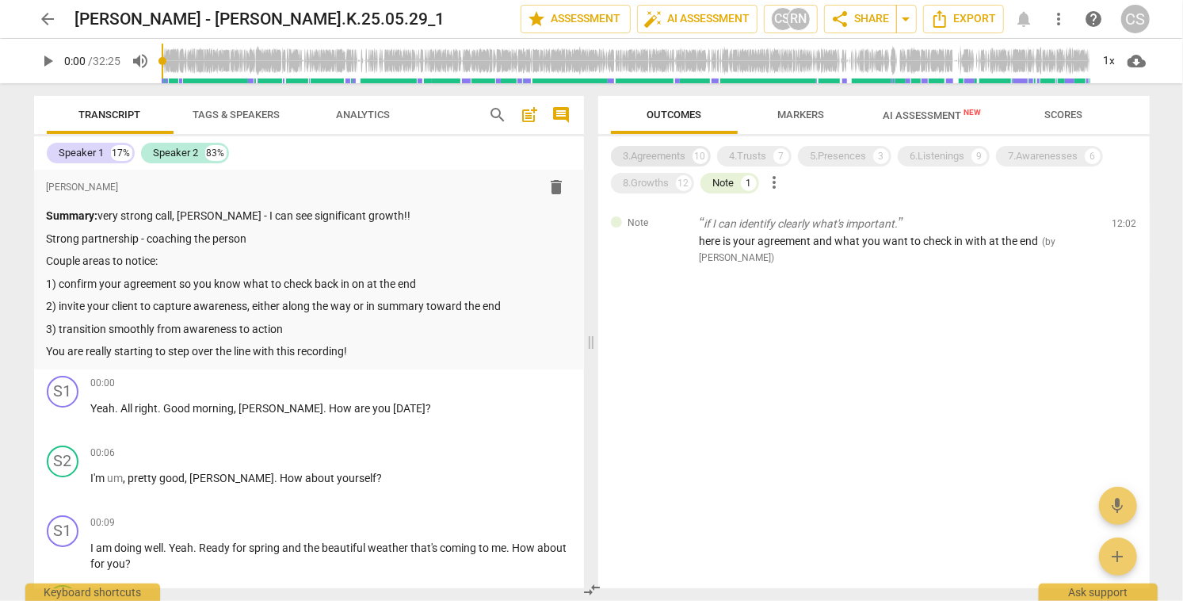
click at [665, 160] on div "3.Agreements" at bounding box center [654, 156] width 63 height 16
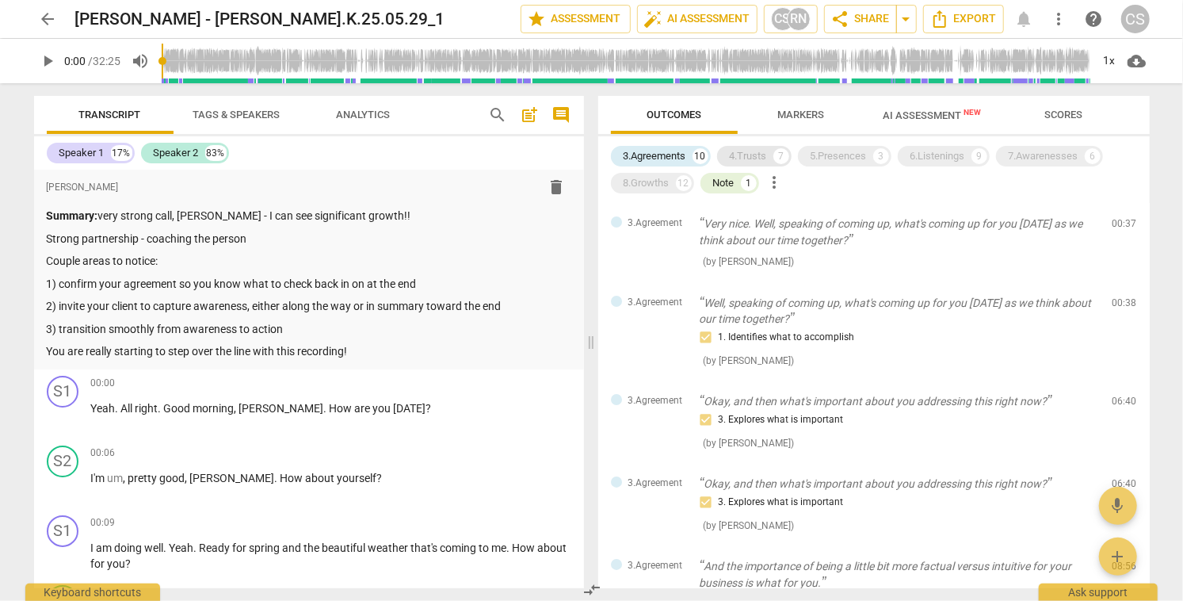
click at [736, 161] on div "4.Trusts" at bounding box center [748, 156] width 37 height 16
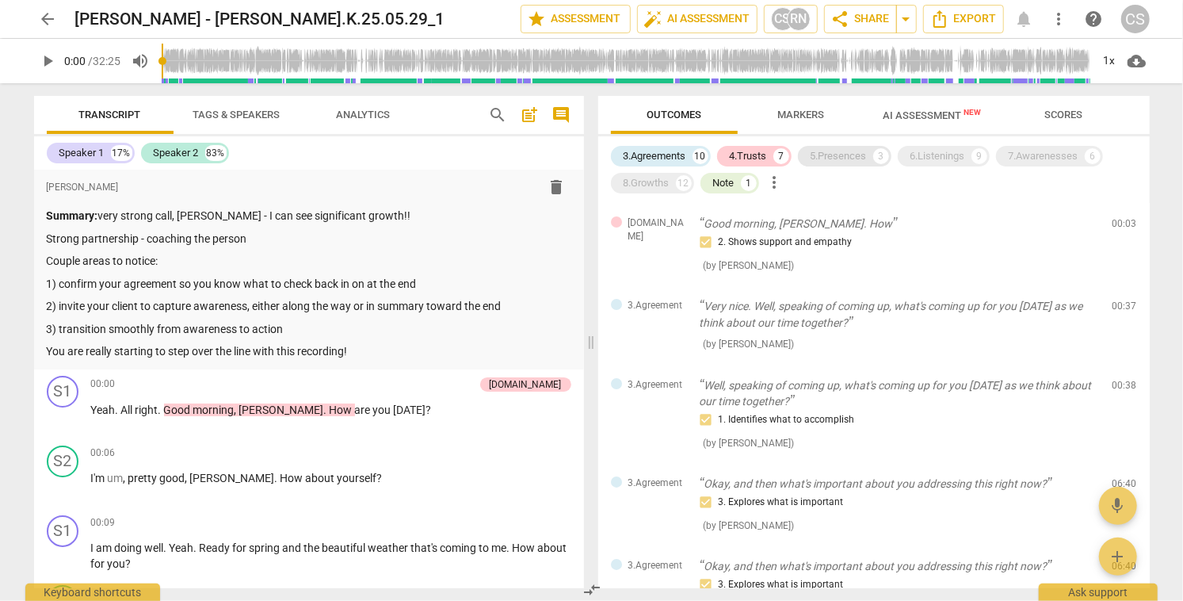
click at [828, 164] on div "5.Presences 3" at bounding box center [844, 156] width 93 height 21
click at [925, 161] on div "6.Listenings" at bounding box center [937, 156] width 55 height 16
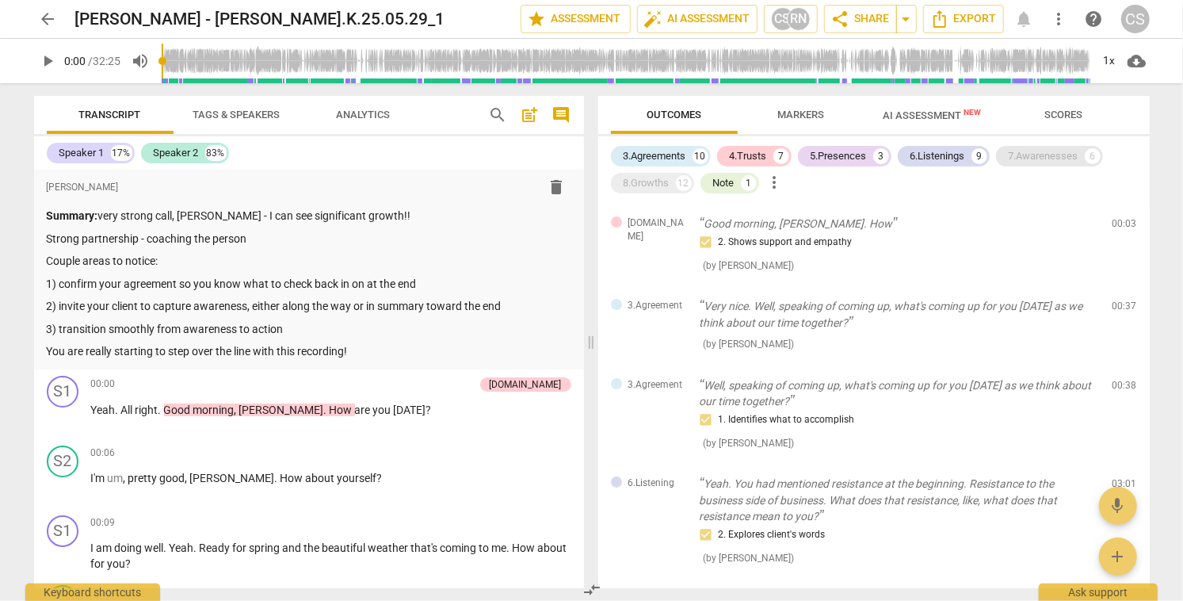
click at [1014, 160] on div "7.Awarenesses" at bounding box center [1044, 156] width 70 height 16
click at [639, 184] on div "8.Growths" at bounding box center [646, 183] width 46 height 16
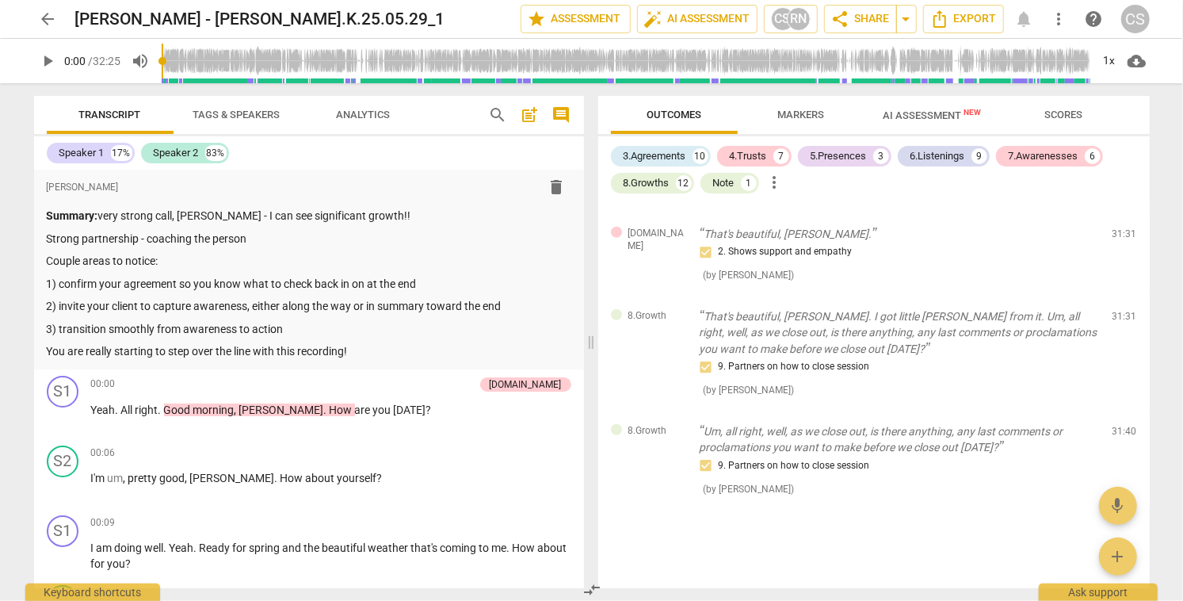
scroll to position [4432, 0]
click at [725, 185] on div "Note" at bounding box center [723, 183] width 21 height 16
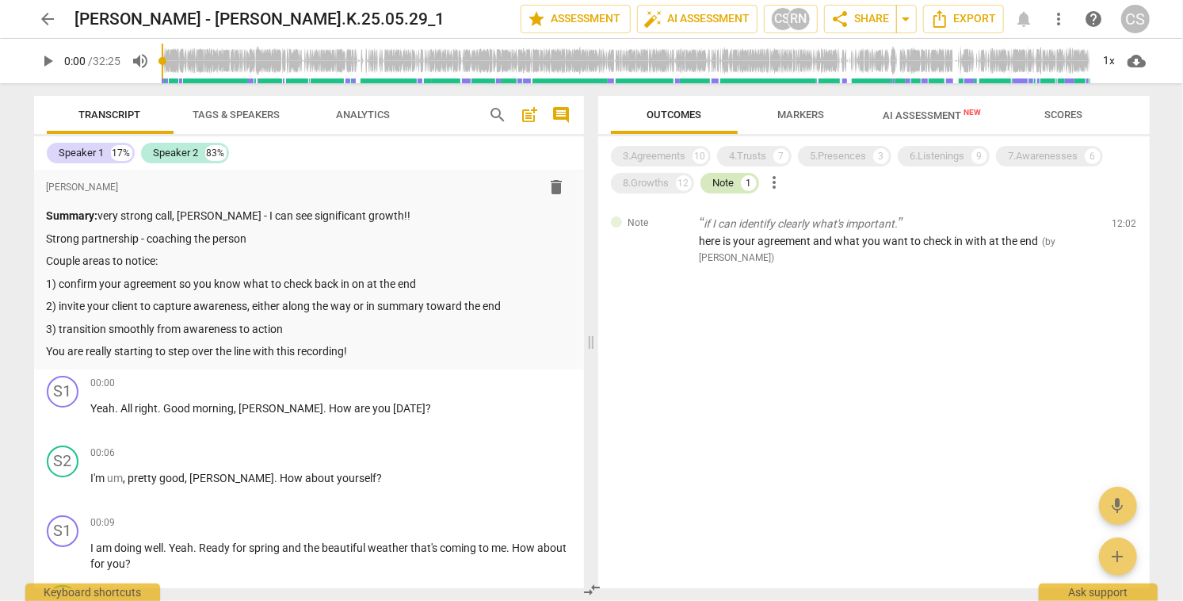
scroll to position [0, 0]
click at [725, 185] on div "Note" at bounding box center [723, 183] width 21 height 16
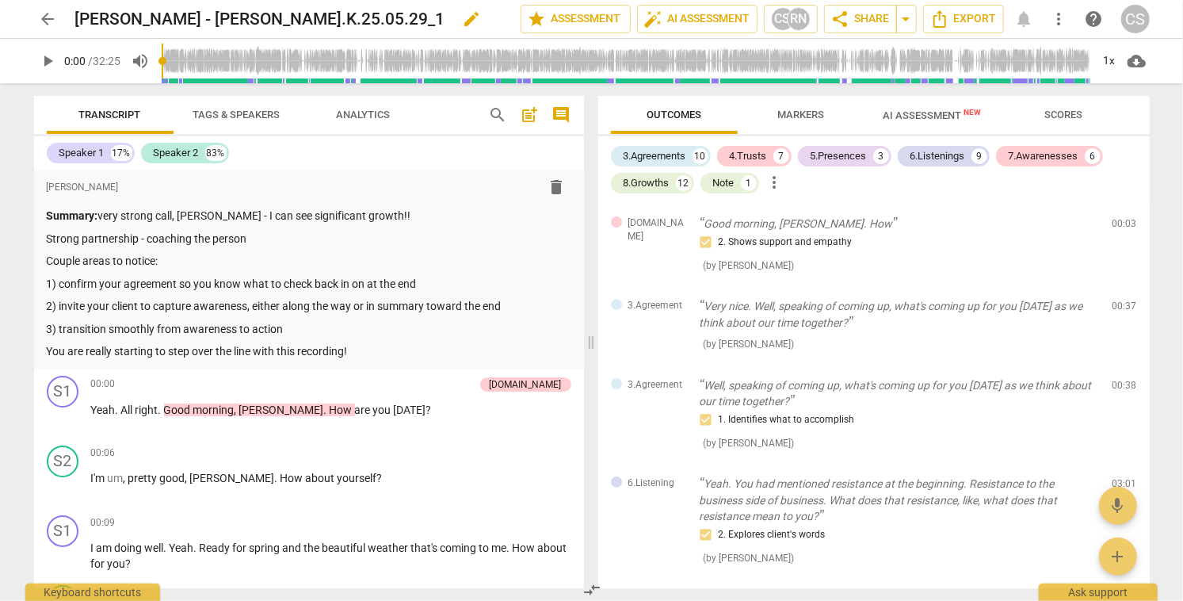
click at [463, 18] on span "edit" at bounding box center [472, 19] width 19 height 19
click at [77, 17] on input "[PERSON_NAME] - [PERSON_NAME].K.25.05.29_1" at bounding box center [263, 19] width 376 height 30
type input "*Rachel Kolstad - Rachel.K.25.05.29_1"
click at [458, 16] on span "done" at bounding box center [465, 19] width 19 height 19
click at [53, 17] on span "arrow_back" at bounding box center [48, 19] width 19 height 19
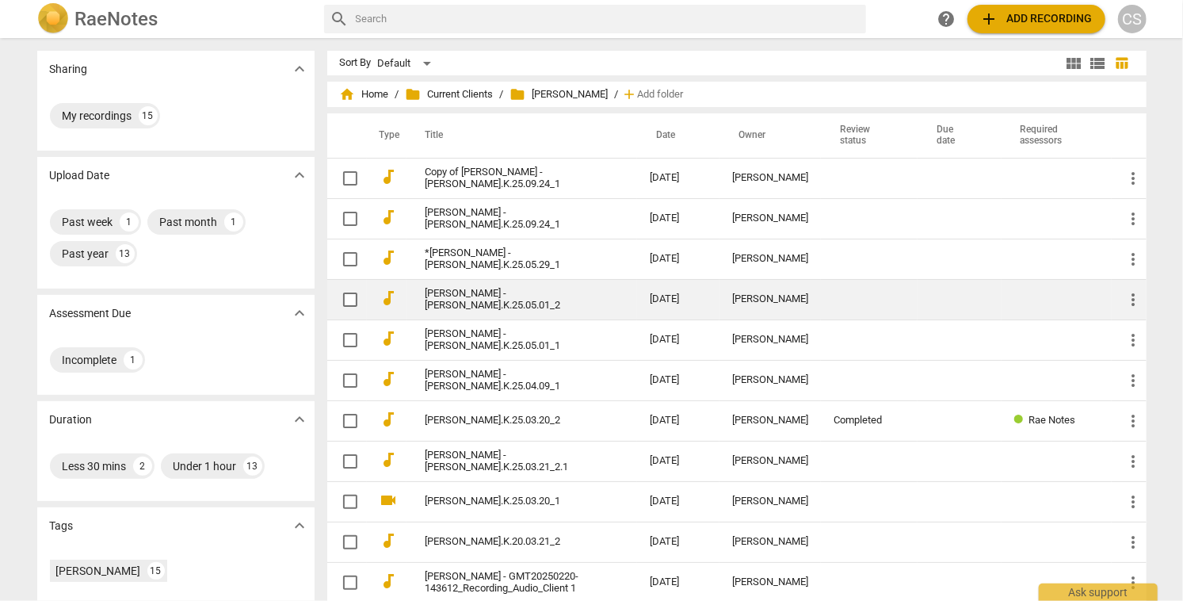
click at [589, 301] on td "[PERSON_NAME] - [PERSON_NAME].K.25.05.01_2" at bounding box center [521, 299] width 231 height 40
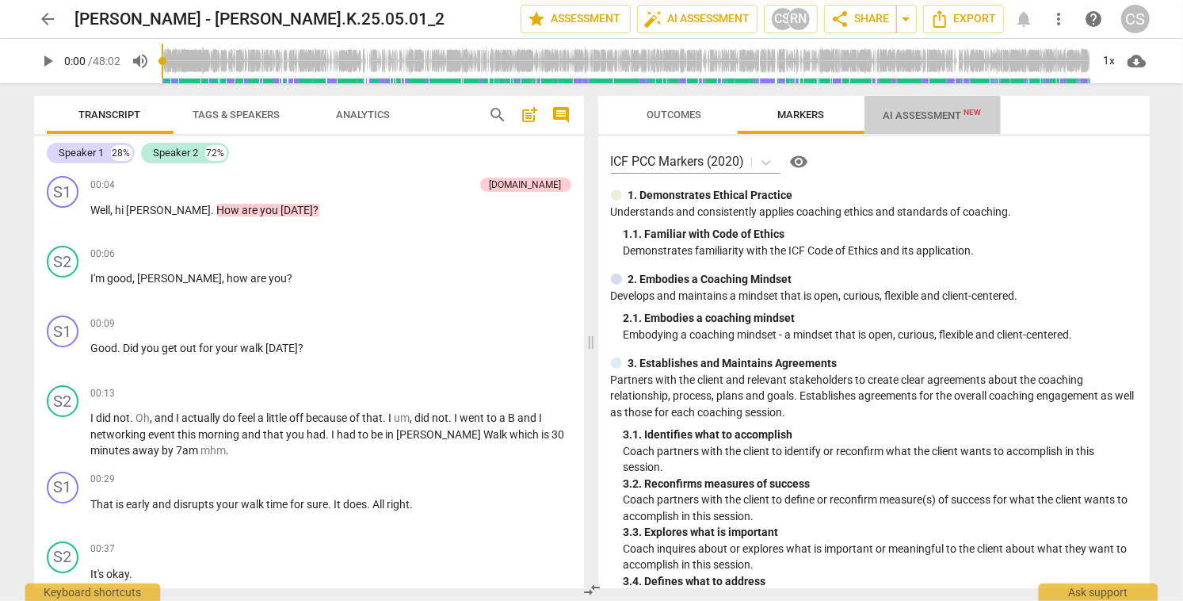
click at [925, 113] on span "AI Assessment New" at bounding box center [932, 115] width 98 height 12
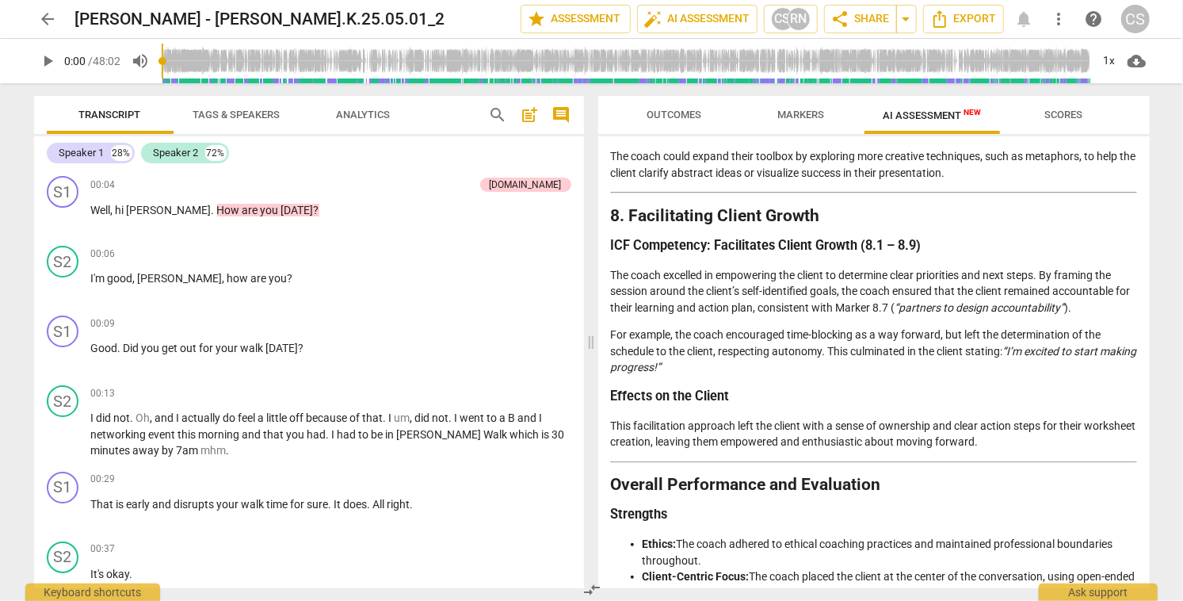
scroll to position [2416, 0]
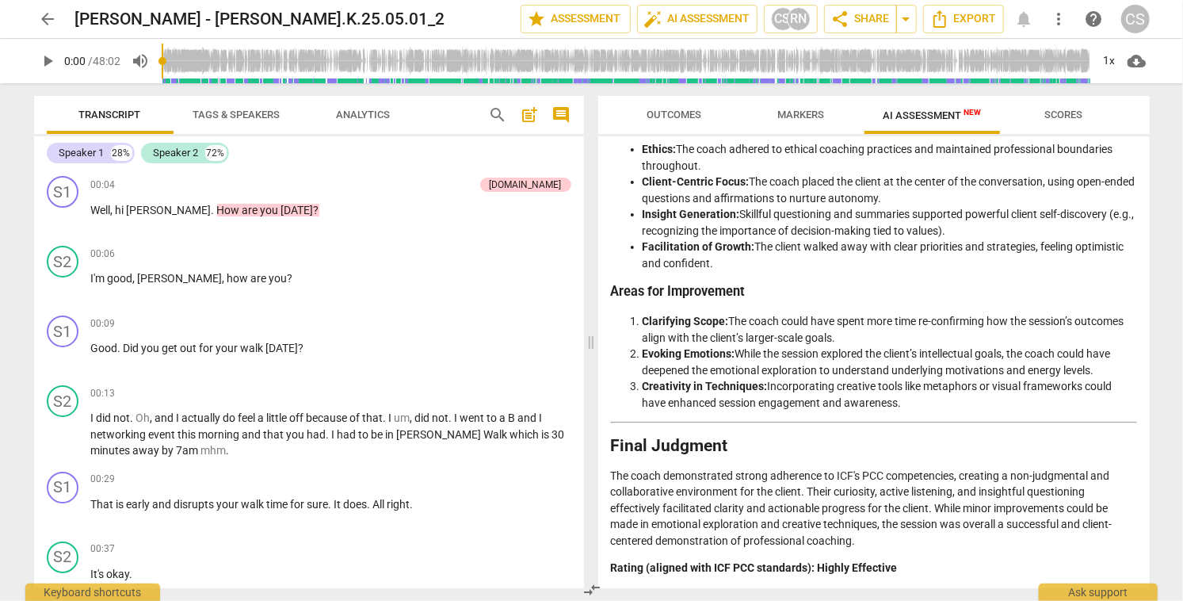
click at [683, 114] on span "Outcomes" at bounding box center [673, 115] width 55 height 12
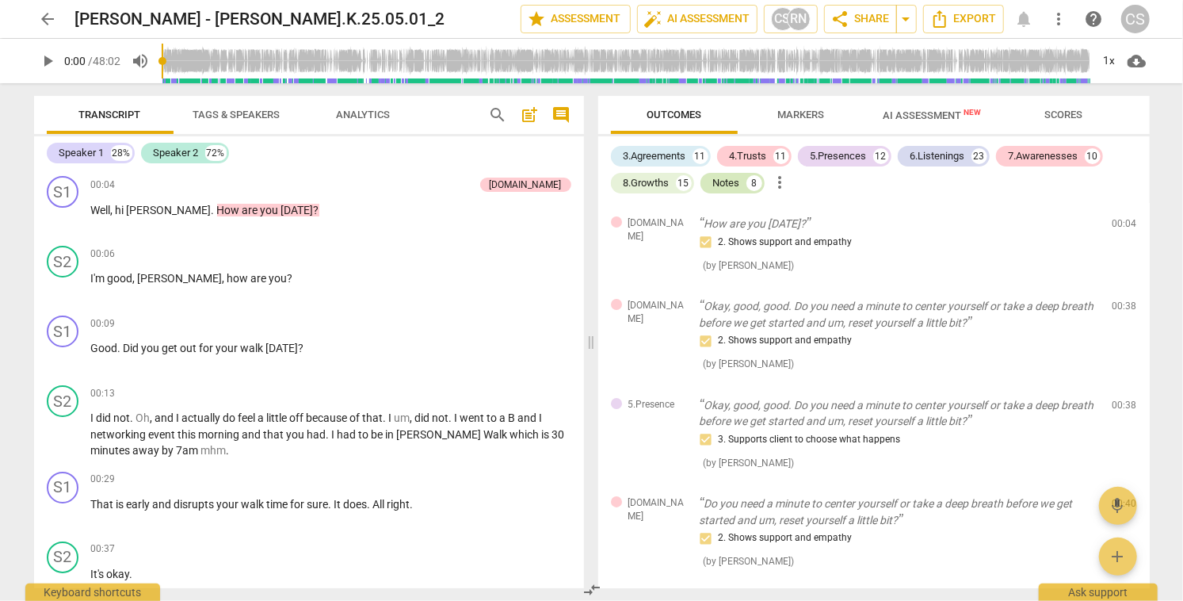
click at [738, 185] on div "Notes" at bounding box center [726, 183] width 27 height 16
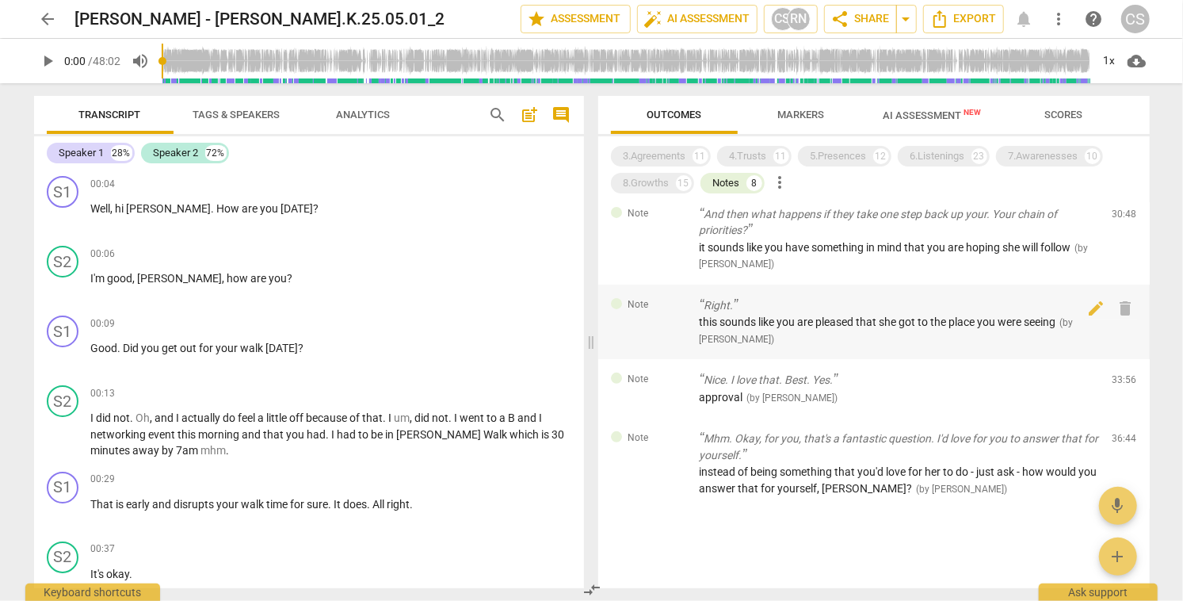
scroll to position [309, 0]
click at [729, 185] on div "Notes" at bounding box center [726, 183] width 27 height 16
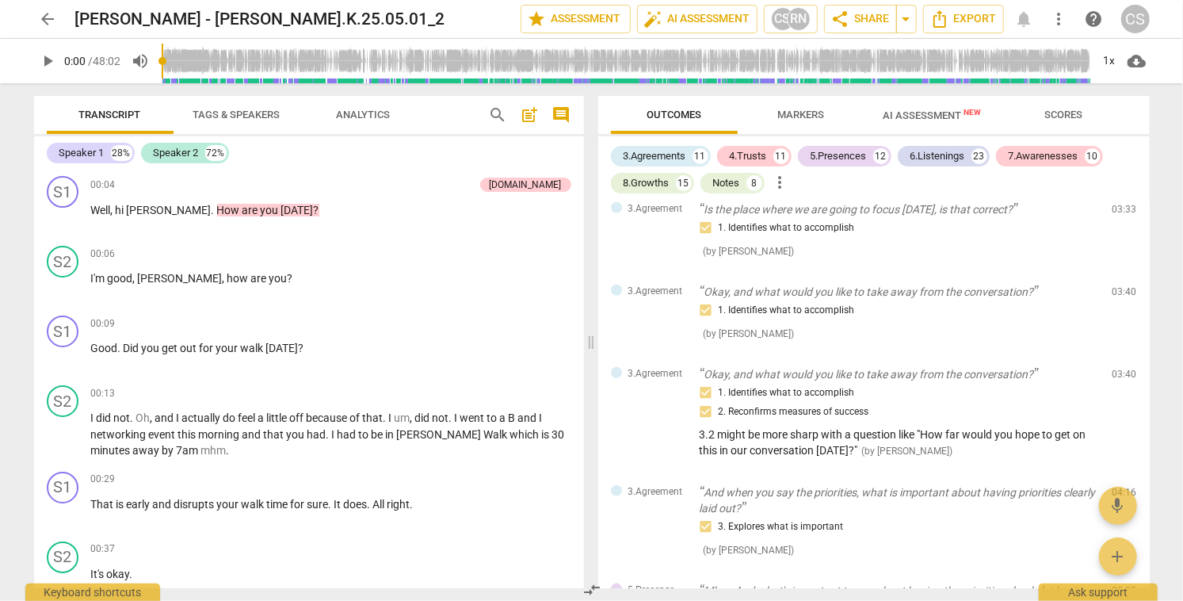
scroll to position [972, 0]
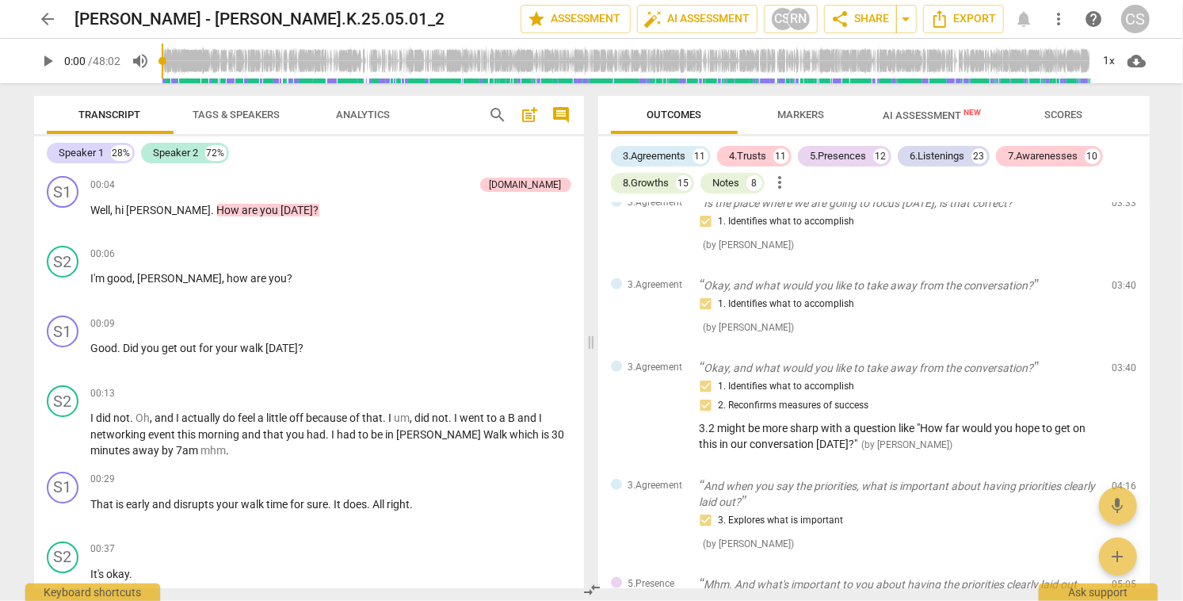
click at [530, 116] on span "post_add" at bounding box center [530, 114] width 19 height 19
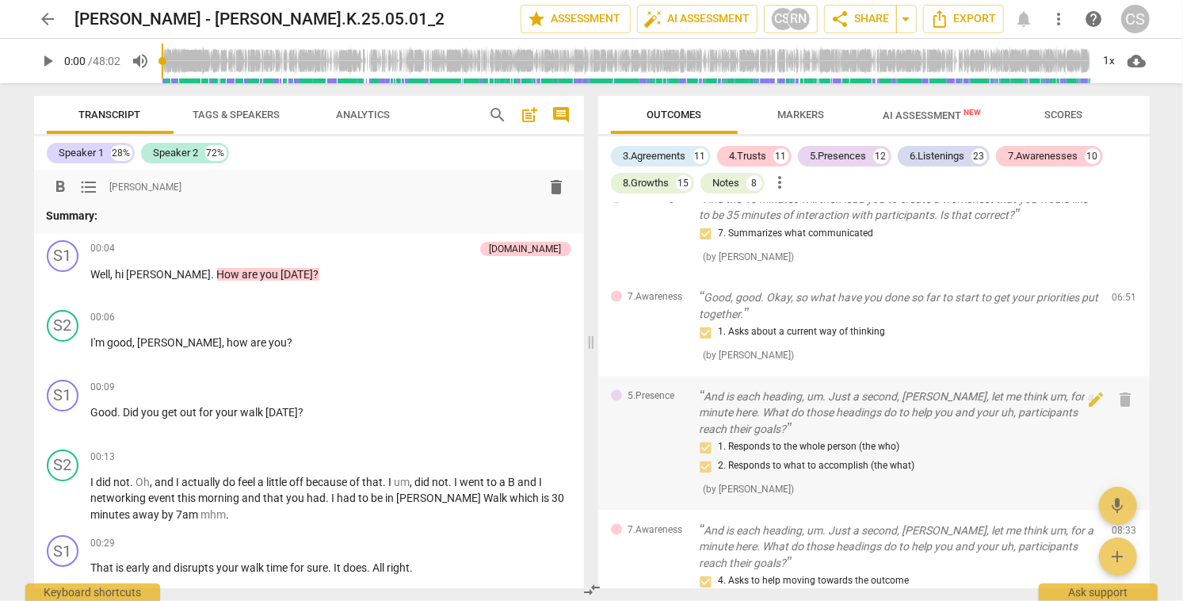
scroll to position [1905, 0]
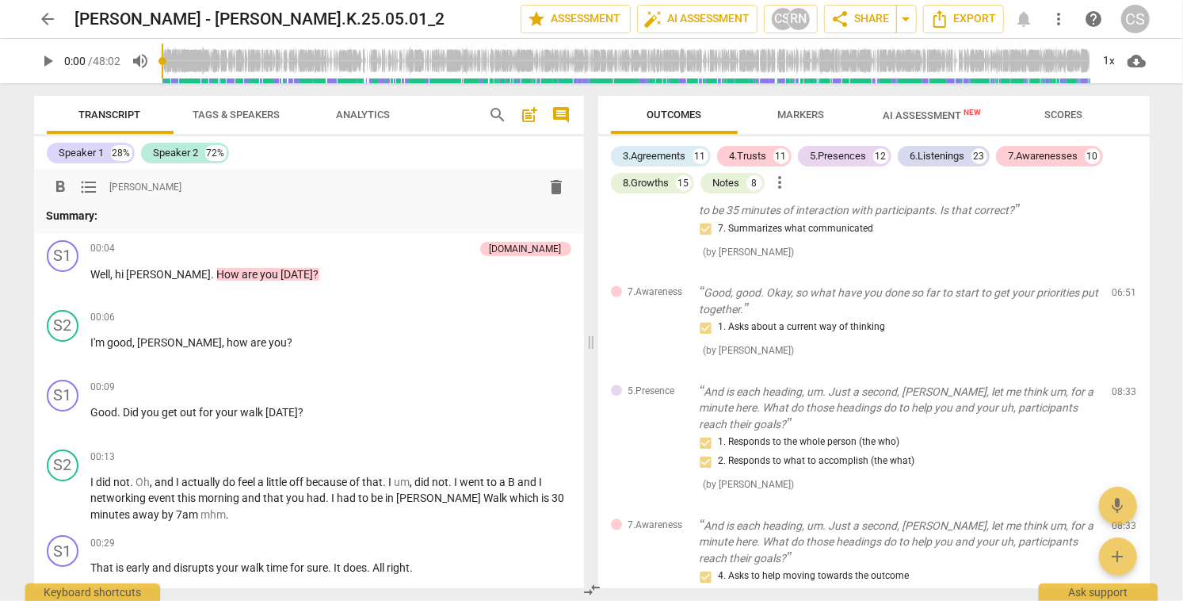
click at [911, 117] on span "AI Assessment New" at bounding box center [932, 115] width 98 height 12
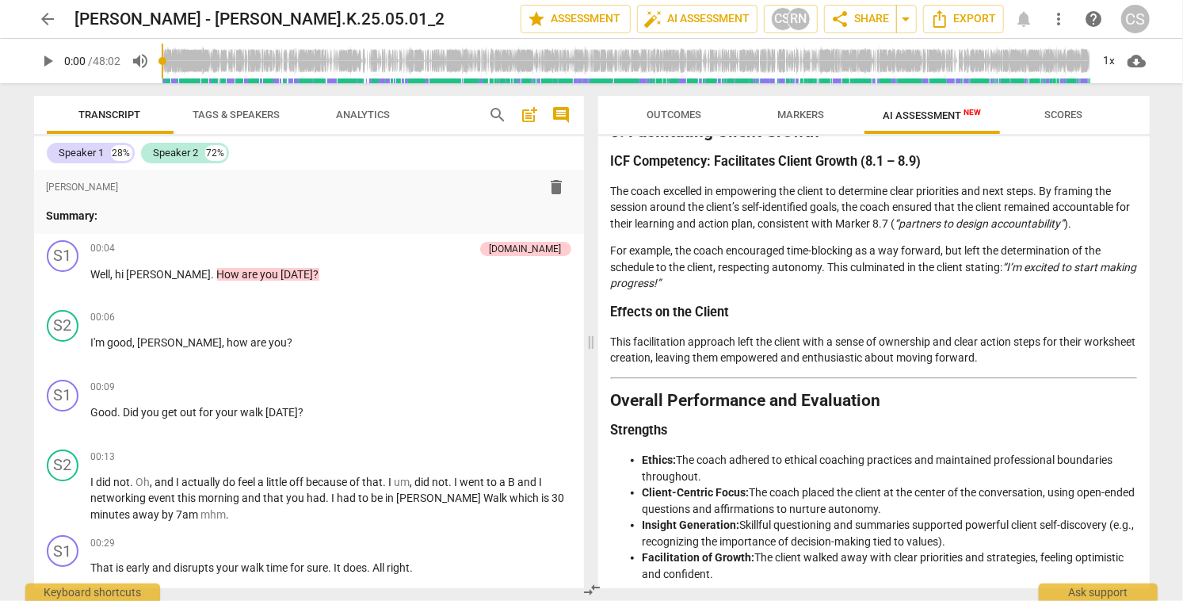
scroll to position [2416, 0]
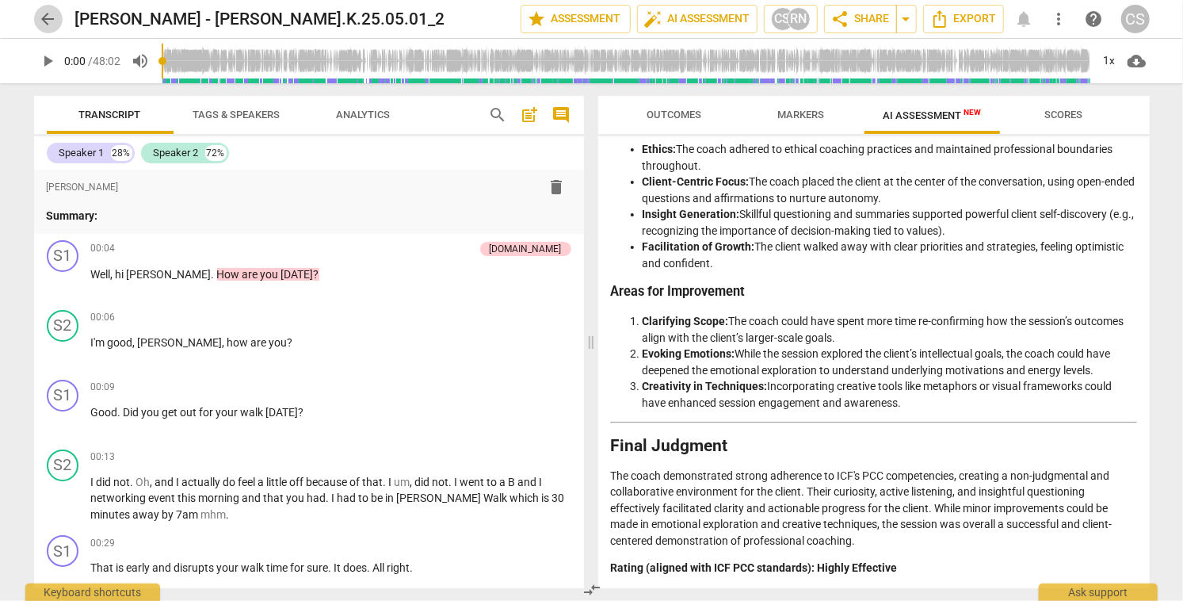
click at [50, 17] on span "arrow_back" at bounding box center [48, 19] width 19 height 19
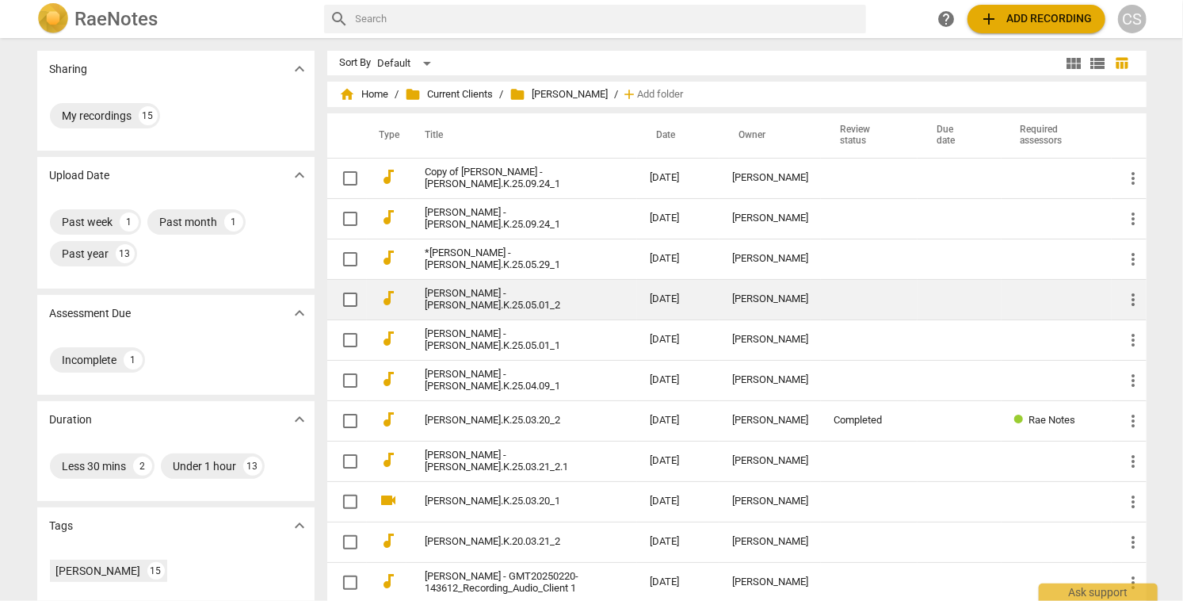
click at [572, 298] on link "[PERSON_NAME] - [PERSON_NAME].K.25.05.01_2" at bounding box center [508, 300] width 167 height 24
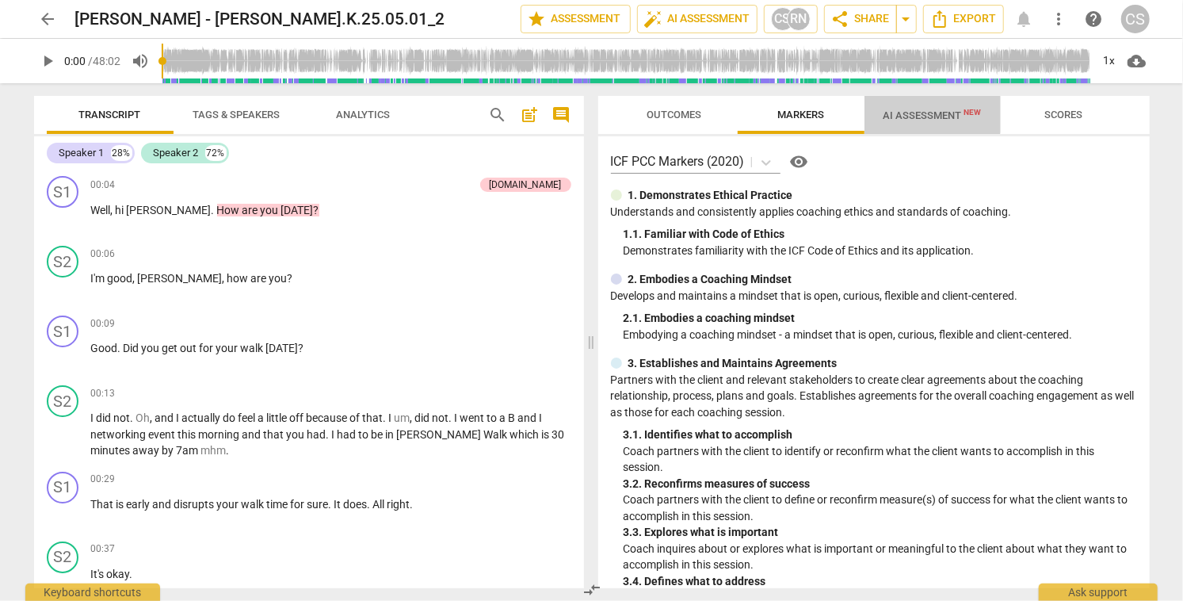
click at [932, 114] on span "AI Assessment New" at bounding box center [932, 115] width 98 height 12
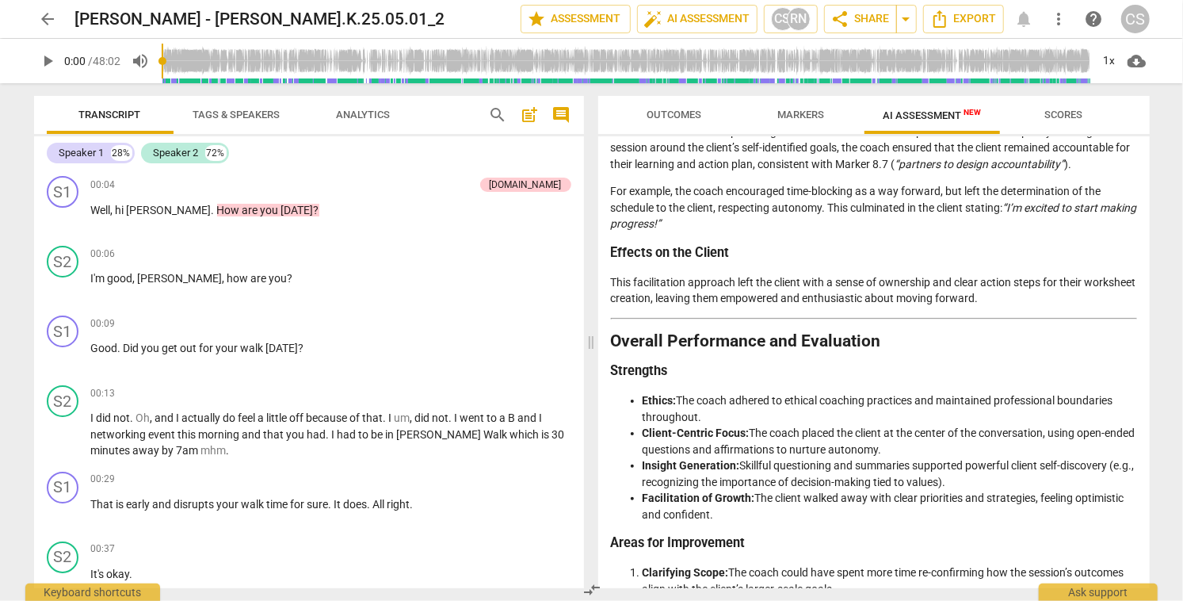
scroll to position [2416, 0]
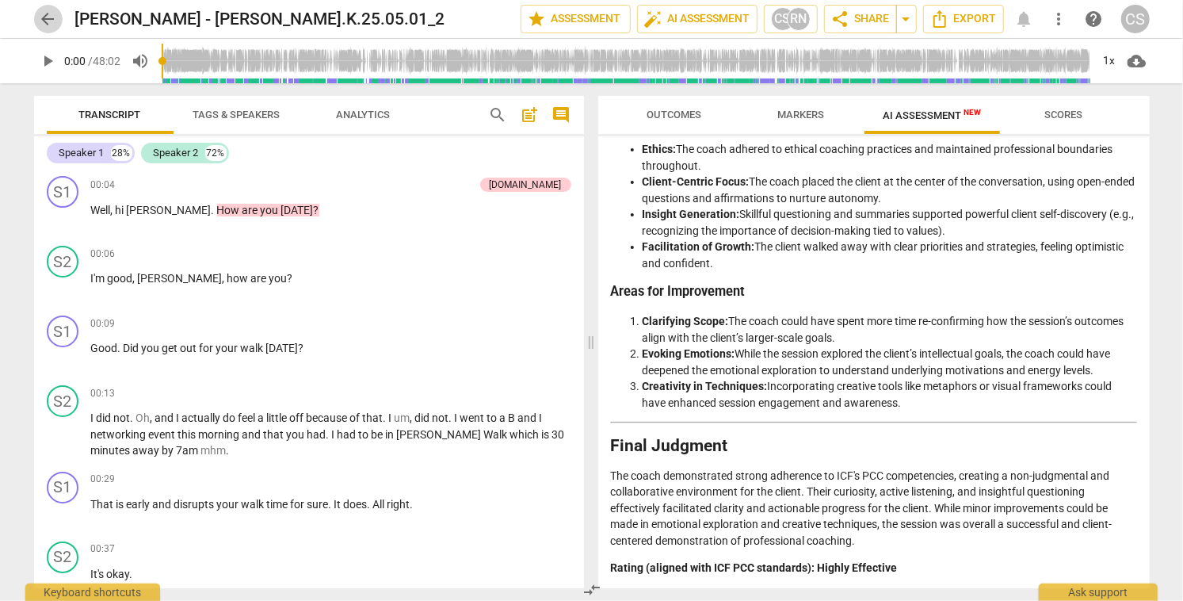
click at [45, 17] on span "arrow_back" at bounding box center [48, 19] width 19 height 19
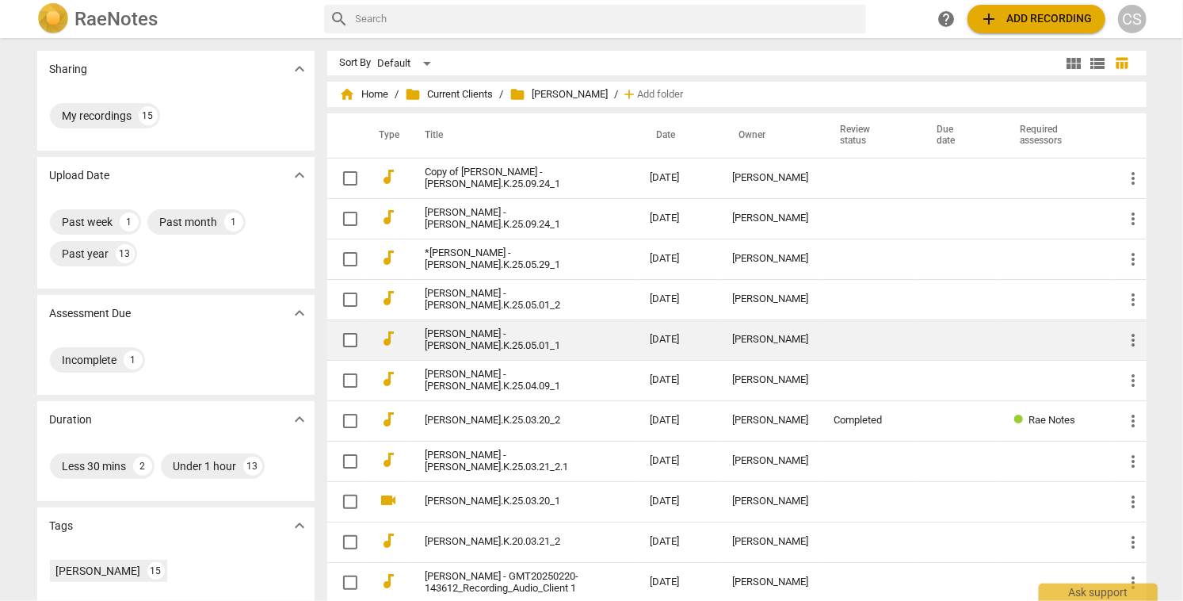
click at [534, 337] on link "[PERSON_NAME] - [PERSON_NAME].K.25.05.01_1" at bounding box center [508, 340] width 167 height 24
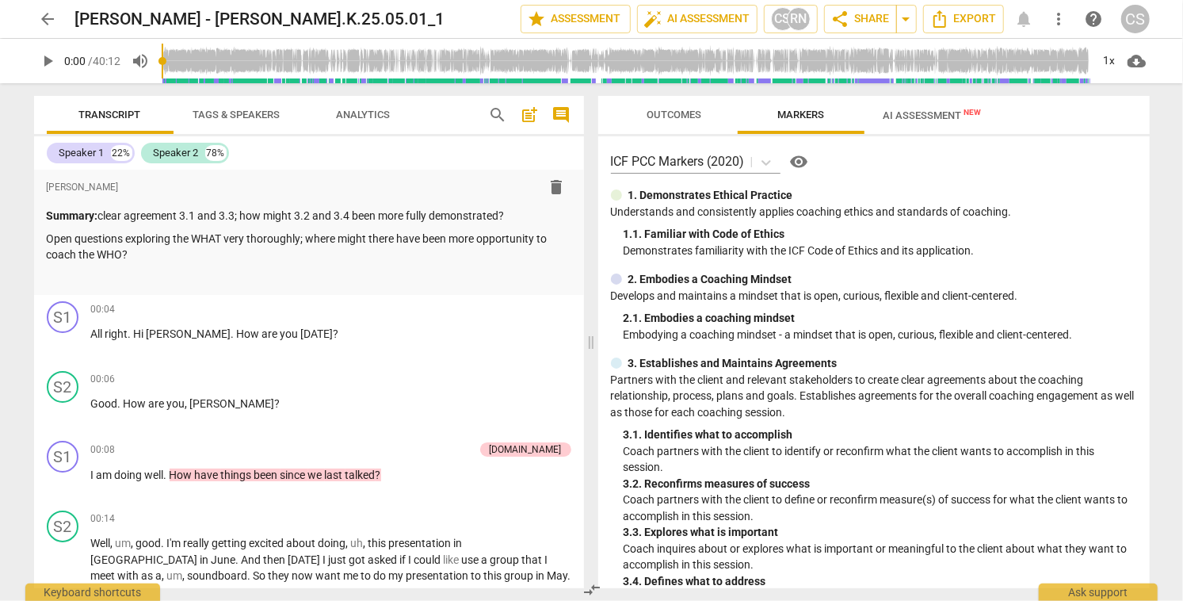
click at [913, 116] on span "AI Assessment New" at bounding box center [932, 115] width 98 height 12
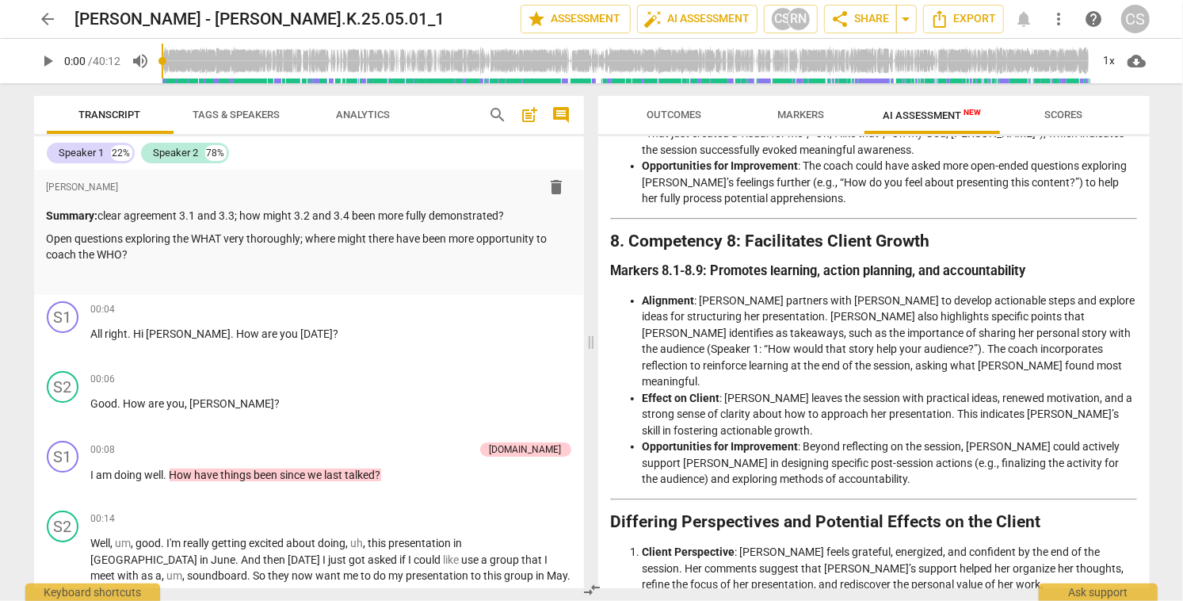
scroll to position [2180, 0]
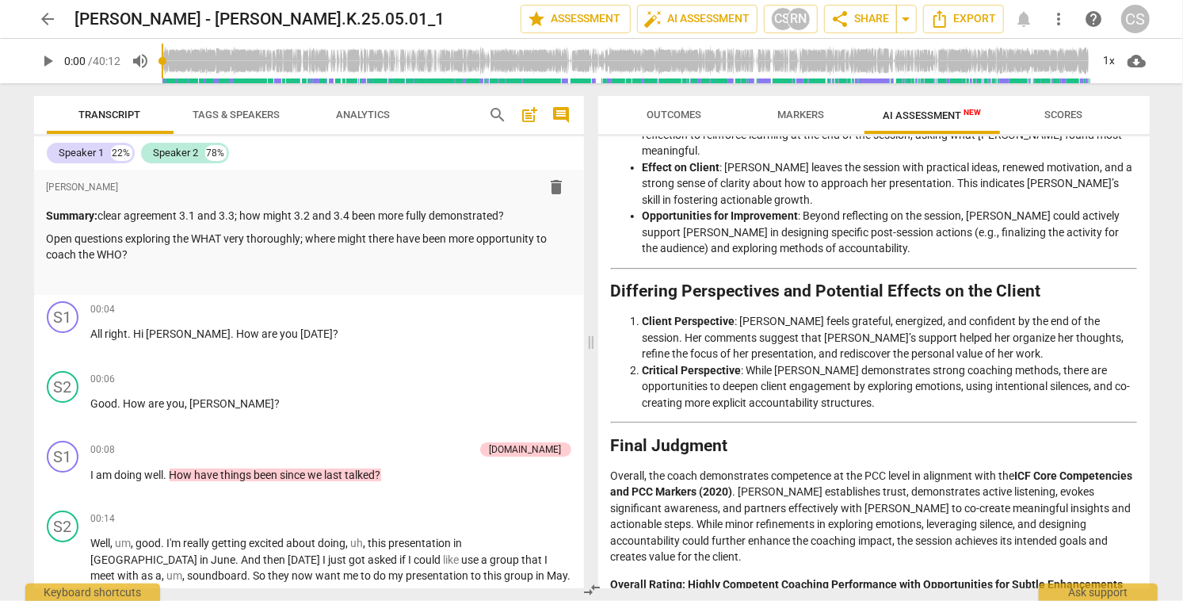
click at [45, 17] on span "arrow_back" at bounding box center [48, 19] width 19 height 19
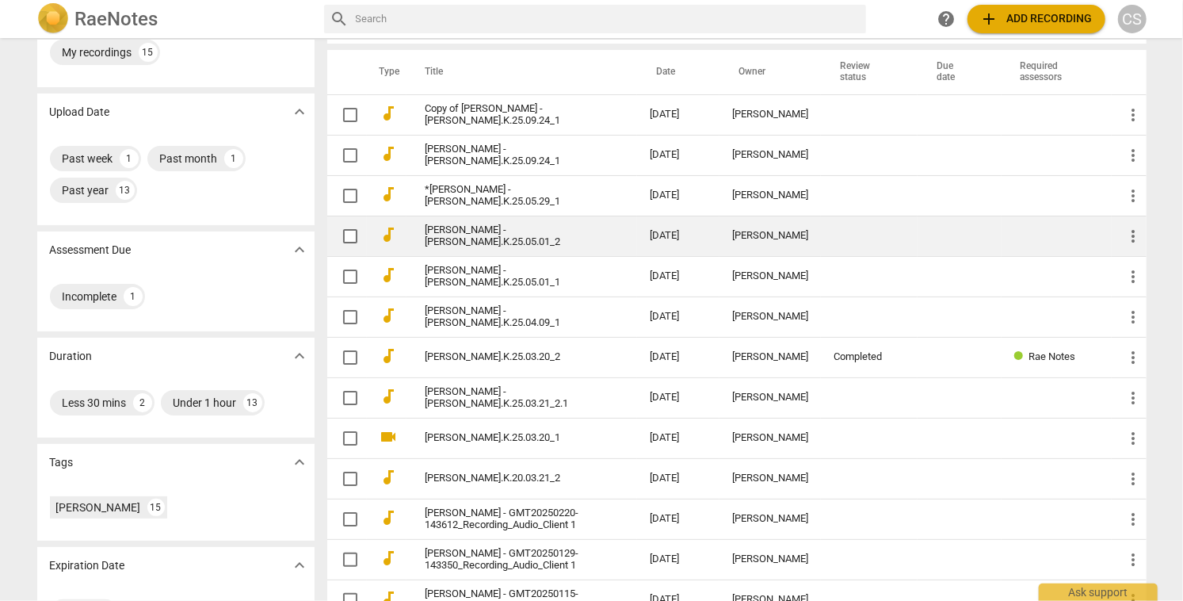
scroll to position [46, 0]
